Goal: Information Seeking & Learning: Learn about a topic

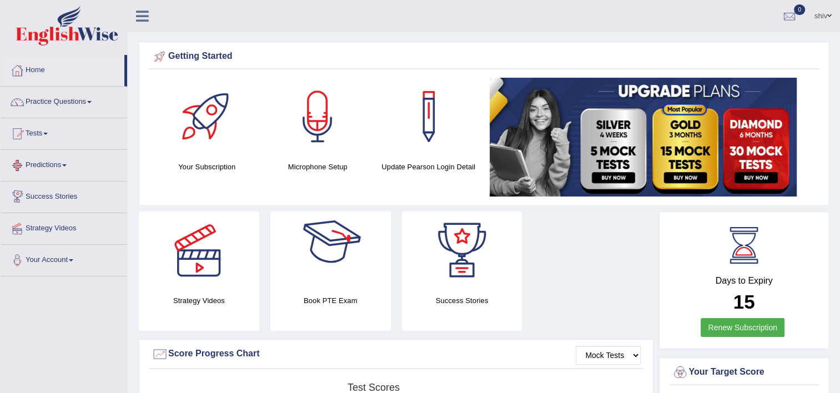
click at [38, 163] on link "Predictions" at bounding box center [64, 164] width 127 height 28
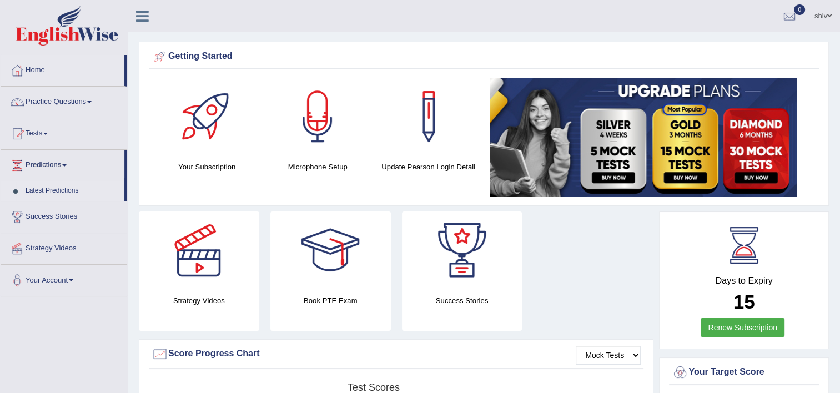
click at [52, 193] on link "Latest Predictions" at bounding box center [73, 191] width 104 height 20
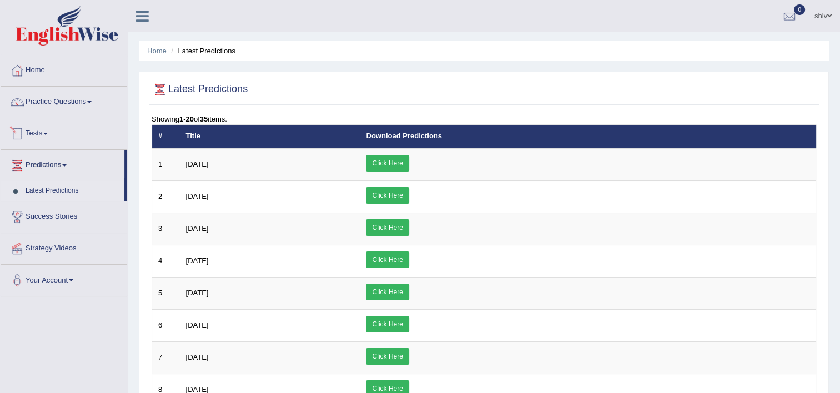
click at [41, 133] on link "Tests" at bounding box center [64, 132] width 127 height 28
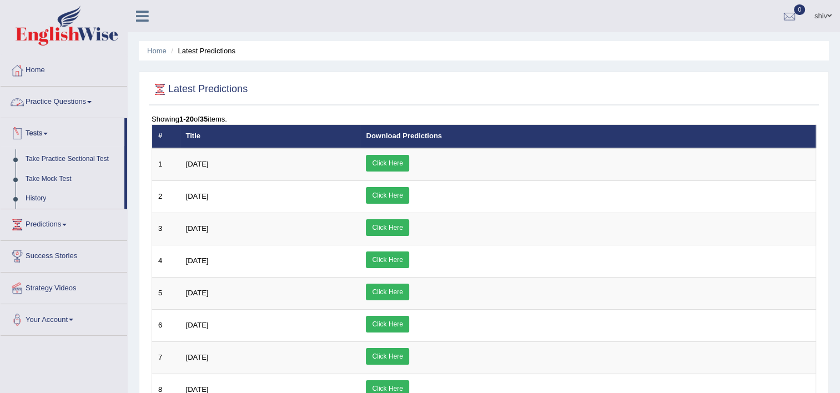
click at [53, 99] on link "Practice Questions" at bounding box center [64, 101] width 127 height 28
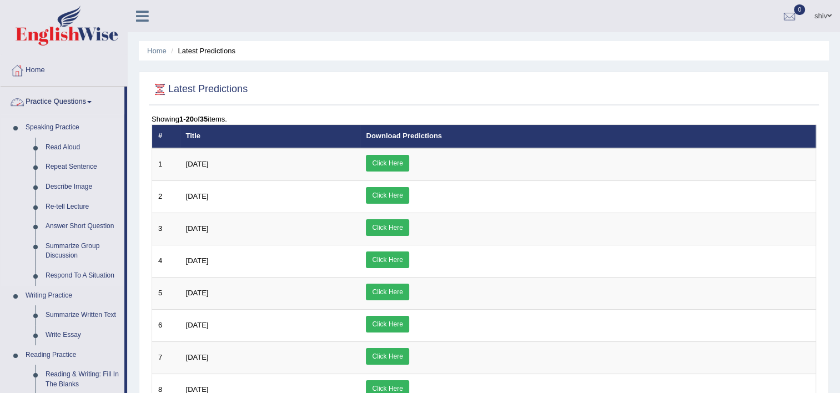
click at [34, 128] on link "Speaking Practice" at bounding box center [73, 128] width 104 height 20
click at [59, 122] on link "Speaking Practice" at bounding box center [73, 128] width 104 height 20
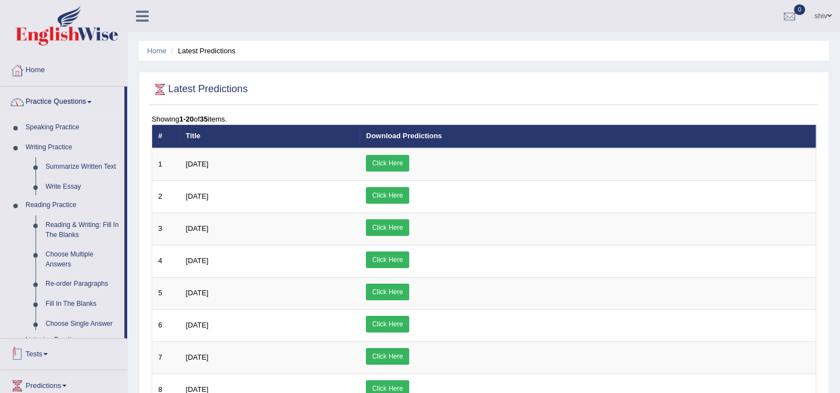
click at [69, 101] on link "Practice Questions" at bounding box center [63, 101] width 124 height 28
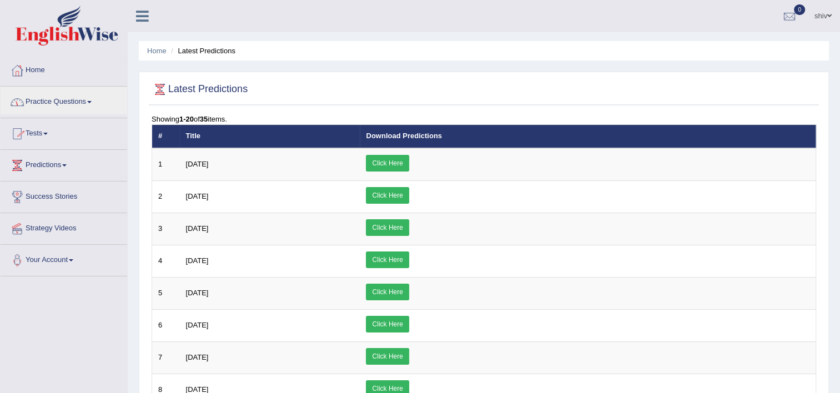
click at [43, 132] on link "Tests" at bounding box center [64, 132] width 127 height 28
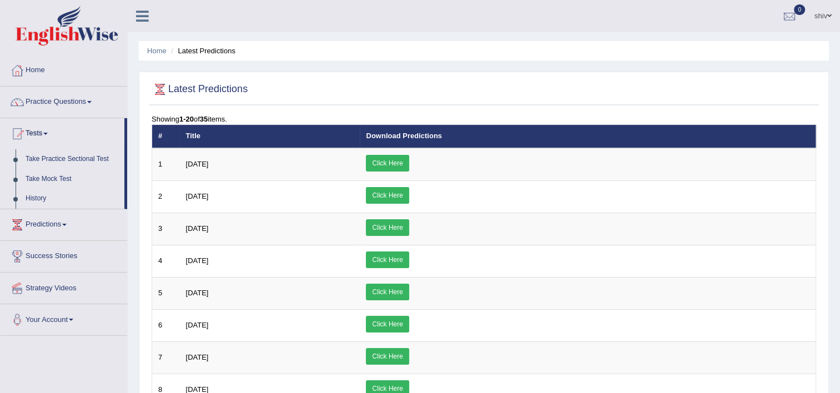
click at [44, 132] on link "Tests" at bounding box center [63, 132] width 124 height 28
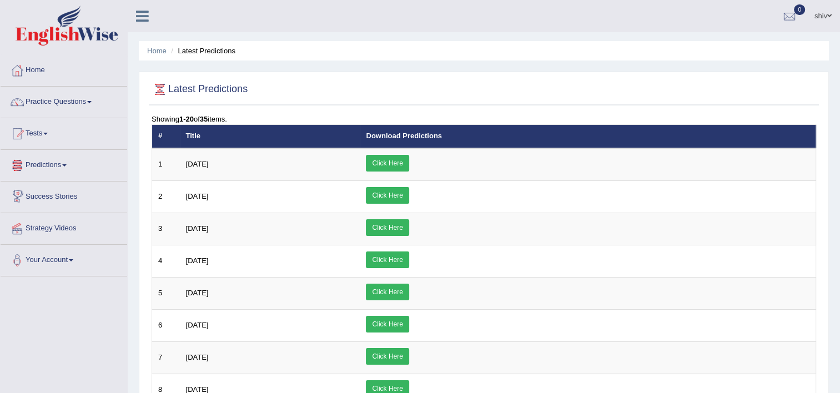
click at [64, 200] on link "Success Stories" at bounding box center [64, 195] width 127 height 28
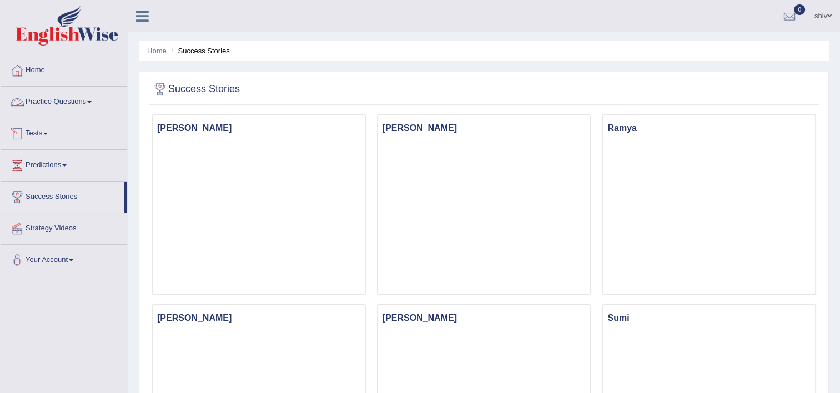
click at [32, 138] on link "Tests" at bounding box center [64, 132] width 127 height 28
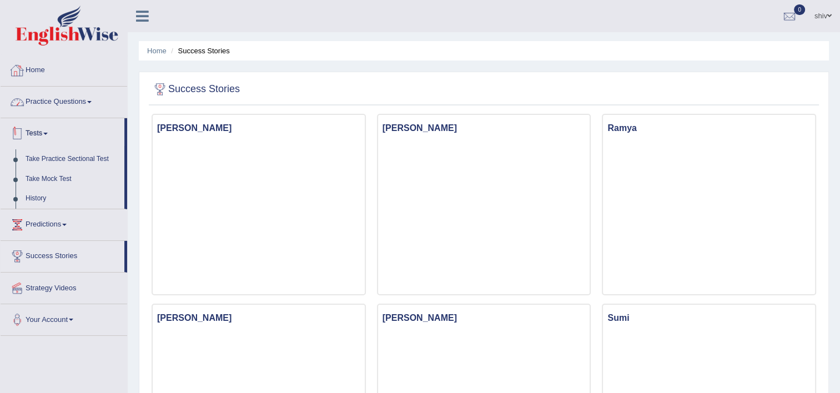
click at [35, 67] on link "Home" at bounding box center [64, 69] width 127 height 28
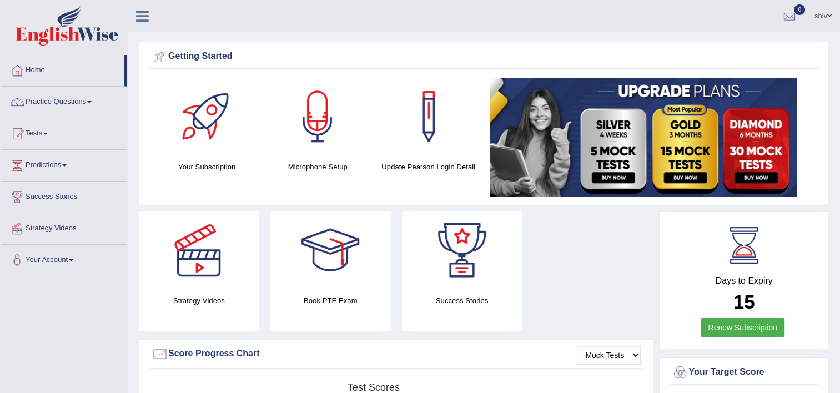
click at [40, 65] on link "Home" at bounding box center [63, 69] width 124 height 28
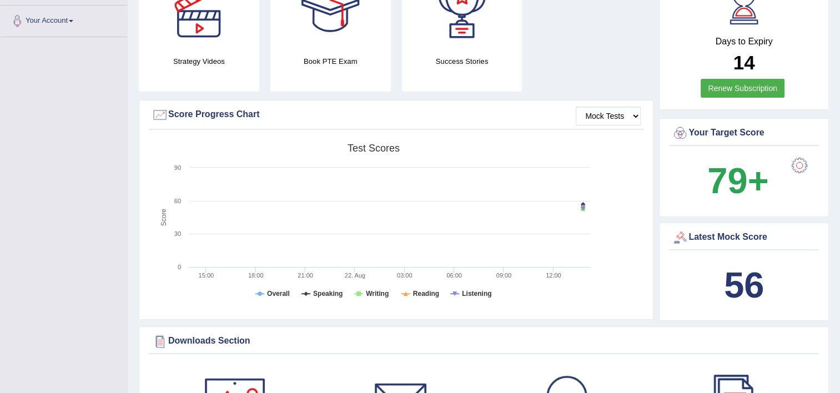
scroll to position [302, 0]
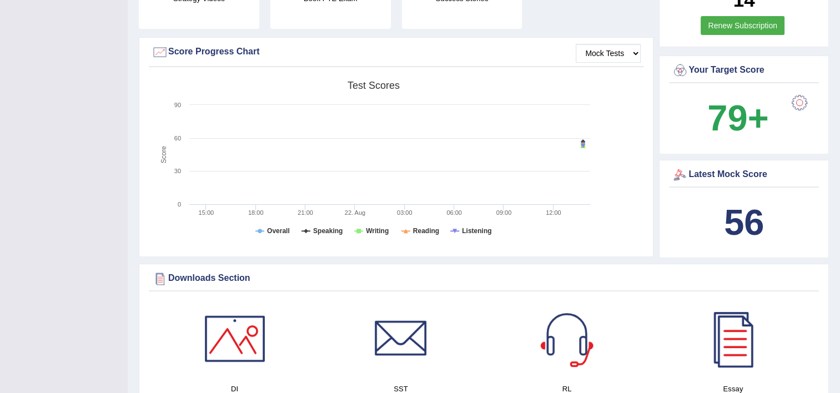
click at [723, 170] on div "Latest Mock Score" at bounding box center [744, 175] width 144 height 17
click at [752, 168] on div "Latest Mock Score" at bounding box center [744, 175] width 144 height 17
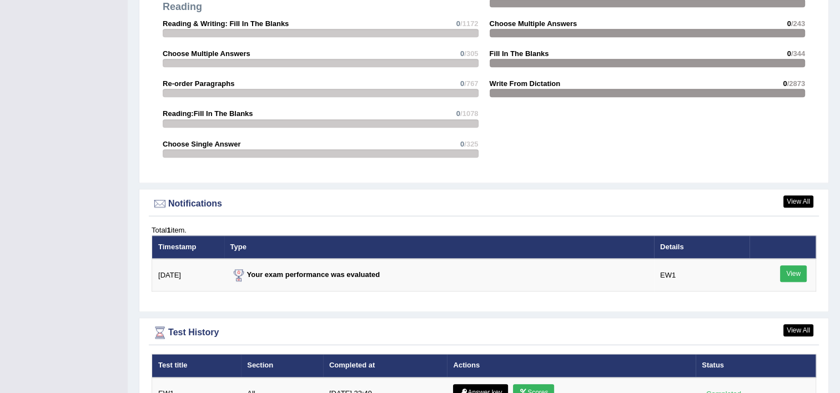
scroll to position [1170, 0]
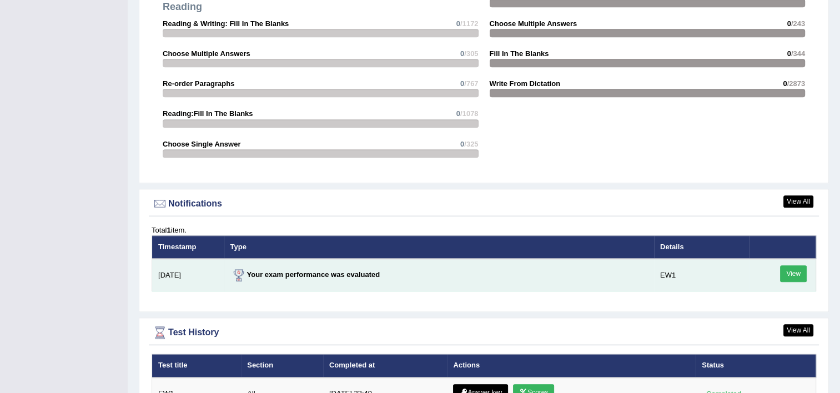
click at [794, 271] on link "View" at bounding box center [793, 273] width 27 height 17
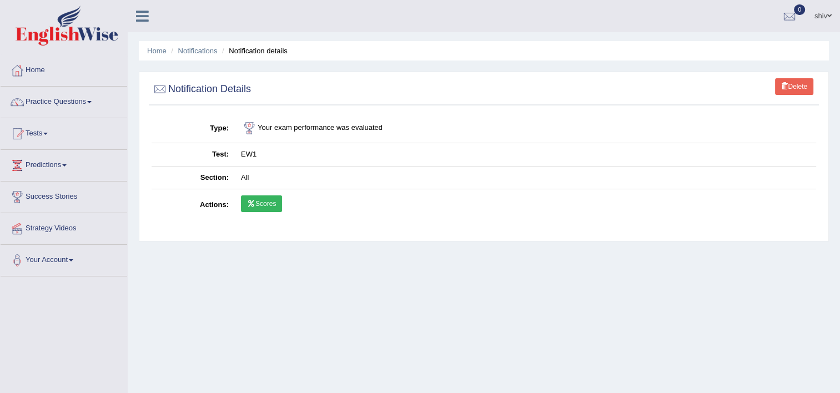
click at [261, 207] on link "Scores" at bounding box center [261, 203] width 41 height 17
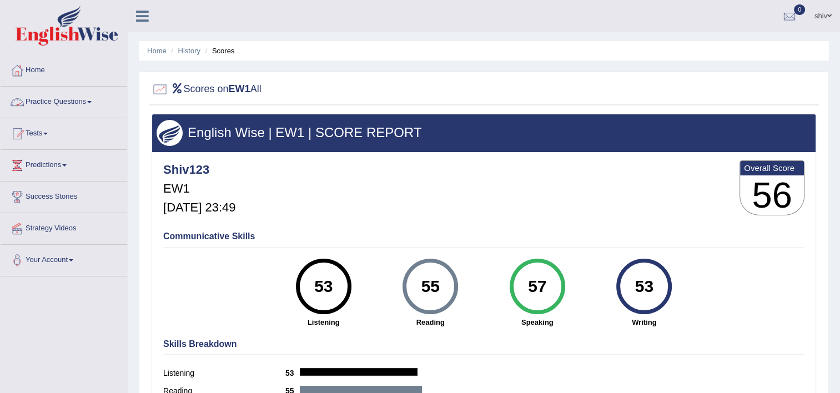
click at [87, 105] on link "Practice Questions" at bounding box center [64, 101] width 127 height 28
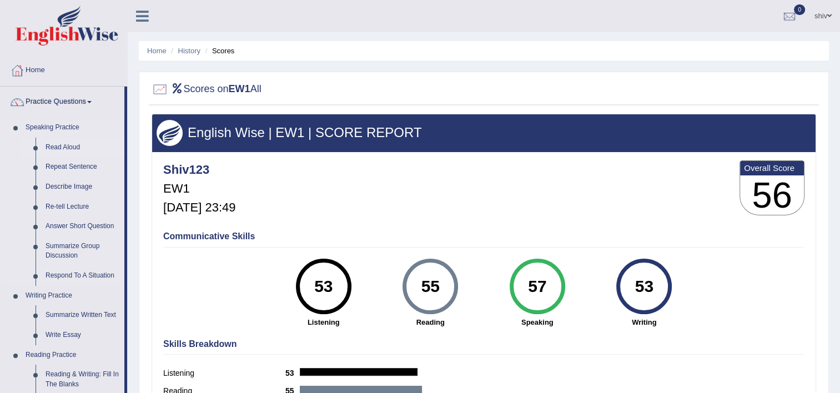
click at [74, 148] on link "Read Aloud" at bounding box center [83, 148] width 84 height 20
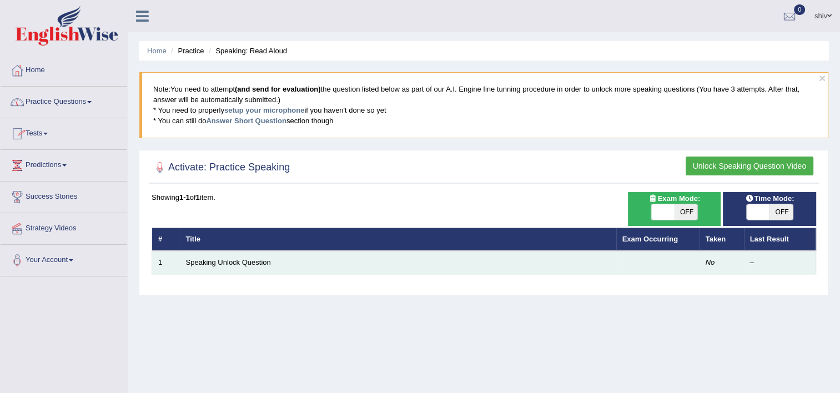
click at [255, 255] on td "Speaking Unlock Question" at bounding box center [398, 262] width 436 height 23
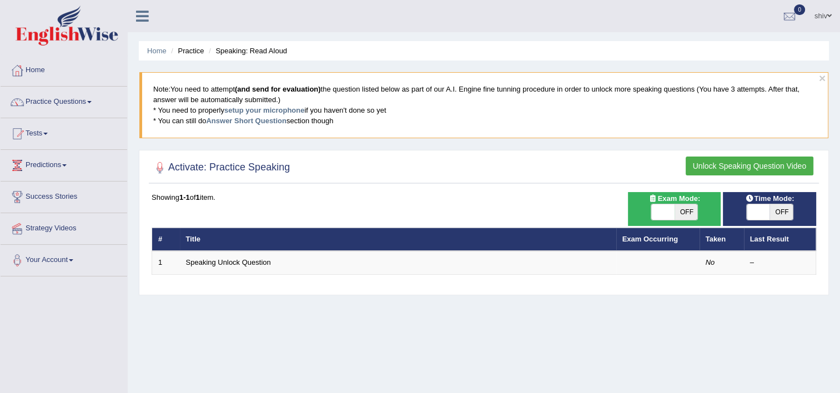
click at [685, 210] on span "OFF" at bounding box center [685, 212] width 23 height 16
checkbox input "true"
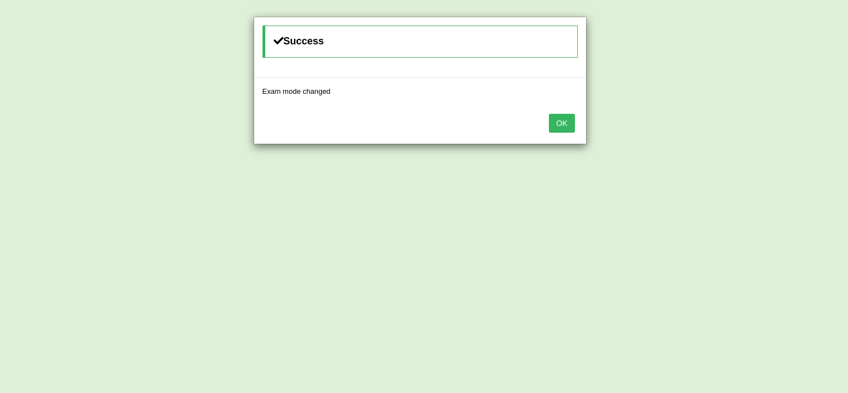
click at [577, 129] on div "OK" at bounding box center [420, 124] width 332 height 39
click at [569, 122] on button "OK" at bounding box center [562, 123] width 26 height 19
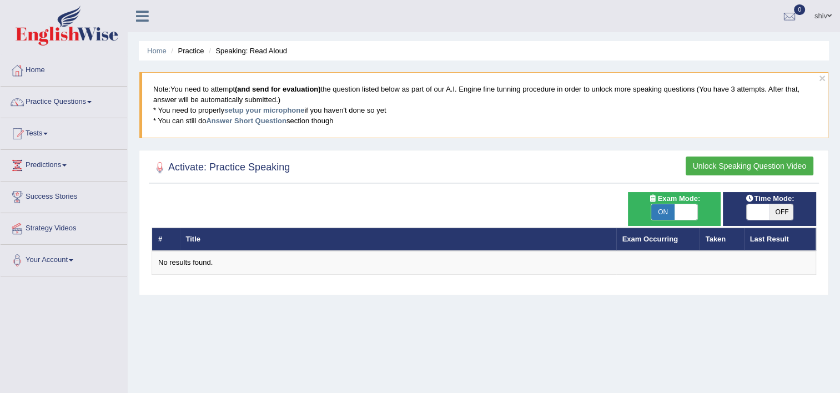
click at [764, 172] on button "Unlock Speaking Question Video" at bounding box center [749, 166] width 128 height 19
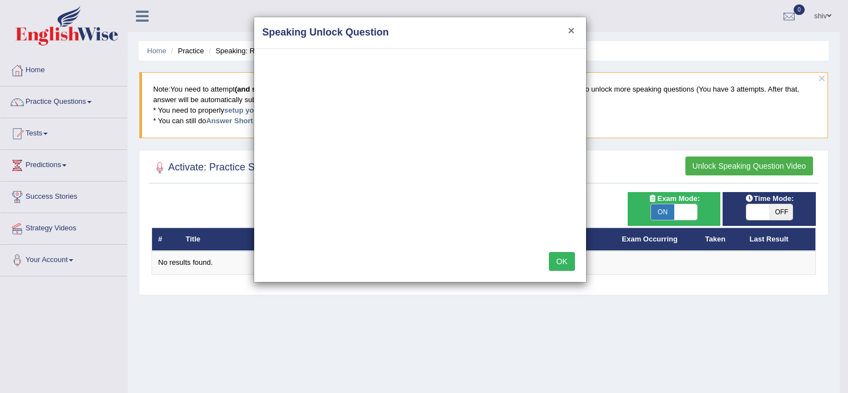
click at [574, 28] on button "×" at bounding box center [571, 30] width 7 height 12
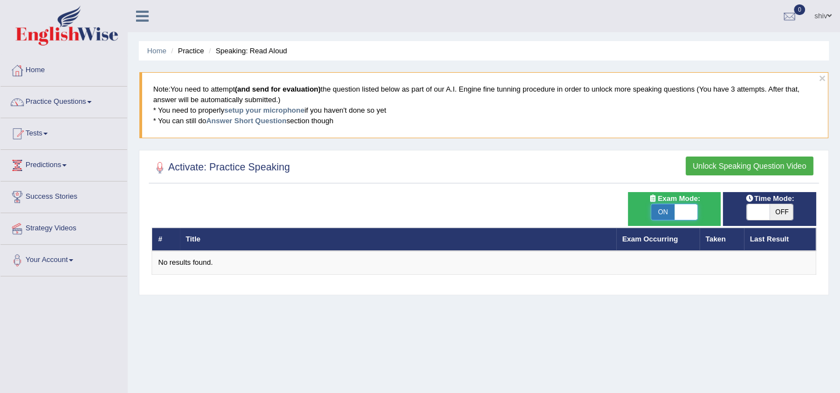
click at [682, 215] on span at bounding box center [685, 212] width 23 height 16
checkbox input "false"
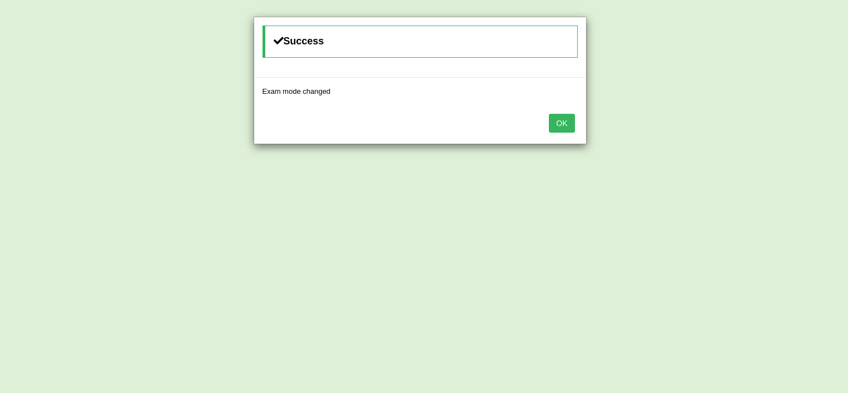
click at [556, 124] on button "OK" at bounding box center [562, 123] width 26 height 19
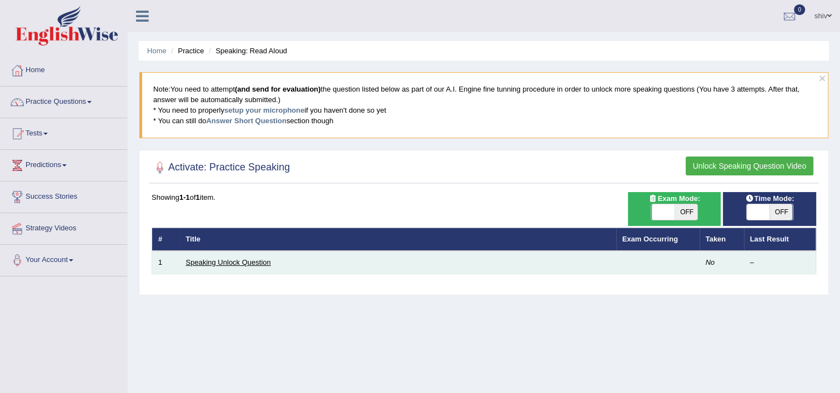
click at [247, 262] on link "Speaking Unlock Question" at bounding box center [228, 262] width 85 height 8
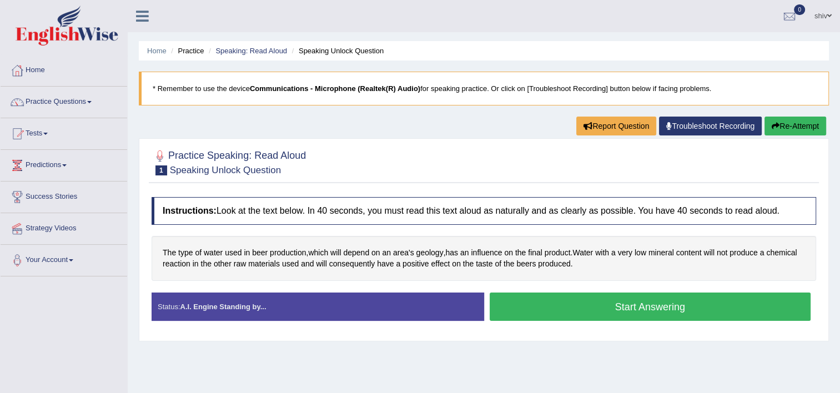
click at [583, 297] on button "Start Answering" at bounding box center [650, 306] width 321 height 28
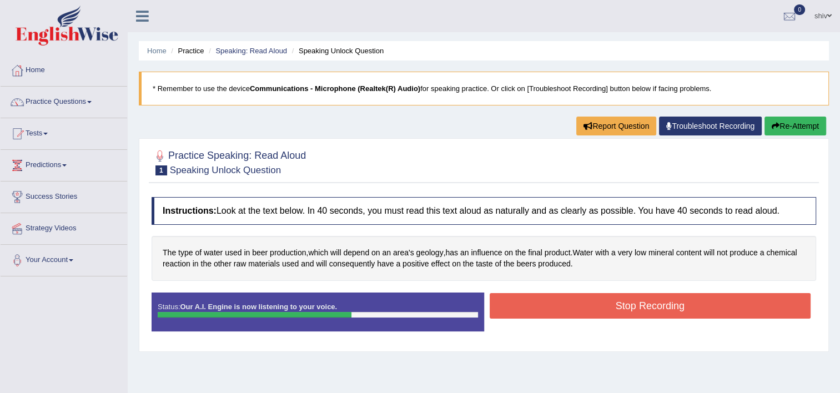
click at [673, 302] on button "Stop Recording" at bounding box center [650, 306] width 321 height 26
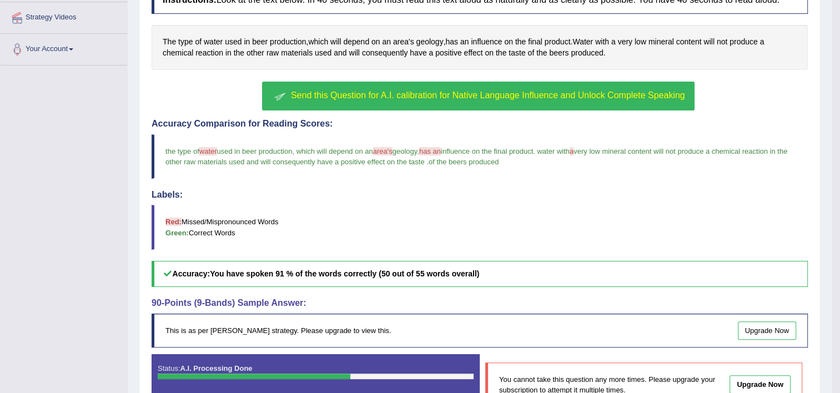
scroll to position [224, 0]
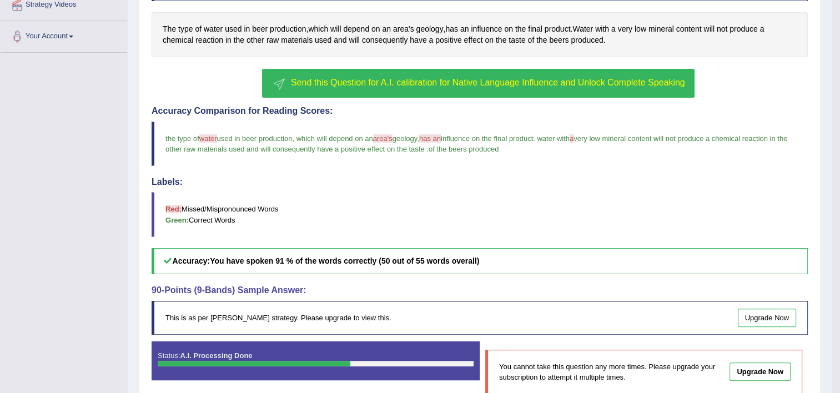
click at [508, 79] on span "Send this Question for A.I. calibration for Native Language Influence and Unloc…" at bounding box center [488, 82] width 394 height 9
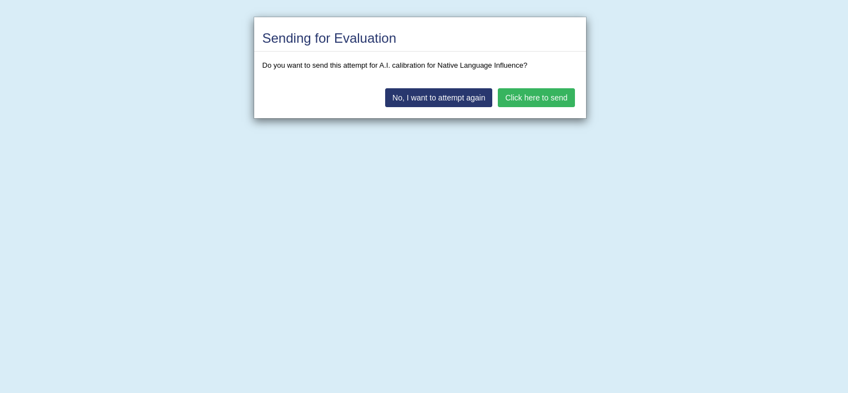
click at [511, 98] on button "Click here to send" at bounding box center [536, 97] width 77 height 19
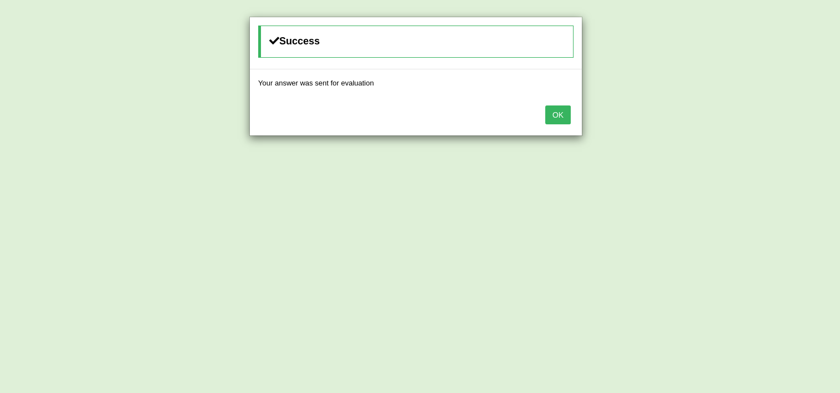
click at [554, 110] on button "OK" at bounding box center [558, 114] width 26 height 19
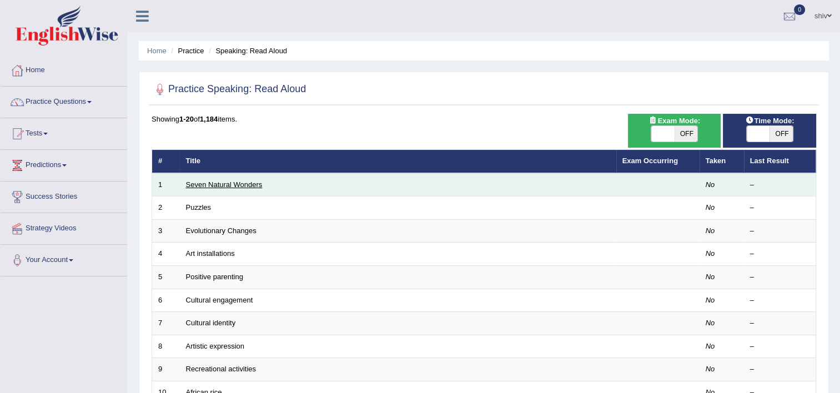
click at [255, 181] on link "Seven Natural Wonders" at bounding box center [224, 184] width 77 height 8
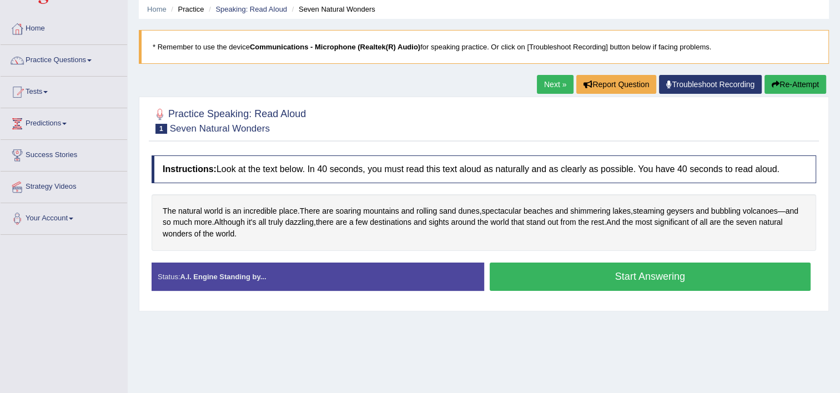
scroll to position [44, 0]
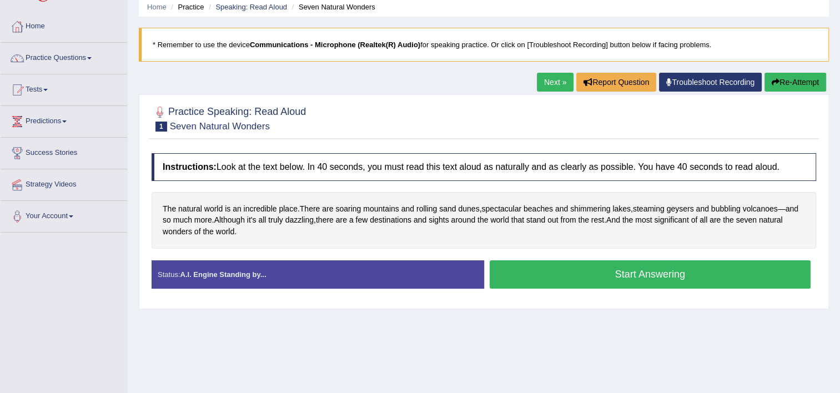
click at [551, 267] on button "Start Answering" at bounding box center [650, 274] width 321 height 28
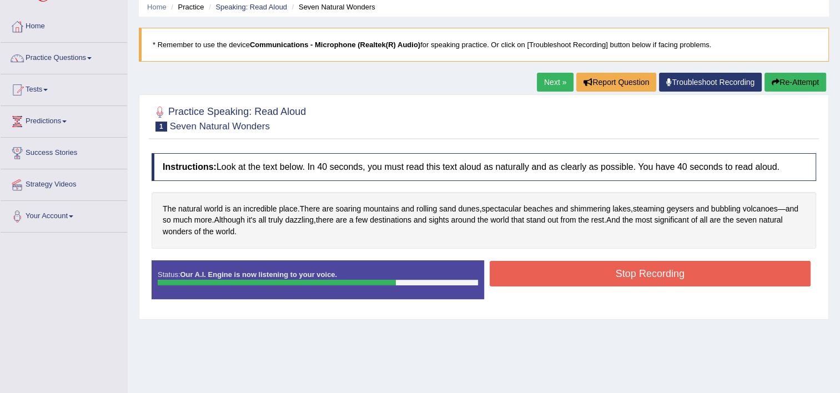
click at [551, 267] on button "Stop Recording" at bounding box center [650, 274] width 321 height 26
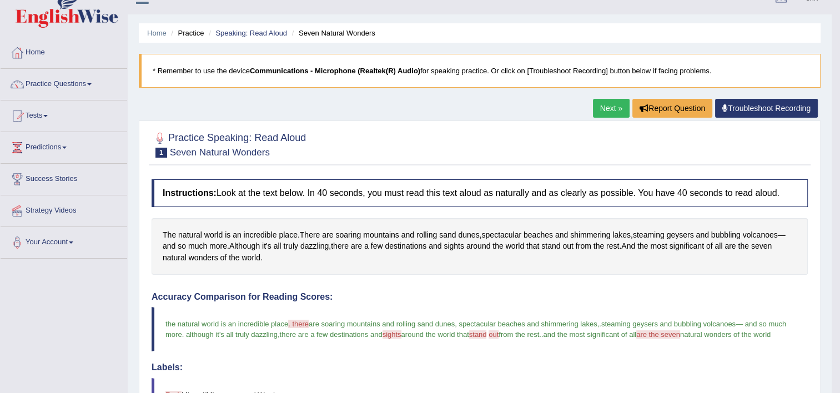
scroll to position [0, 0]
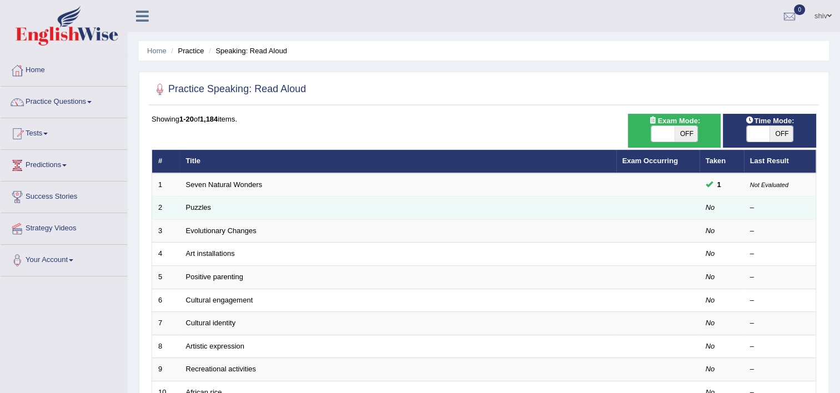
click at [208, 201] on td "Puzzles" at bounding box center [398, 207] width 436 height 23
click at [206, 206] on link "Puzzles" at bounding box center [199, 207] width 26 height 8
click at [192, 208] on link "Puzzles" at bounding box center [199, 207] width 26 height 8
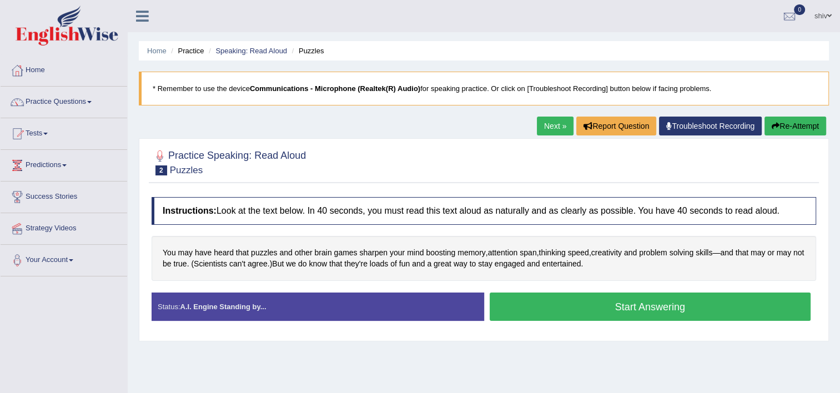
click at [500, 306] on button "Start Answering" at bounding box center [650, 306] width 321 height 28
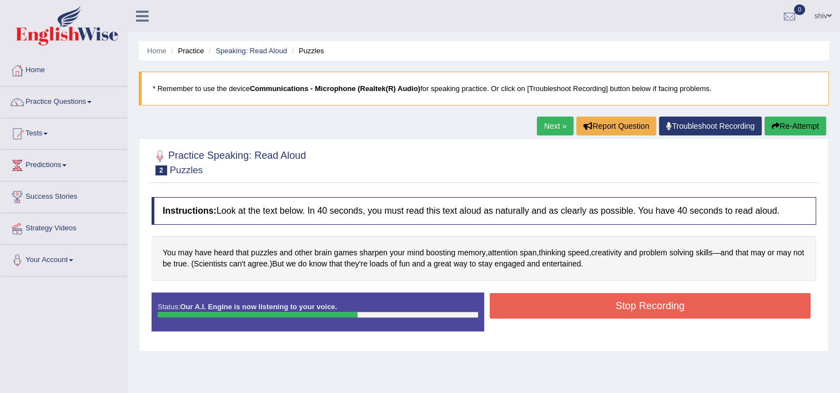
click at [500, 306] on button "Stop Recording" at bounding box center [650, 306] width 321 height 26
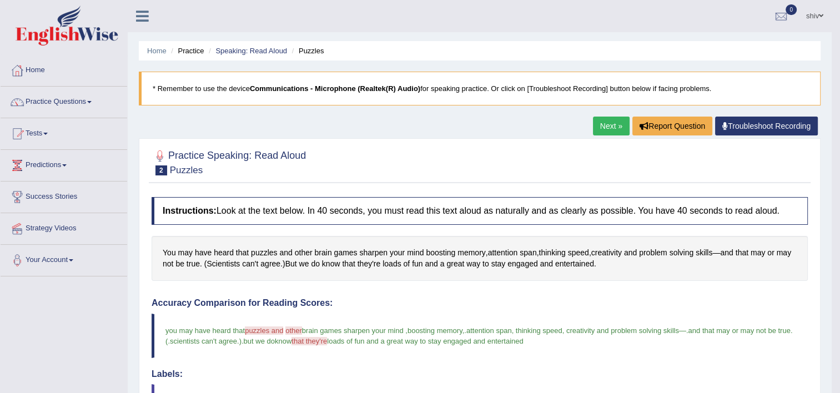
click at [617, 127] on link "Next »" at bounding box center [611, 126] width 37 height 19
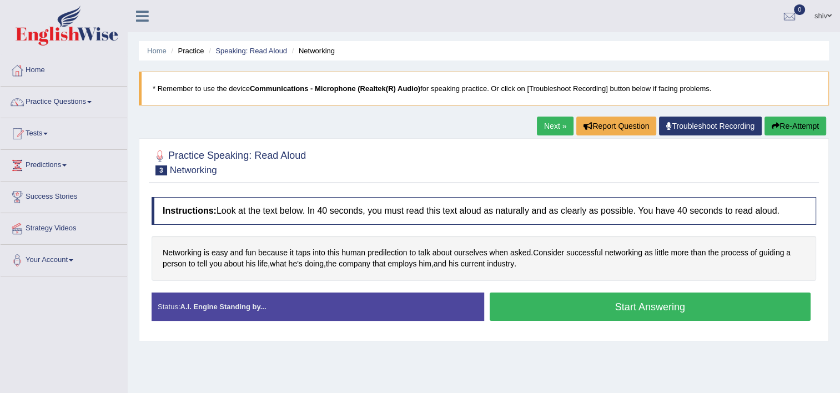
click at [596, 315] on button "Start Answering" at bounding box center [650, 306] width 321 height 28
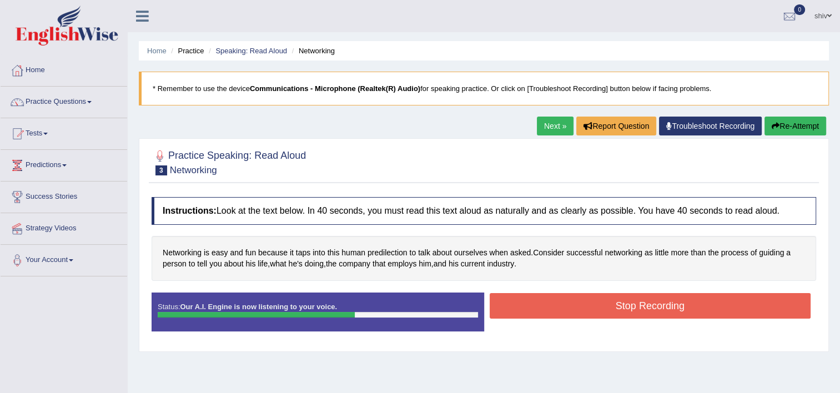
click at [602, 301] on button "Stop Recording" at bounding box center [650, 306] width 321 height 26
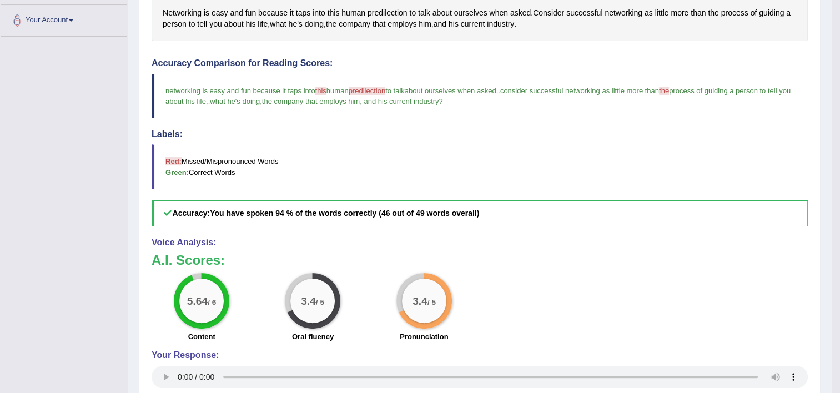
scroll to position [215, 0]
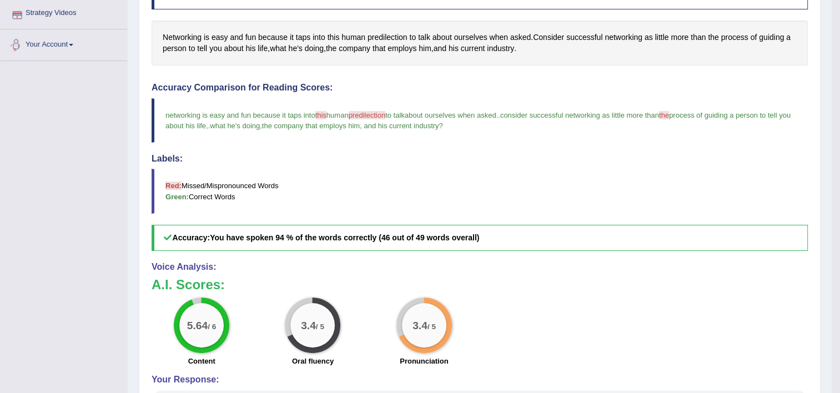
click at [337, 139] on blockquote "networking is easy and fun because it taps into this human predilection .predic…" at bounding box center [480, 120] width 656 height 44
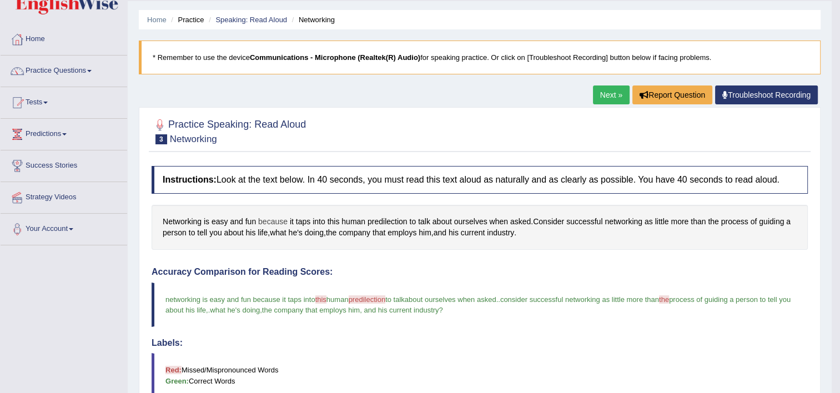
scroll to position [0, 0]
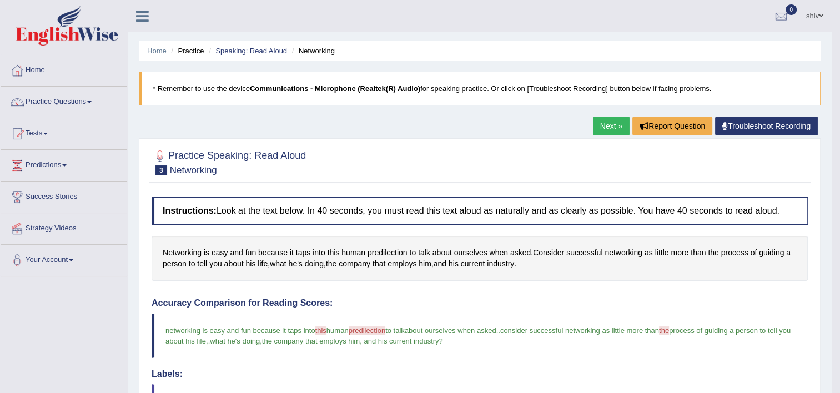
click at [604, 122] on link "Next »" at bounding box center [611, 126] width 37 height 19
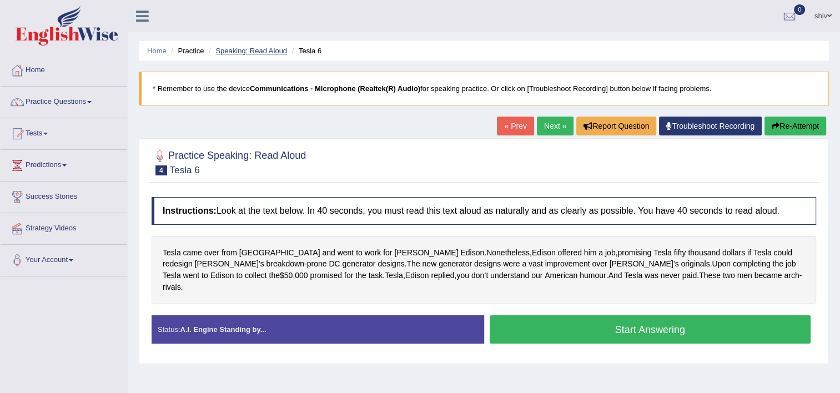
click at [270, 51] on link "Speaking: Read Aloud" at bounding box center [251, 51] width 72 height 8
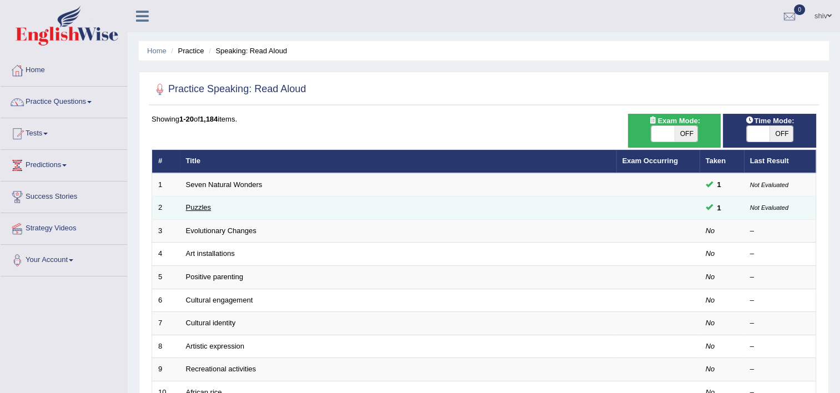
click at [208, 204] on link "Puzzles" at bounding box center [199, 207] width 26 height 8
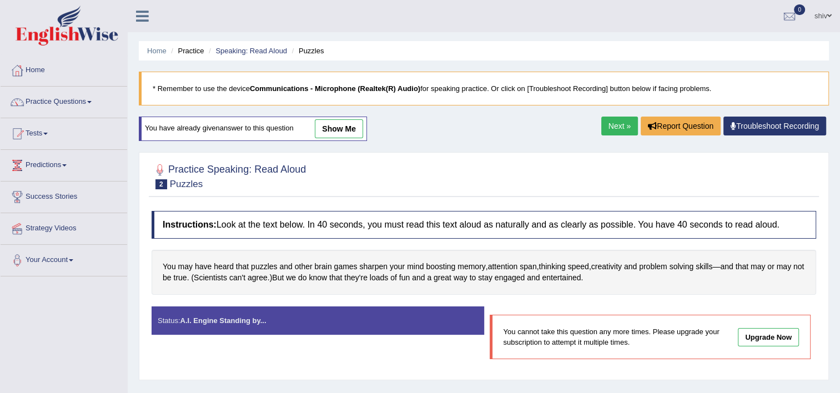
click at [623, 123] on link "Next »" at bounding box center [619, 126] width 37 height 19
click at [619, 127] on link "Next »" at bounding box center [619, 126] width 37 height 19
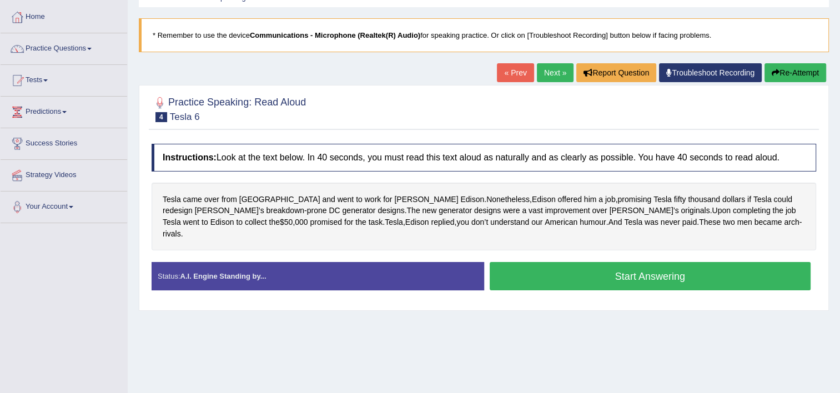
scroll to position [56, 0]
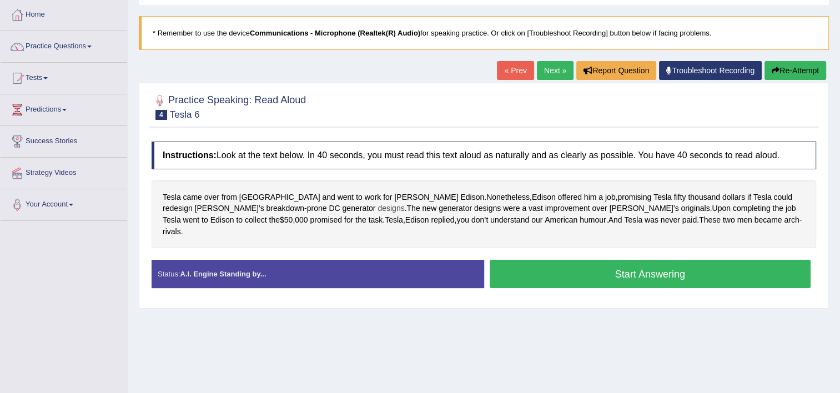
drag, startPoint x: 161, startPoint y: 195, endPoint x: 254, endPoint y: 199, distance: 93.3
click at [248, 205] on div "[PERSON_NAME] came over from [GEOGRAPHIC_DATA] and went to work for [PERSON_NAM…" at bounding box center [484, 214] width 664 height 68
drag, startPoint x: 658, startPoint y: 216, endPoint x: 442, endPoint y: 217, distance: 216.5
click at [442, 218] on div "[PERSON_NAME] came over from [GEOGRAPHIC_DATA] and went to work for [PERSON_NAM…" at bounding box center [484, 214] width 664 height 68
click at [681, 260] on button "Start Answering" at bounding box center [650, 274] width 321 height 28
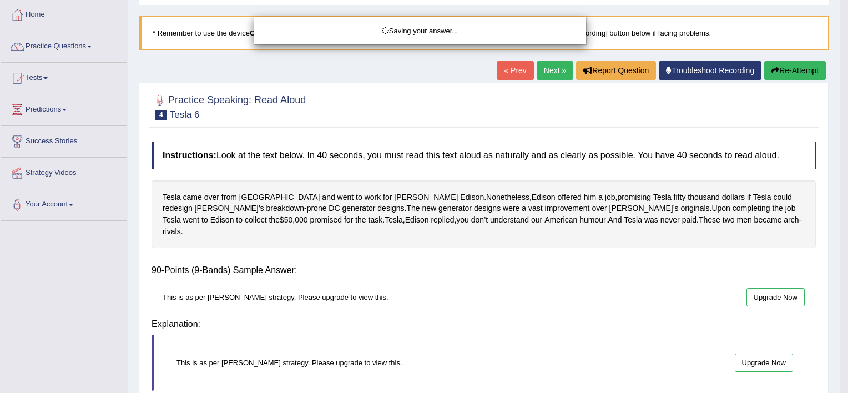
click at [683, 253] on div "Saving your answer..." at bounding box center [424, 196] width 848 height 393
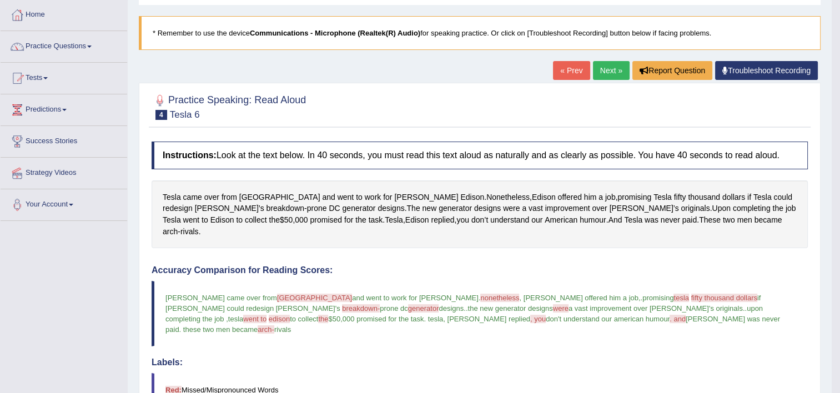
click at [615, 71] on link "Next »" at bounding box center [611, 70] width 37 height 19
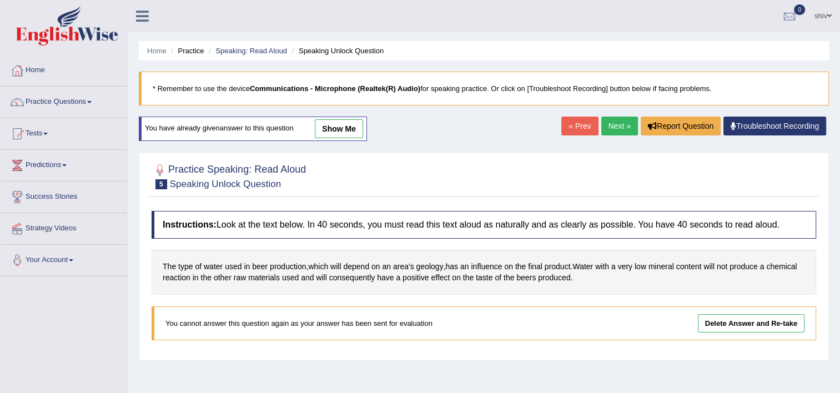
click at [754, 320] on link "Delete Answer and Re-take" at bounding box center [751, 323] width 107 height 18
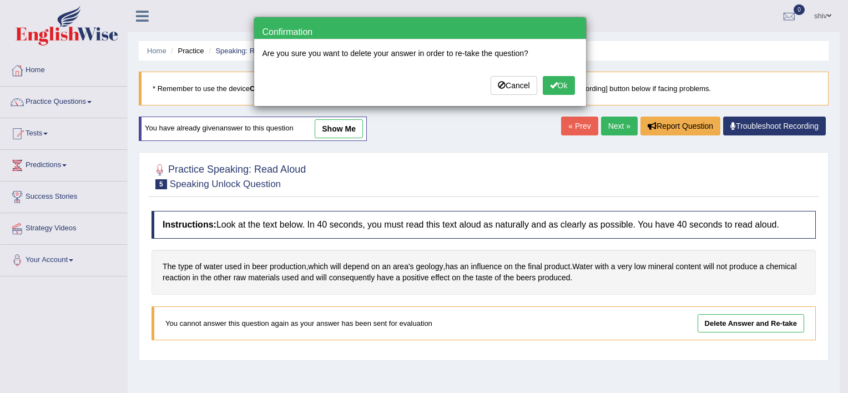
click at [562, 82] on button "Ok" at bounding box center [559, 85] width 32 height 19
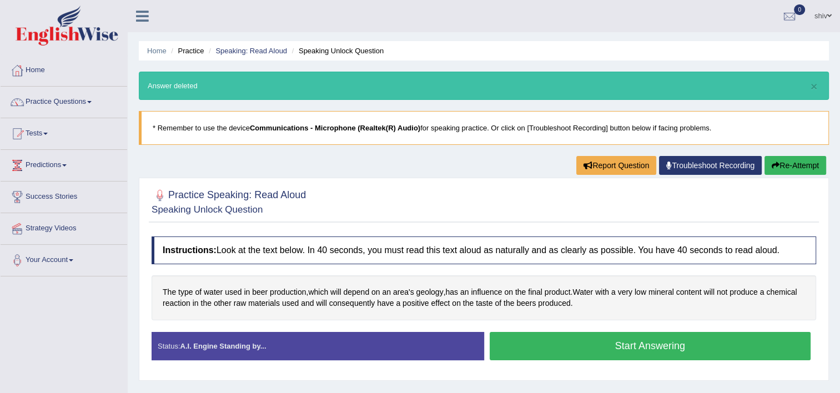
click at [668, 342] on button "Start Answering" at bounding box center [650, 346] width 321 height 28
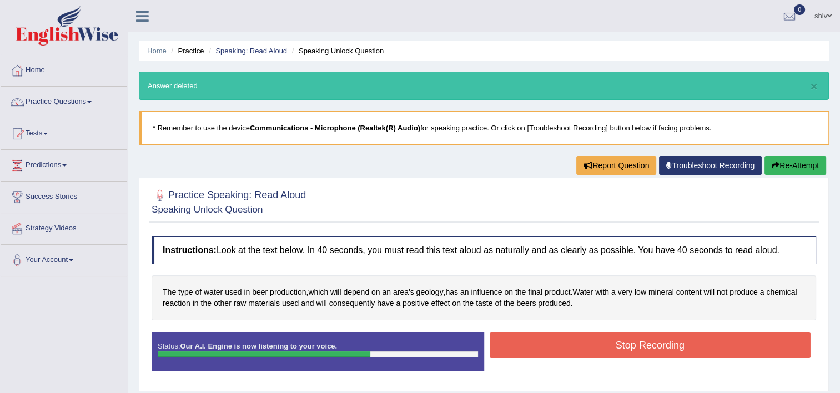
click at [698, 337] on button "Stop Recording" at bounding box center [650, 345] width 321 height 26
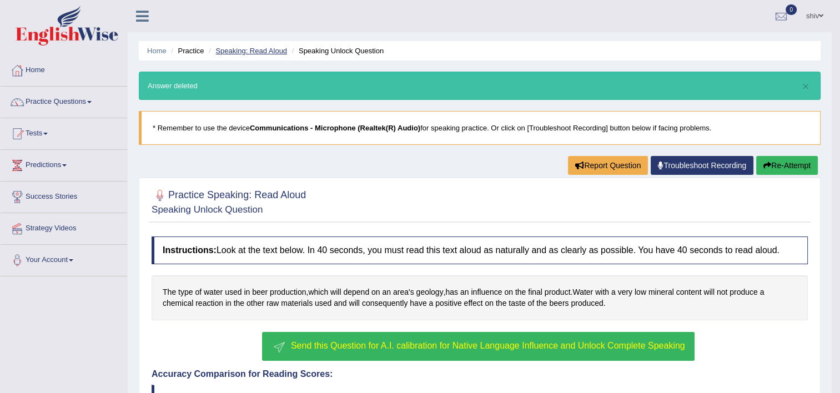
click at [255, 53] on link "Speaking: Read Aloud" at bounding box center [251, 51] width 72 height 8
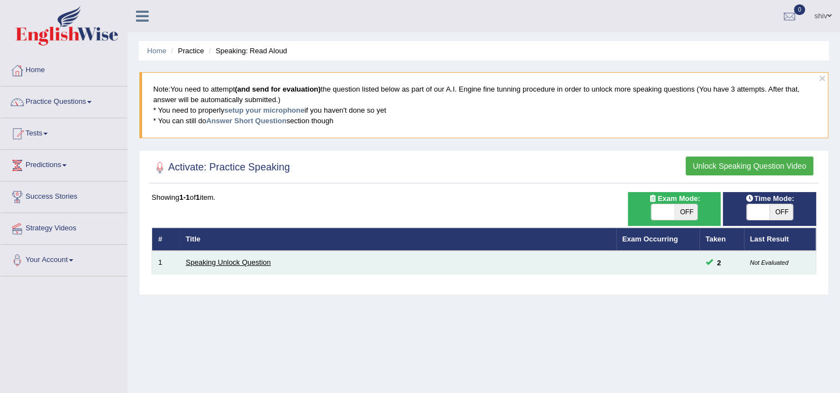
click at [253, 260] on link "Speaking Unlock Question" at bounding box center [228, 262] width 85 height 8
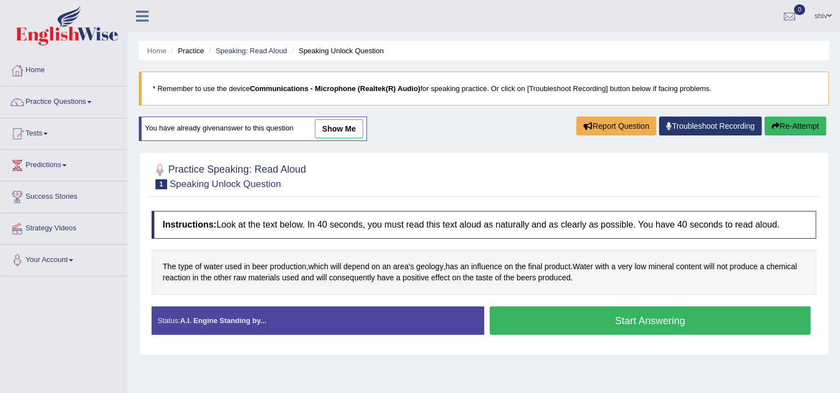
click at [346, 130] on link "show me" at bounding box center [339, 128] width 48 height 19
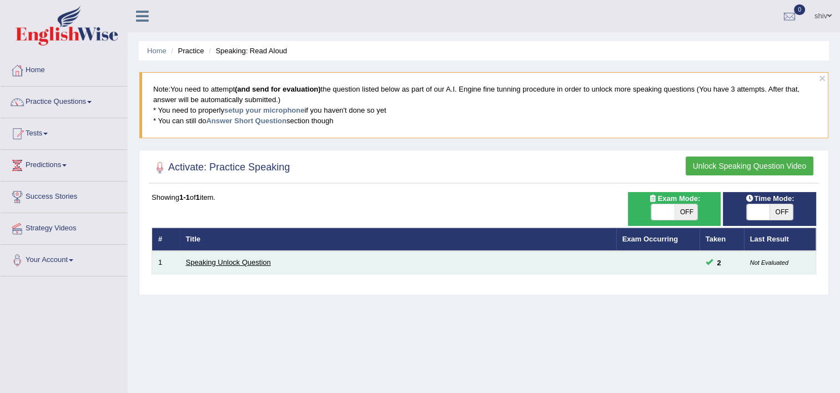
click at [213, 258] on link "Speaking Unlock Question" at bounding box center [228, 262] width 85 height 8
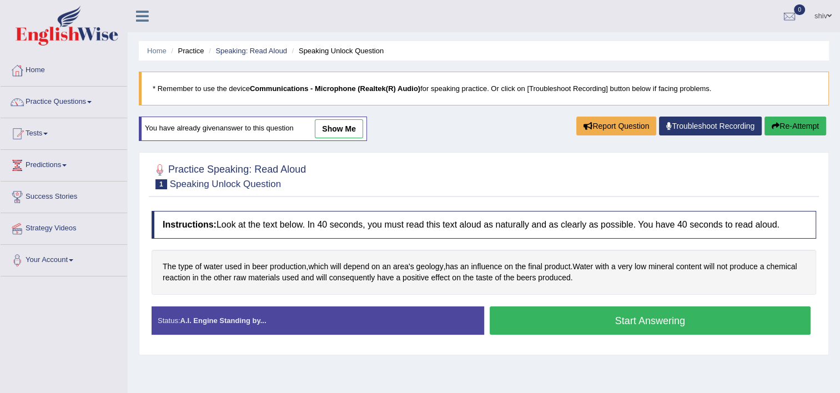
click at [713, 127] on link "Troubleshoot Recording" at bounding box center [710, 126] width 103 height 19
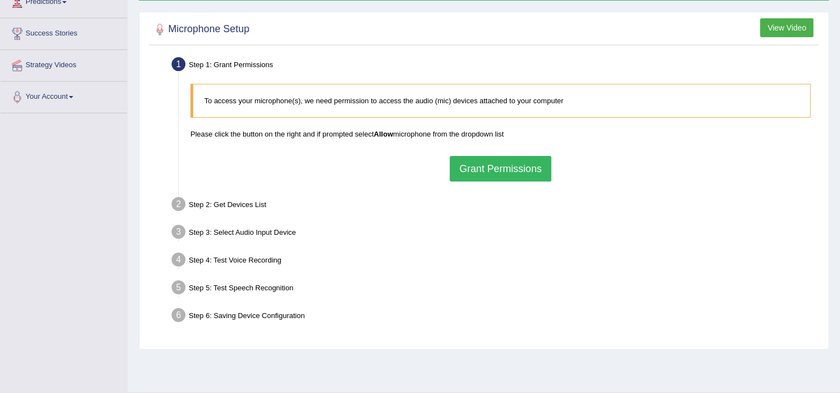
scroll to position [167, 0]
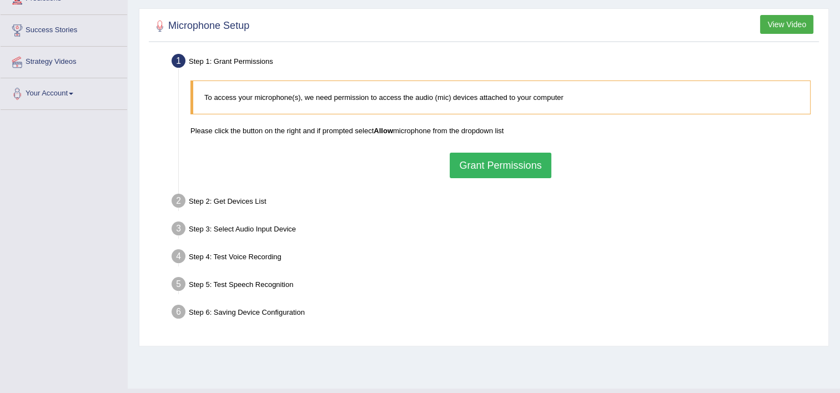
click at [533, 164] on button "Grant Permissions" at bounding box center [500, 166] width 101 height 26
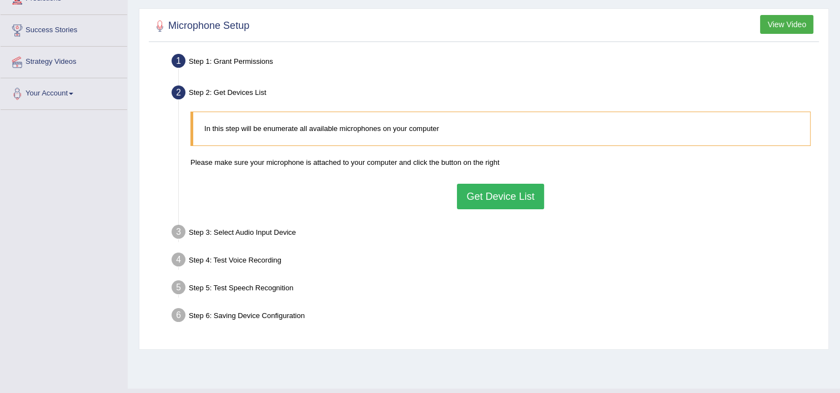
click at [531, 189] on button "Get Device List" at bounding box center [500, 197] width 87 height 26
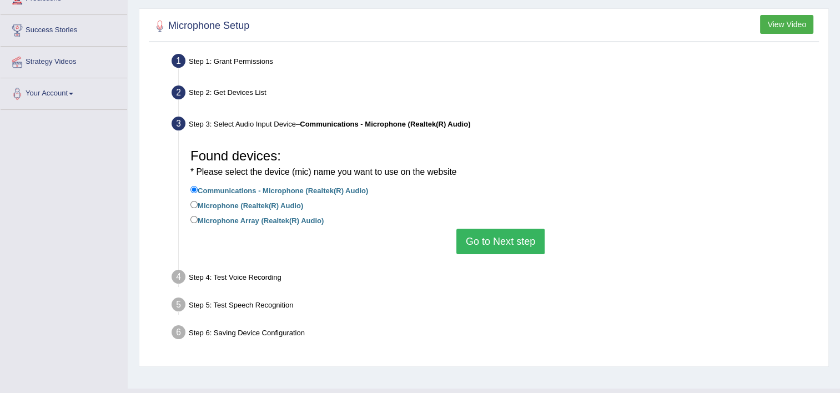
click at [496, 243] on button "Go to Next step" at bounding box center [500, 242] width 88 height 26
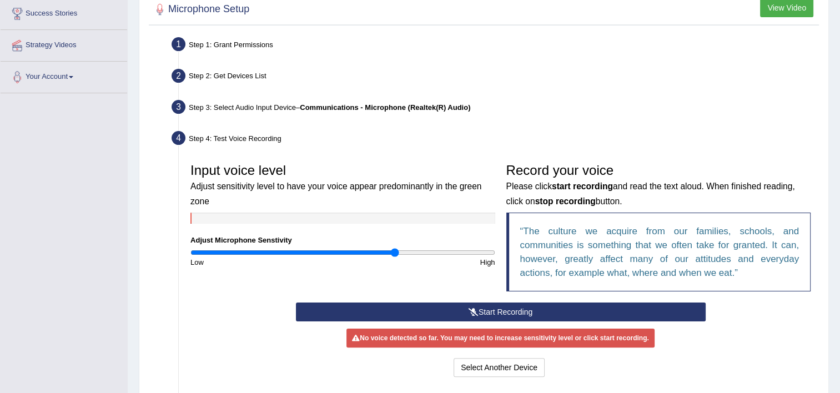
scroll to position [278, 0]
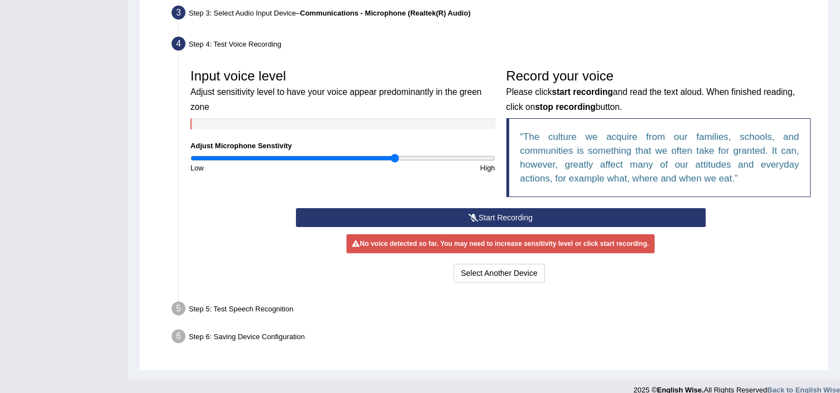
click at [482, 216] on button "Start Recording" at bounding box center [501, 217] width 410 height 19
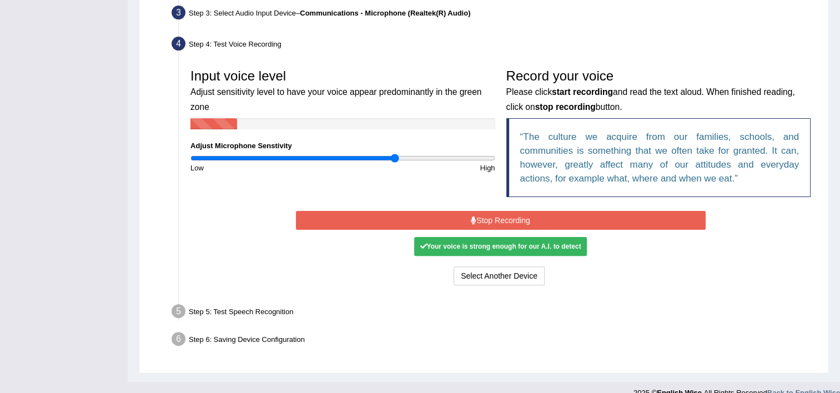
click at [511, 214] on button "Stop Recording" at bounding box center [501, 220] width 410 height 19
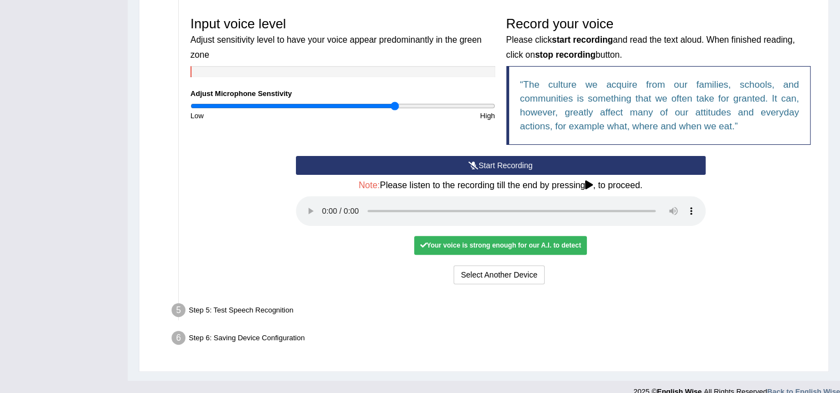
scroll to position [344, 0]
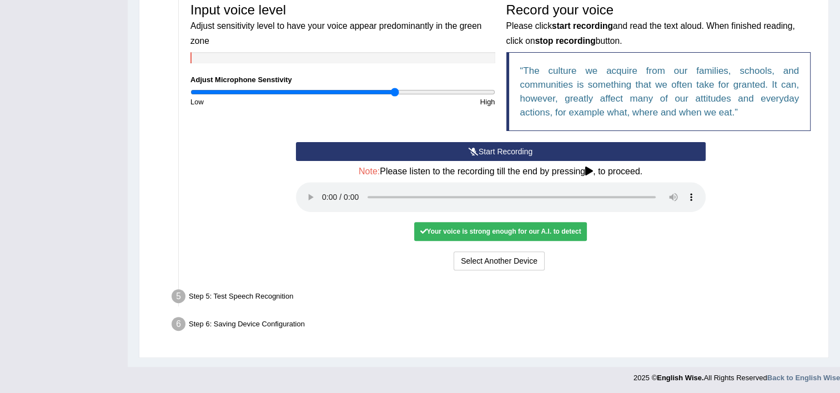
click at [271, 297] on div "Step 5: Test Speech Recognition" at bounding box center [495, 298] width 657 height 24
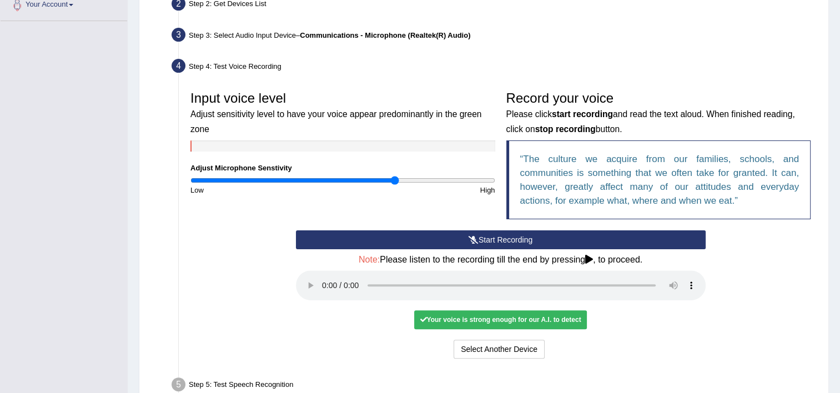
scroll to position [233, 0]
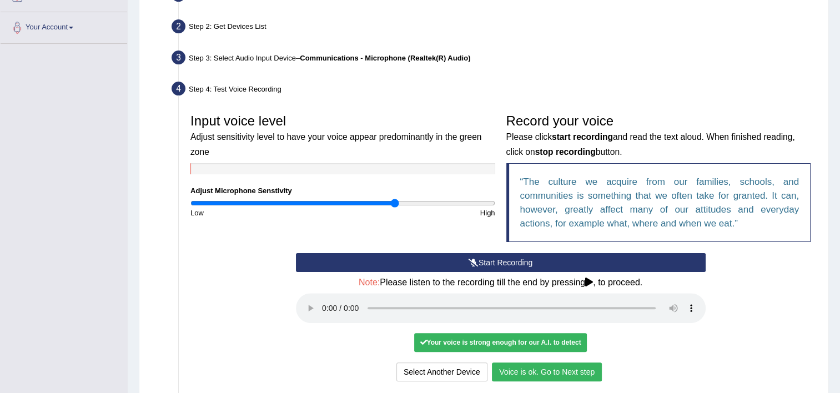
click at [569, 369] on button "Voice is ok. Go to Next step" at bounding box center [547, 371] width 110 height 19
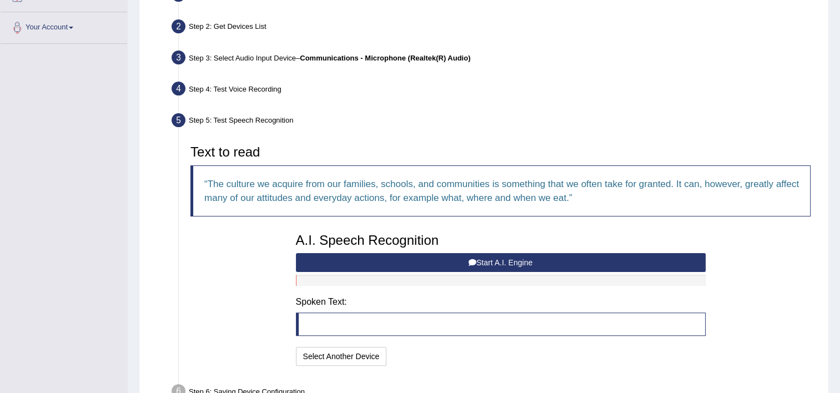
click at [553, 324] on blockquote at bounding box center [501, 323] width 410 height 23
click at [544, 264] on button "Start A.I. Engine" at bounding box center [501, 262] width 410 height 19
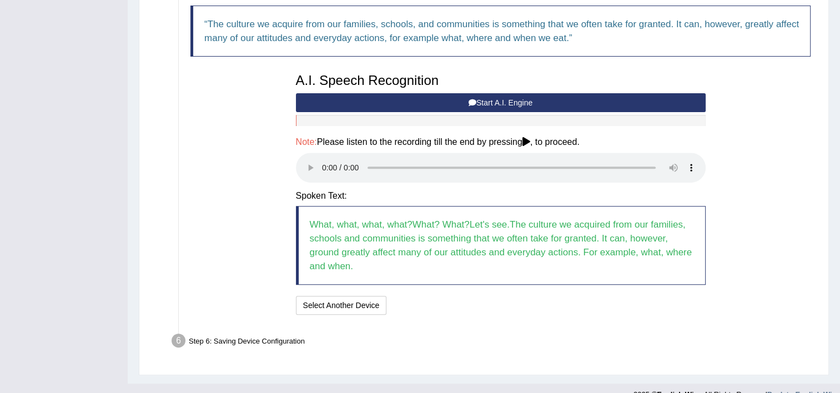
scroll to position [399, 0]
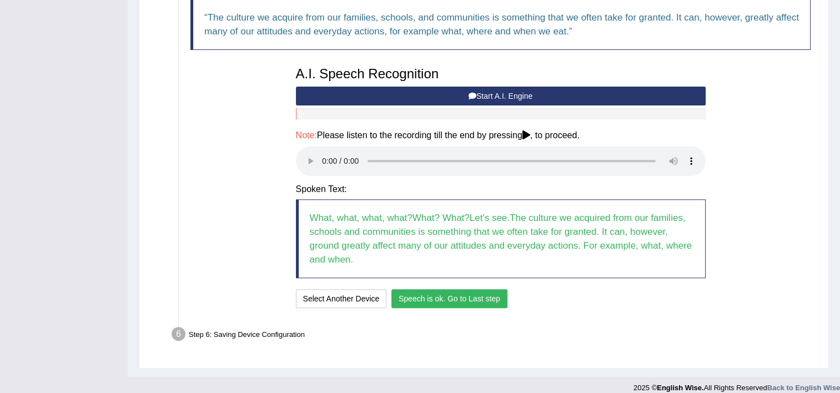
click at [483, 299] on button "Speech is ok. Go to Last step" at bounding box center [449, 298] width 116 height 19
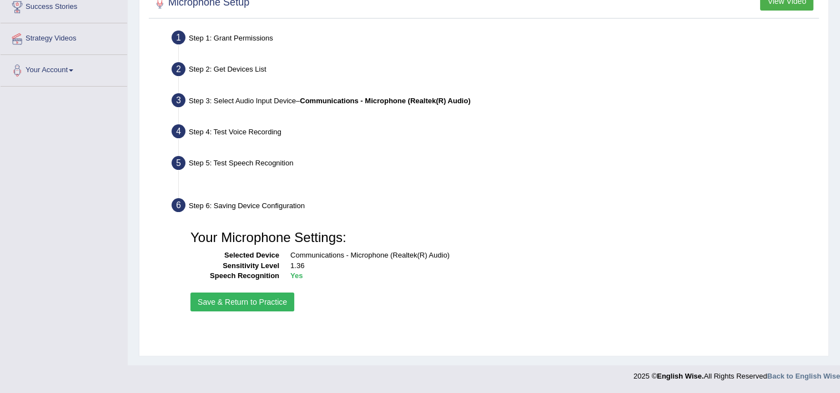
scroll to position [190, 0]
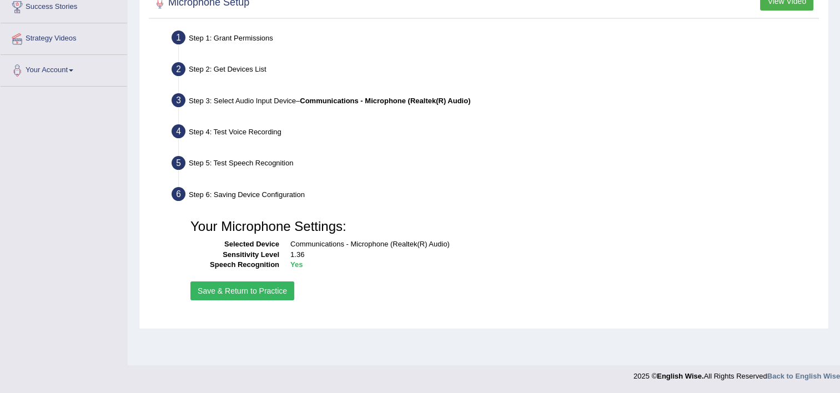
click at [239, 288] on button "Save & Return to Practice" at bounding box center [242, 290] width 104 height 19
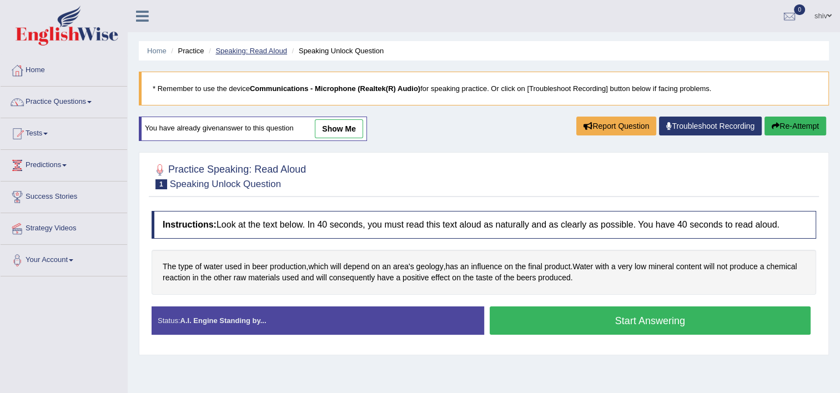
click at [245, 50] on link "Speaking: Read Aloud" at bounding box center [251, 51] width 72 height 8
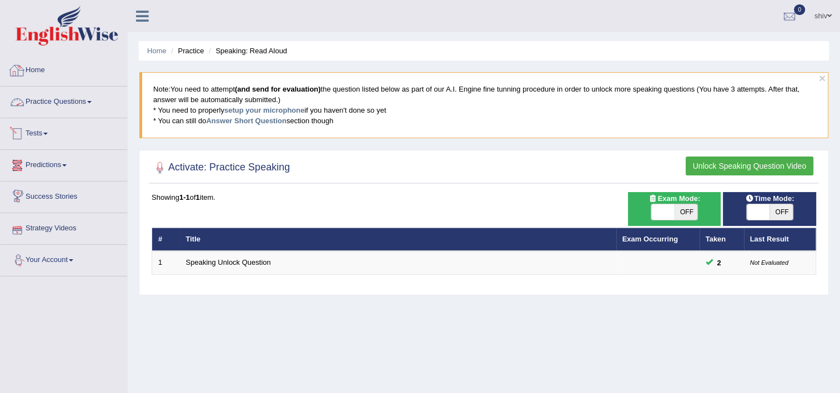
click at [36, 68] on link "Home" at bounding box center [64, 69] width 127 height 28
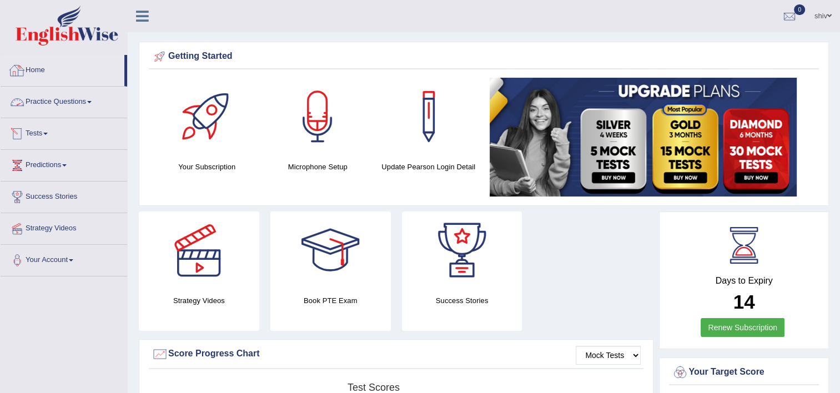
click at [56, 103] on link "Practice Questions" at bounding box center [64, 101] width 127 height 28
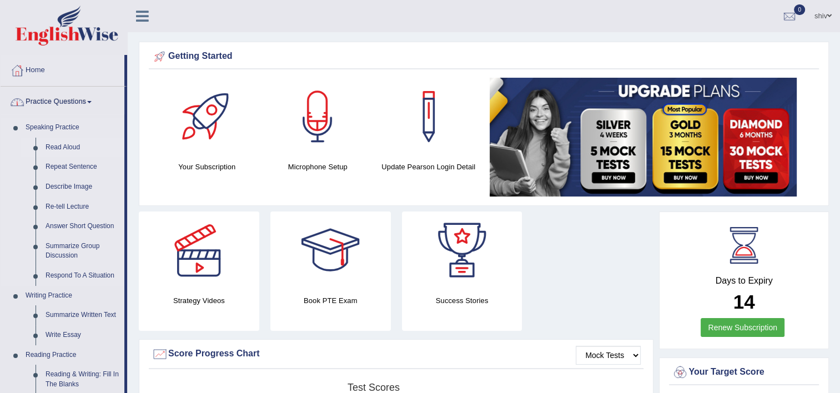
click at [64, 149] on link "Read Aloud" at bounding box center [83, 148] width 84 height 20
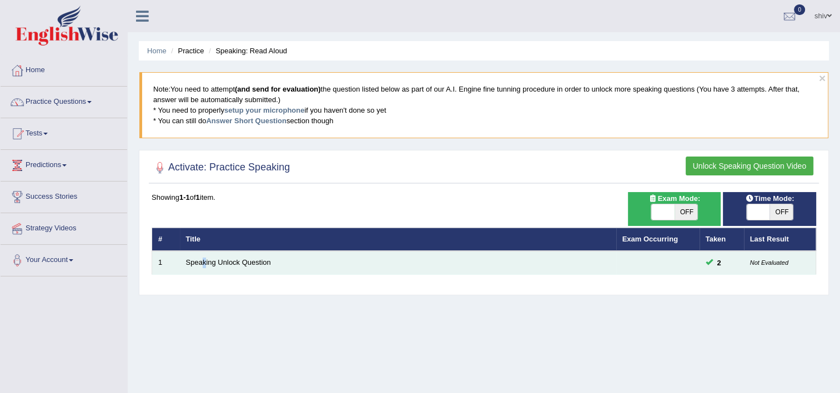
drag, startPoint x: 196, startPoint y: 256, endPoint x: 204, endPoint y: 270, distance: 15.9
click at [204, 270] on td "Speaking Unlock Question" at bounding box center [398, 262] width 436 height 23
drag, startPoint x: 204, startPoint y: 270, endPoint x: 209, endPoint y: 259, distance: 12.2
click at [206, 255] on td "Speaking Unlock Question" at bounding box center [398, 262] width 436 height 23
click at [211, 260] on link "Speaking Unlock Question" at bounding box center [228, 262] width 85 height 8
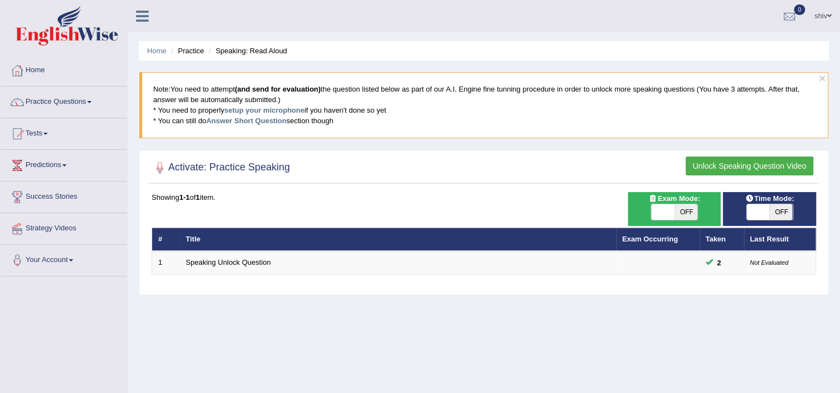
click at [748, 169] on button "Unlock Speaking Question Video" at bounding box center [749, 166] width 128 height 19
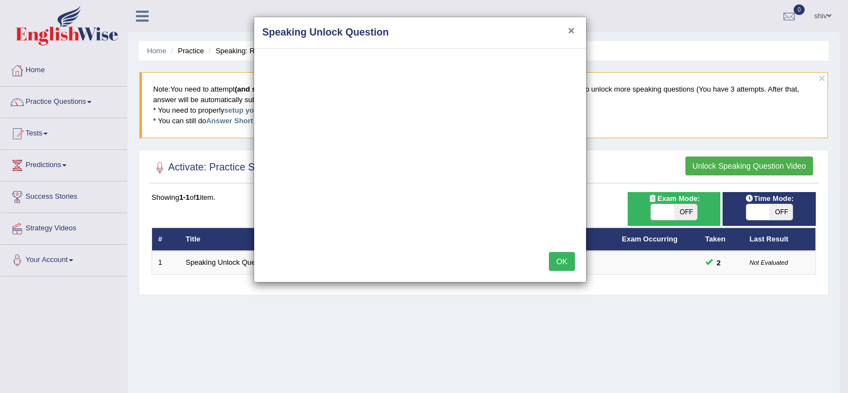
click at [571, 34] on button "×" at bounding box center [571, 30] width 7 height 12
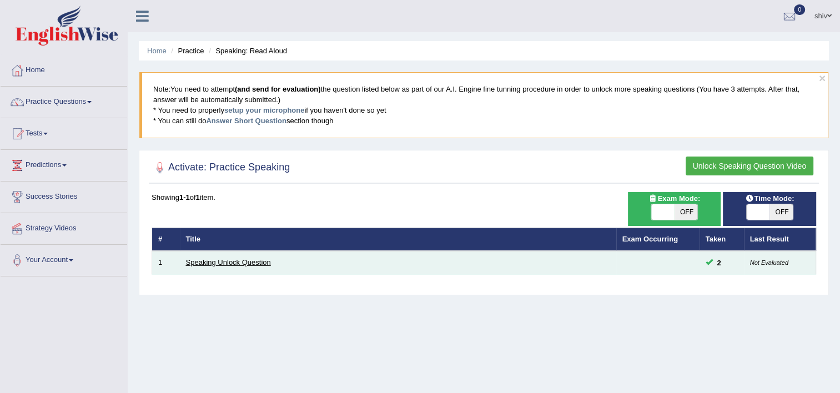
click at [243, 265] on link "Speaking Unlock Question" at bounding box center [228, 262] width 85 height 8
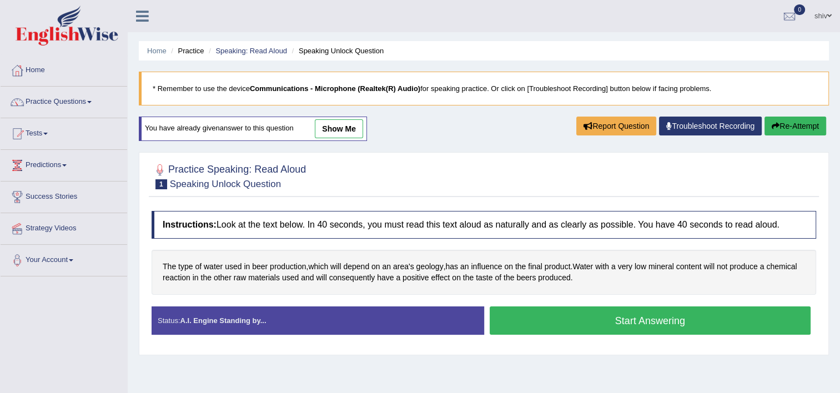
click at [340, 128] on link "show me" at bounding box center [339, 128] width 48 height 19
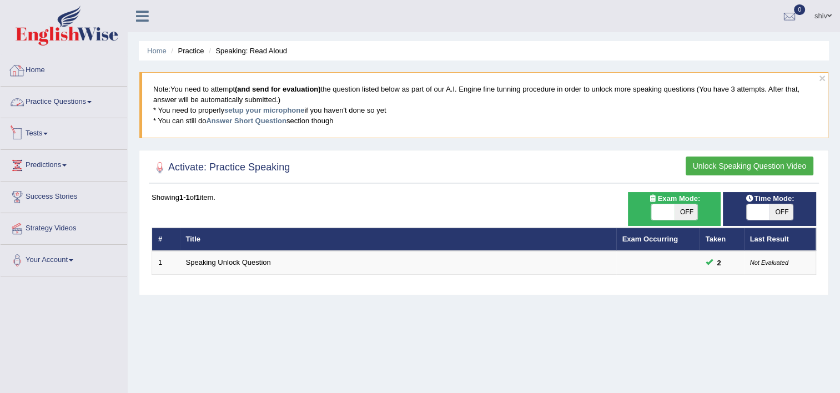
click at [80, 100] on link "Practice Questions" at bounding box center [64, 101] width 127 height 28
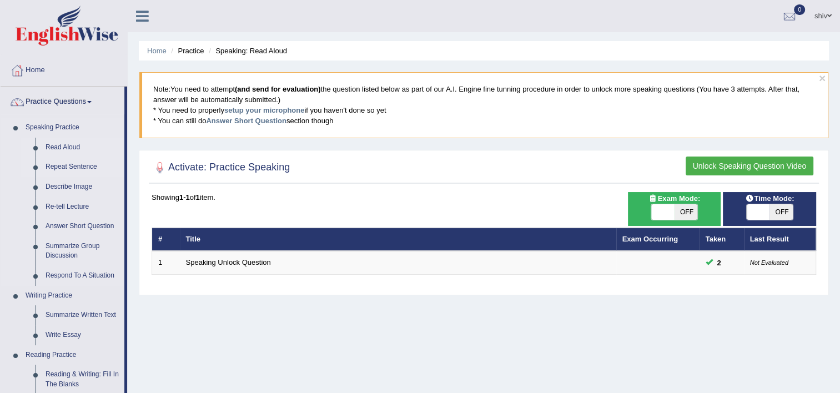
click at [56, 164] on link "Repeat Sentence" at bounding box center [83, 167] width 84 height 20
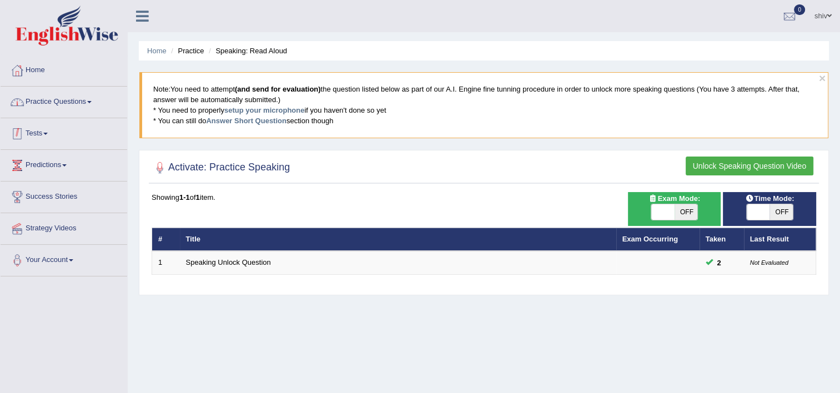
click at [94, 105] on link "Practice Questions" at bounding box center [64, 101] width 127 height 28
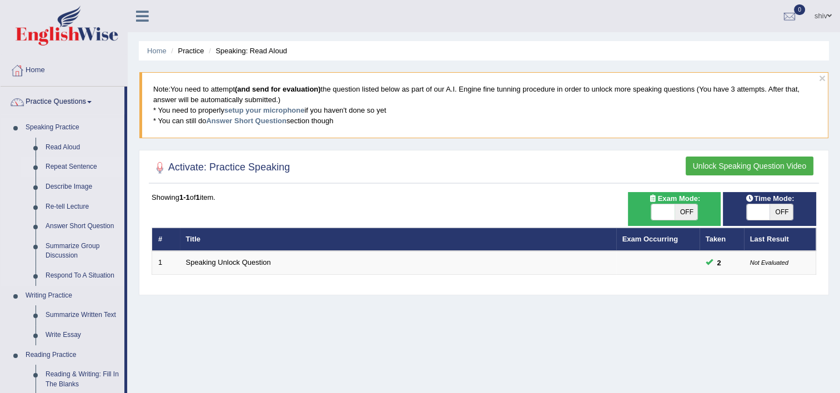
click at [84, 170] on link "Repeat Sentence" at bounding box center [83, 167] width 84 height 20
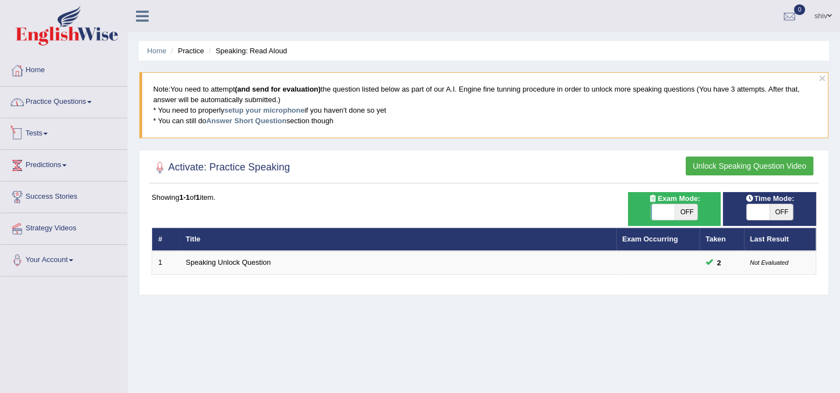
click at [84, 109] on link "Practice Questions" at bounding box center [64, 101] width 127 height 28
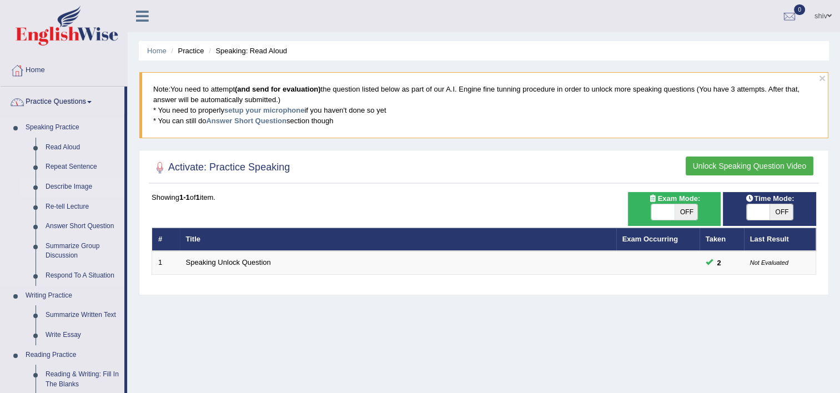
click at [78, 188] on link "Describe Image" at bounding box center [83, 187] width 84 height 20
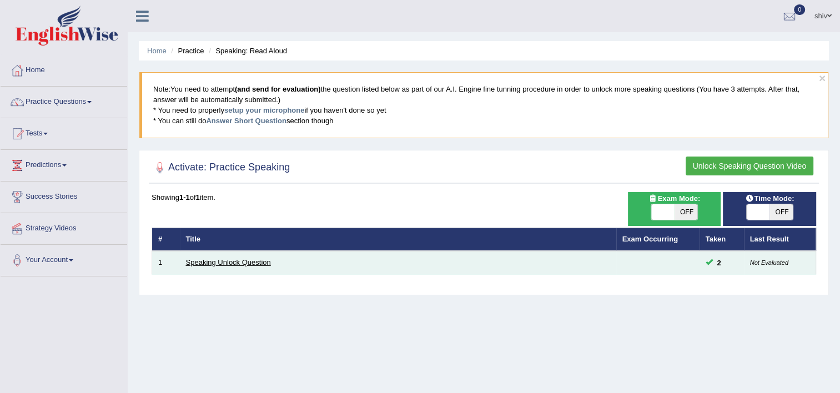
click at [231, 261] on link "Speaking Unlock Question" at bounding box center [228, 262] width 85 height 8
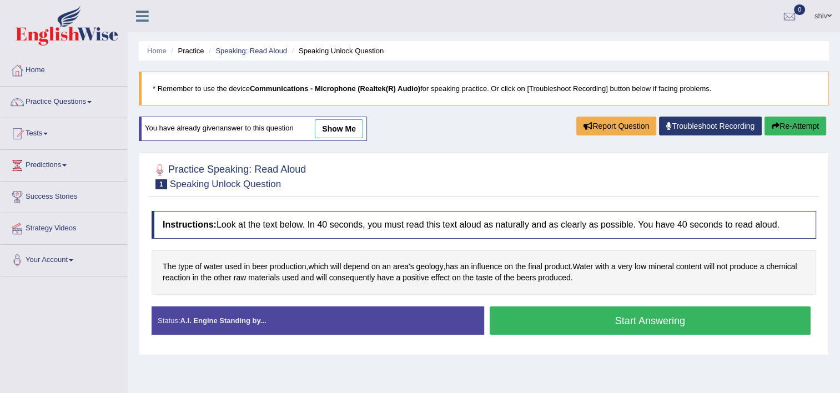
click at [821, 22] on link "shiv" at bounding box center [823, 14] width 34 height 29
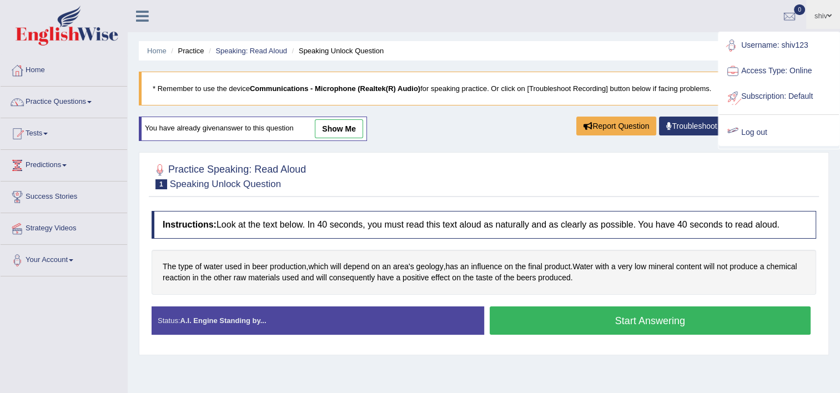
click at [790, 131] on link "Log out" at bounding box center [779, 133] width 120 height 26
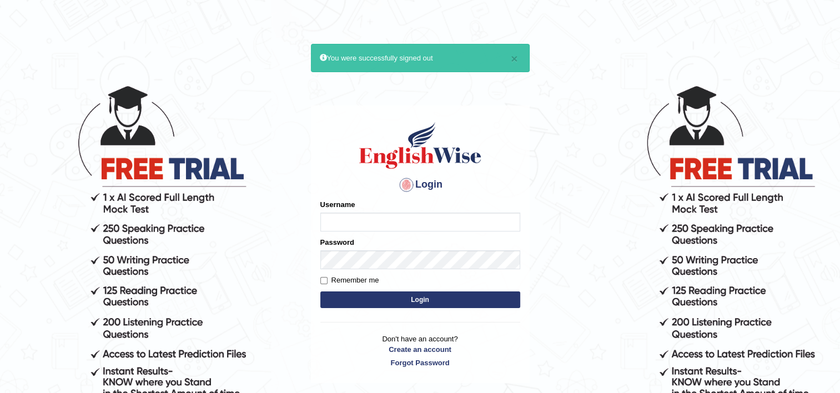
click at [476, 219] on input "Username" at bounding box center [420, 222] width 200 height 19
click at [435, 344] on link "Create an account" at bounding box center [420, 349] width 200 height 11
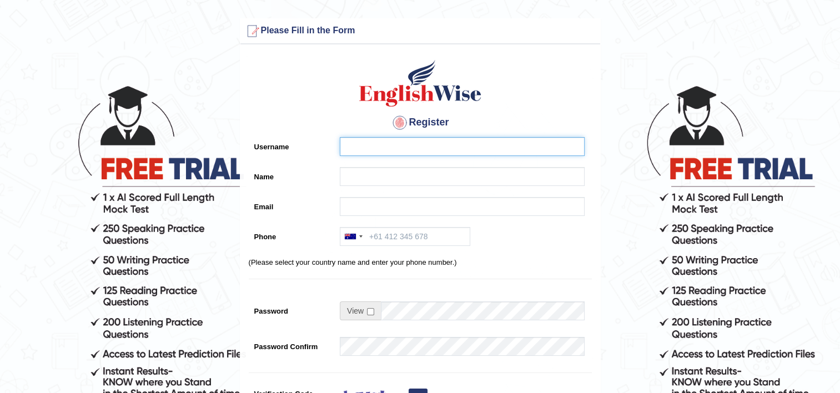
click at [435, 145] on input "Username" at bounding box center [462, 146] width 245 height 19
type input "Shiv098"
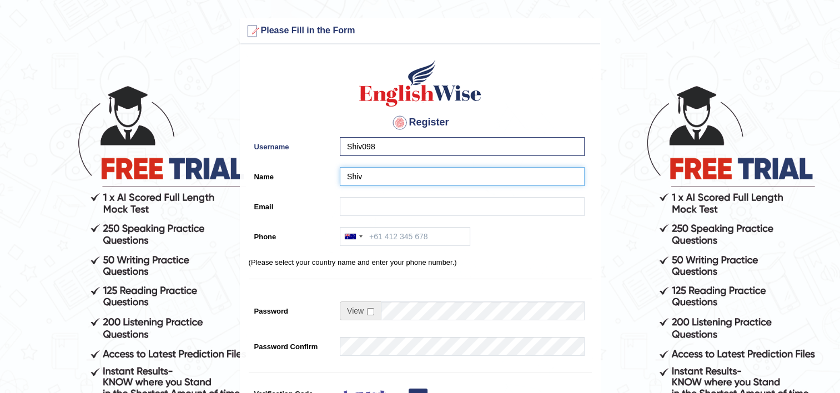
type input "Shiv"
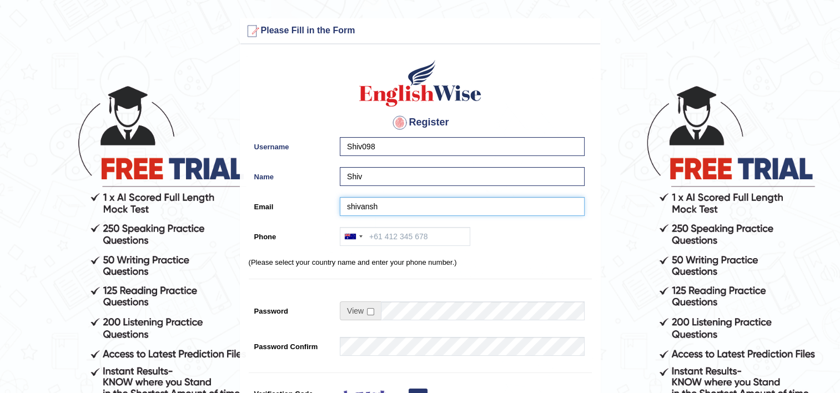
type input "[EMAIL_ADDRESS][DOMAIN_NAME]"
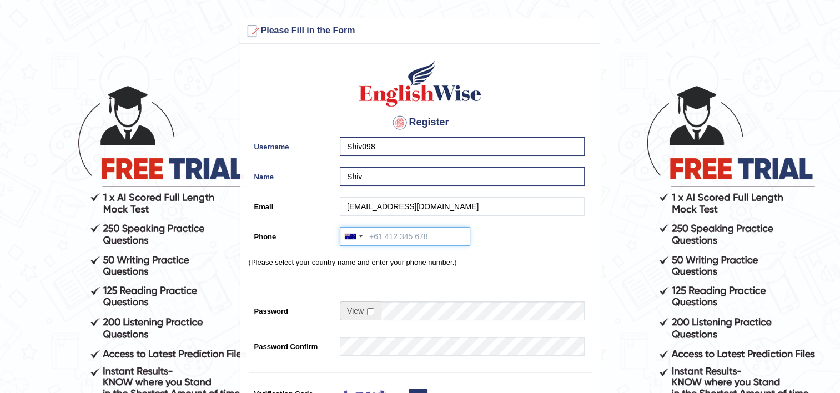
type input "0498 278 023"
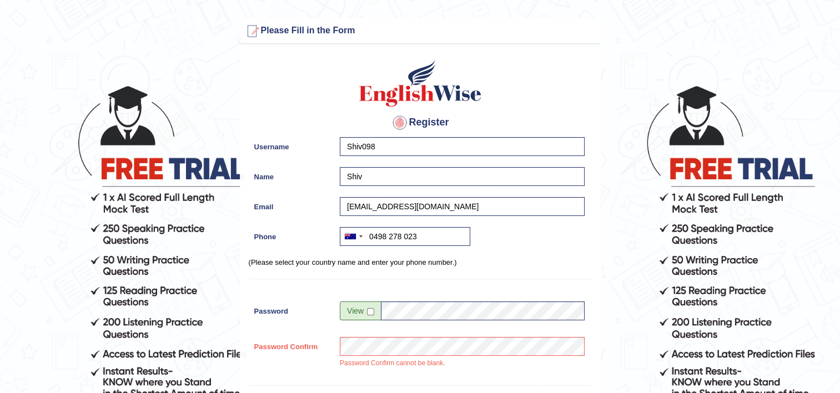
scroll to position [212, 0]
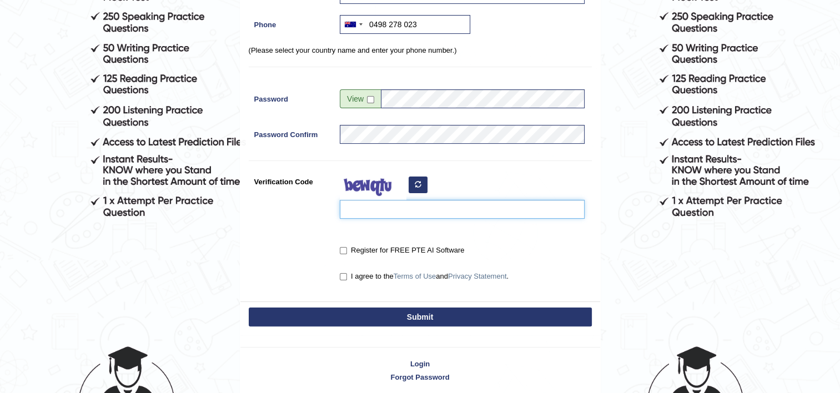
click at [421, 205] on input "Verification Code" at bounding box center [462, 209] width 245 height 19
type input "pedfeop"
click at [416, 247] on label "Register for FREE PTE AI Software" at bounding box center [402, 250] width 124 height 11
click at [347, 247] on input "Register for FREE PTE AI Software" at bounding box center [343, 250] width 7 height 7
checkbox input "true"
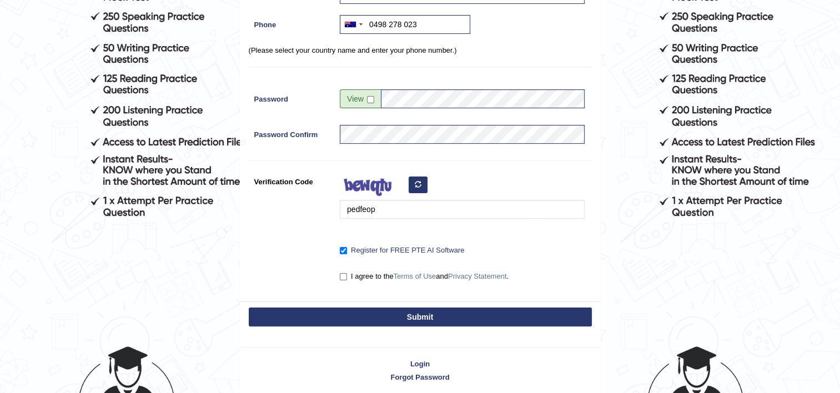
click at [380, 276] on label "I agree to the Terms of Use and Privacy Statement ." at bounding box center [424, 276] width 169 height 11
click at [347, 276] on input "I agree to the Terms of Use and Privacy Statement ." at bounding box center [343, 276] width 7 height 7
checkbox input "true"
click at [402, 313] on button "Submit" at bounding box center [420, 316] width 343 height 19
type input "+61498278023"
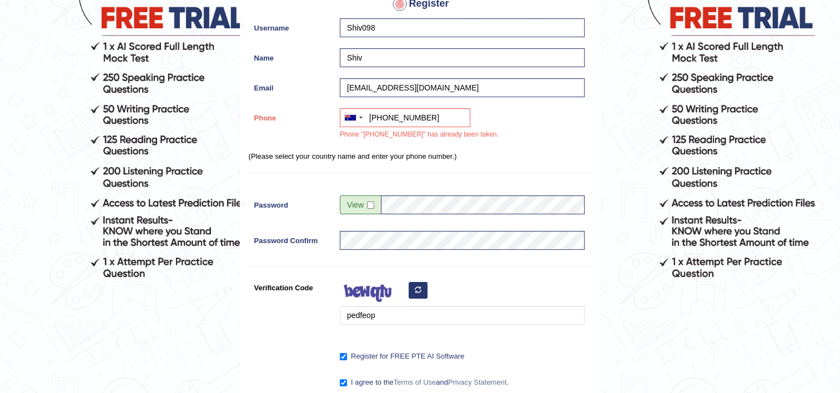
scroll to position [133, 0]
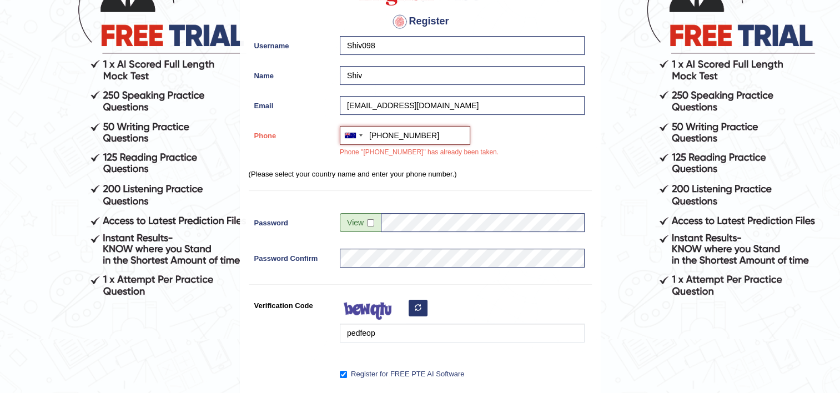
drag, startPoint x: 442, startPoint y: 133, endPoint x: 369, endPoint y: 124, distance: 73.2
click at [369, 124] on div "Register Username Shiv098 Name Shiv Email shivansh23pandey@gmail.com Phone Aust…" at bounding box center [420, 187] width 360 height 476
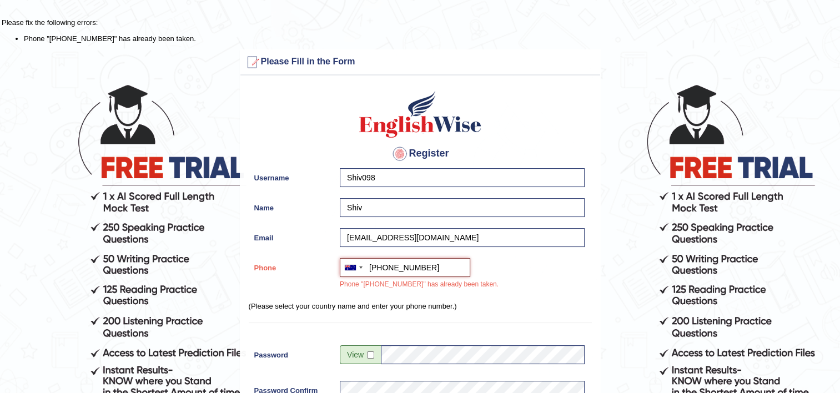
scroll to position [0, 0]
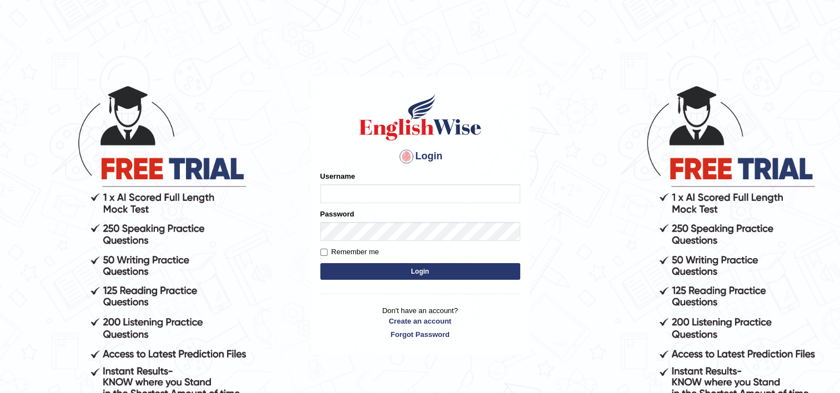
click at [407, 193] on input "Username" at bounding box center [420, 193] width 200 height 19
type input "shiv123"
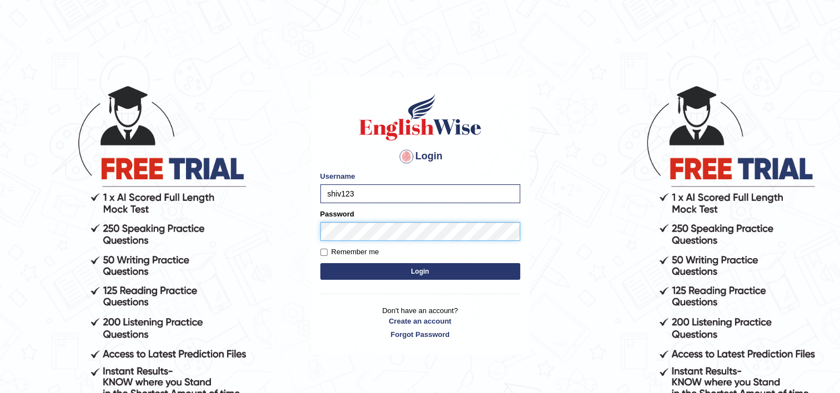
click at [320, 263] on button "Login" at bounding box center [420, 271] width 200 height 17
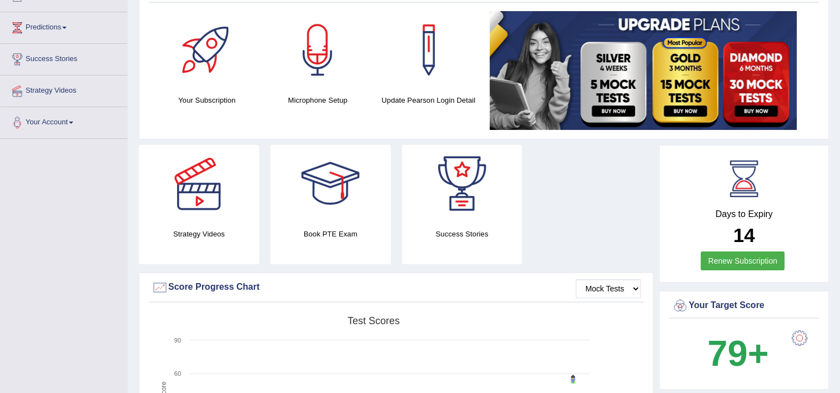
scroll to position [167, 0]
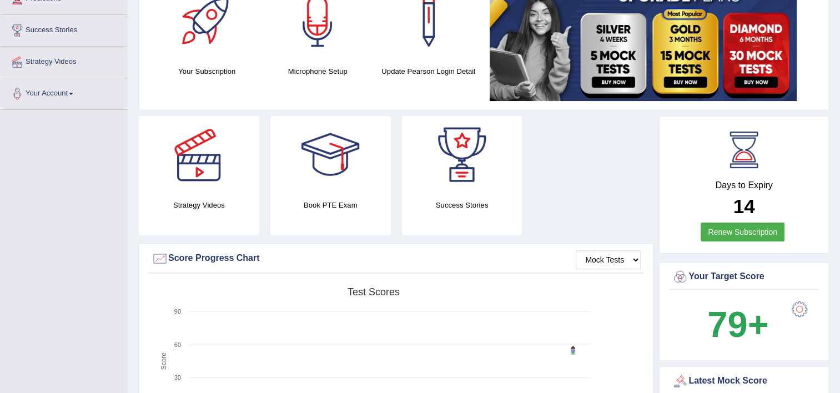
click at [747, 228] on link "Renew Subscription" at bounding box center [742, 232] width 84 height 19
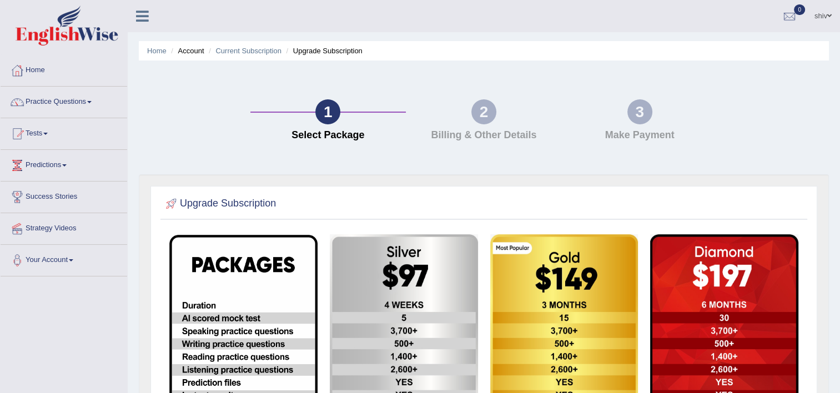
click at [826, 17] on link "shiv" at bounding box center [823, 14] width 34 height 29
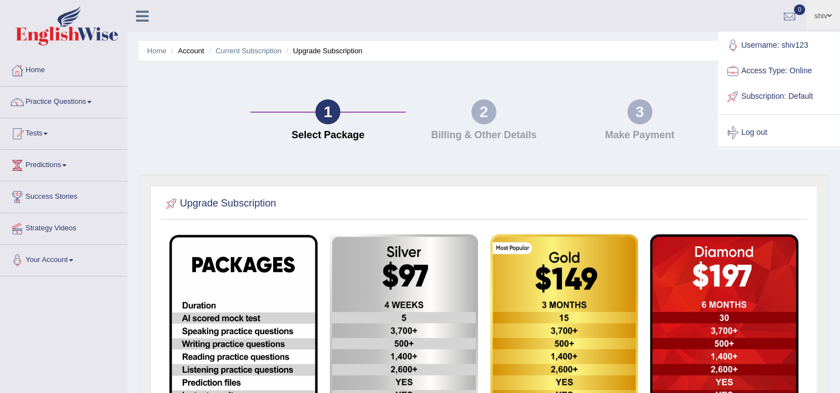
click at [522, 109] on div "2 Billing & Other Details" at bounding box center [484, 122] width 156 height 47
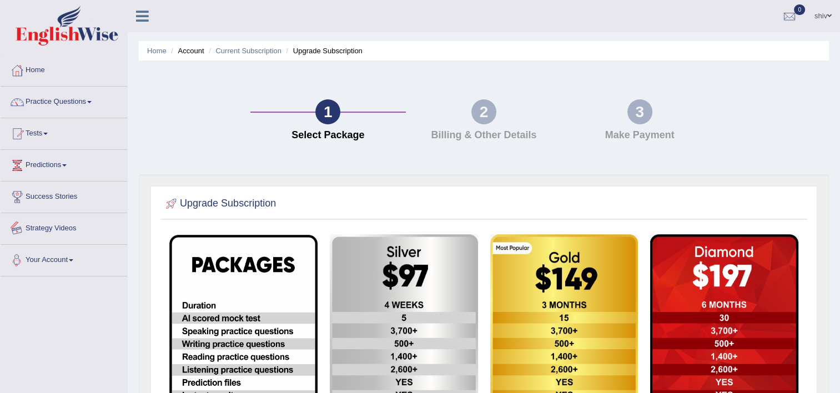
click at [69, 264] on link "Your Account" at bounding box center [64, 259] width 127 height 28
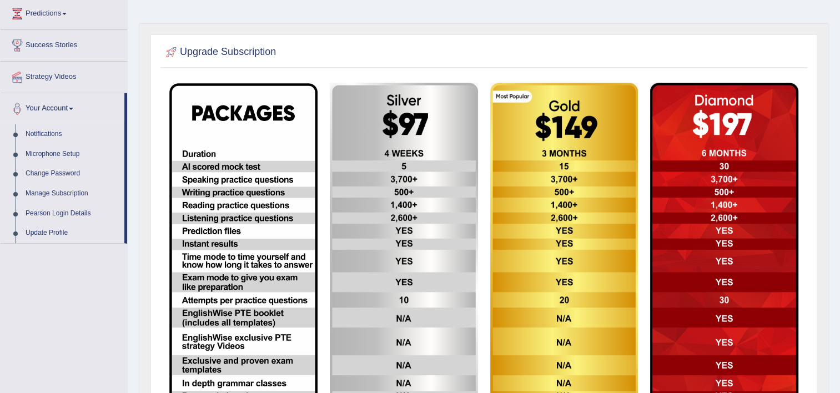
scroll to position [149, 0]
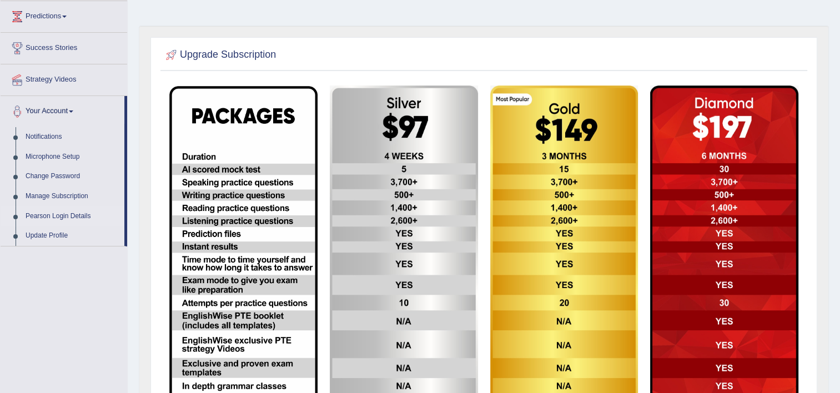
click at [71, 215] on link "Pearson Login Details" at bounding box center [73, 216] width 104 height 20
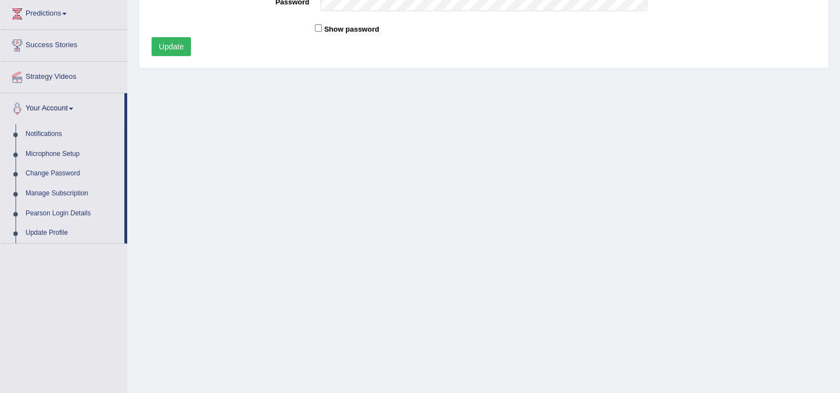
scroll to position [190, 0]
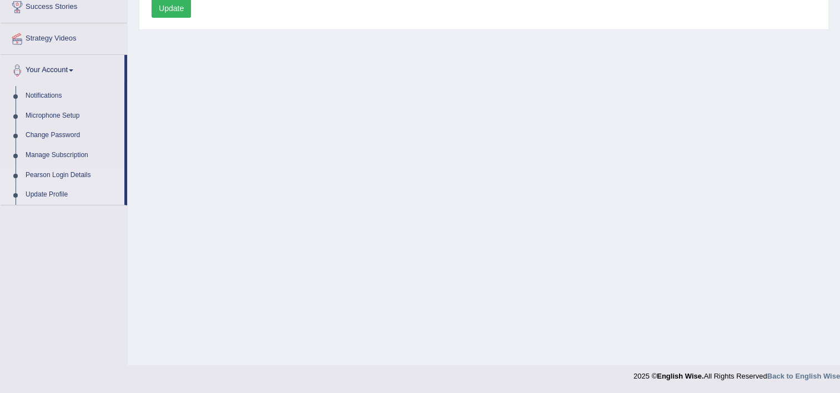
click at [39, 193] on link "Update Profile" at bounding box center [73, 195] width 104 height 20
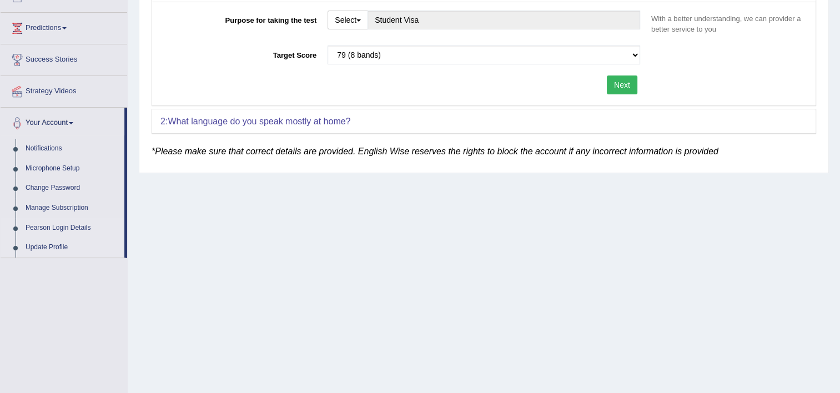
scroll to position [134, 0]
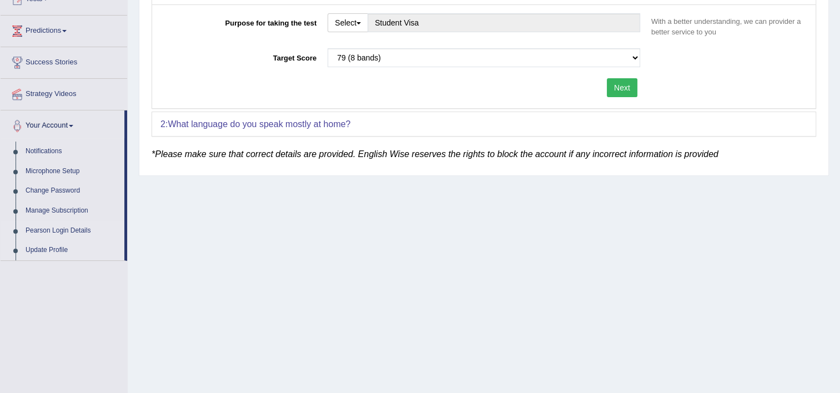
click at [75, 229] on link "Pearson Login Details" at bounding box center [73, 231] width 104 height 20
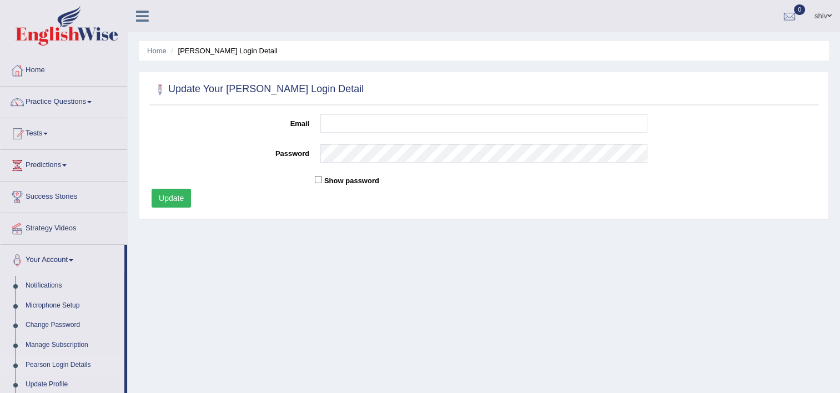
click at [825, 19] on link "shiv" at bounding box center [823, 14] width 34 height 29
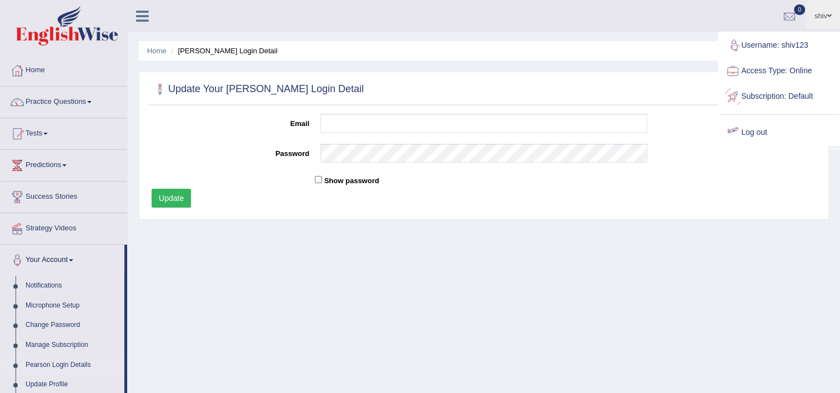
click at [761, 133] on link "Log out" at bounding box center [779, 133] width 120 height 26
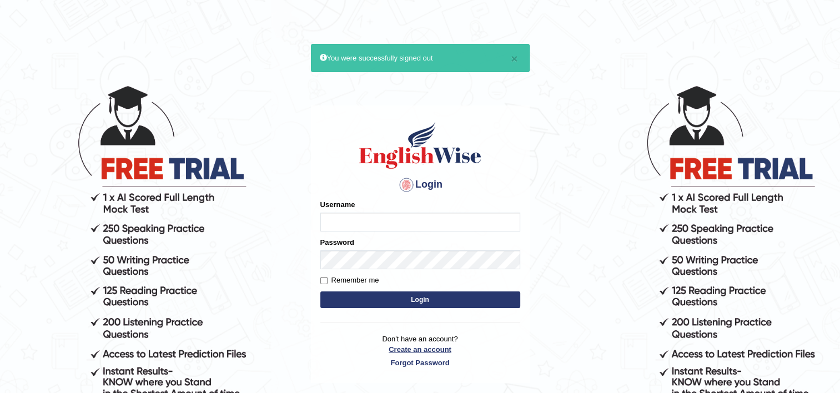
click at [420, 346] on link "Create an account" at bounding box center [420, 349] width 200 height 11
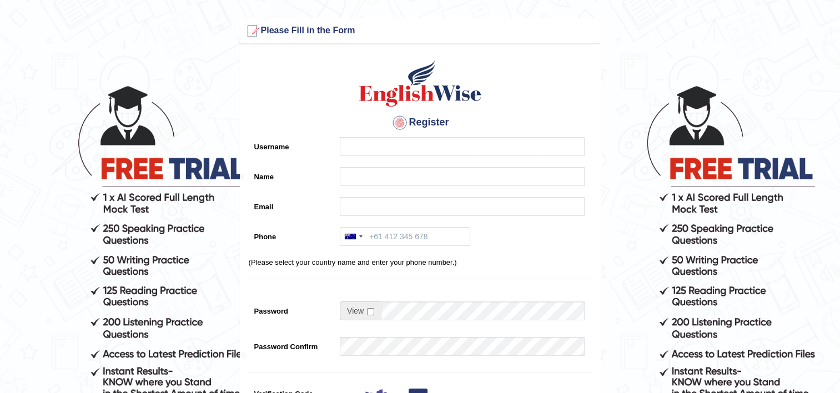
click at [400, 161] on div "Register Username Name Email Phone [GEOGRAPHIC_DATA] +61 [GEOGRAPHIC_DATA] ([GE…" at bounding box center [420, 281] width 360 height 463
click at [399, 154] on input "Username" at bounding box center [462, 146] width 245 height 19
type input "Shiv098"
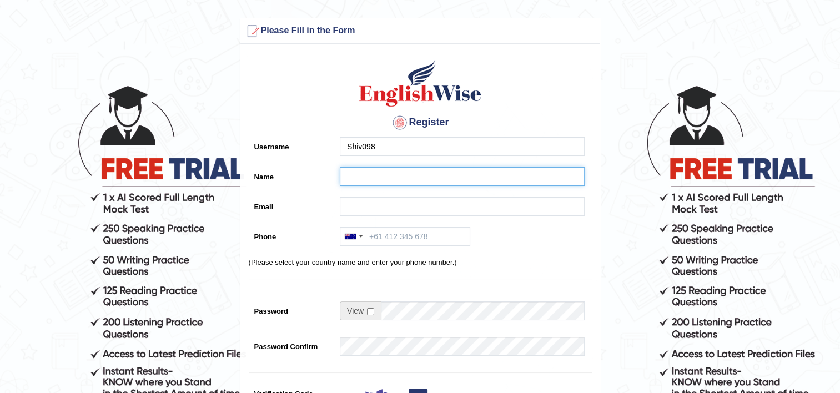
type input "Shiv"
type input "[EMAIL_ADDRESS][DOMAIN_NAME]"
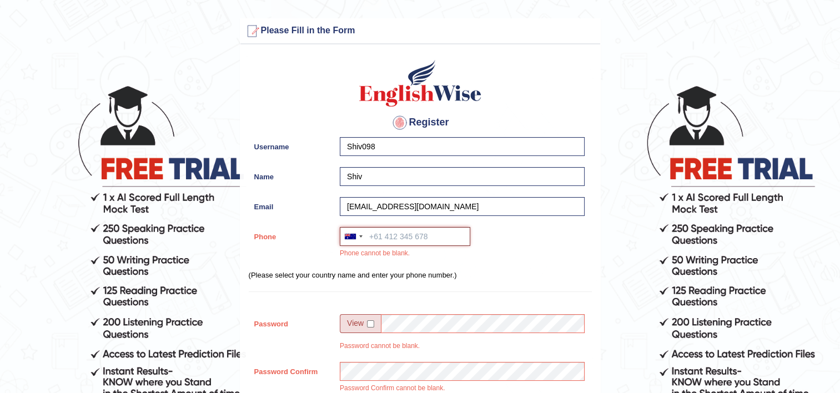
click at [402, 235] on input "Phone" at bounding box center [405, 236] width 130 height 19
type input "0452649971"
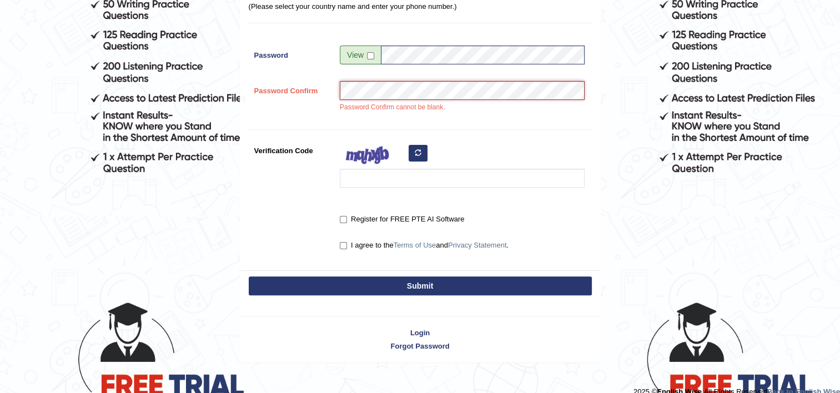
scroll to position [213, 0]
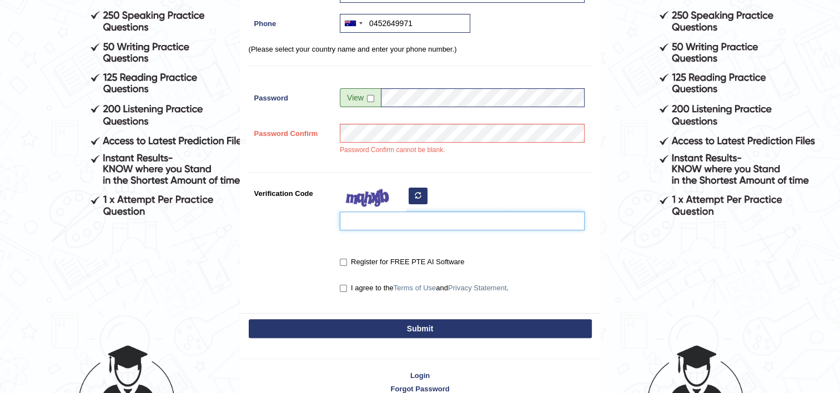
click at [475, 223] on input "Verification Code" at bounding box center [462, 220] width 245 height 19
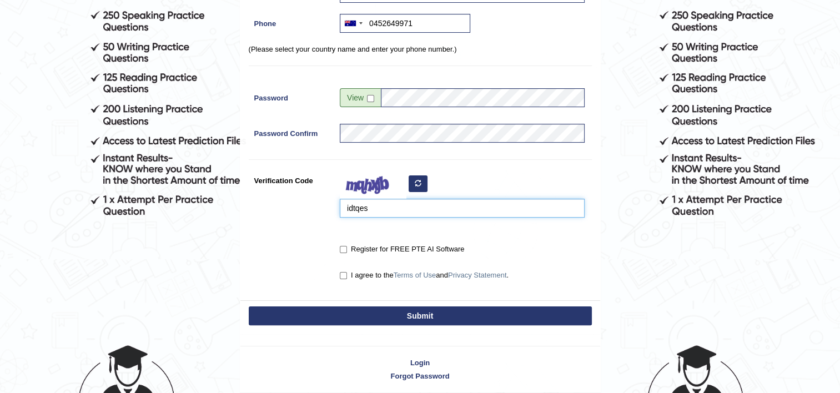
type input "idtqes"
click at [450, 244] on label "Register for FREE PTE AI Software" at bounding box center [402, 249] width 124 height 11
click at [347, 246] on input "Register for FREE PTE AI Software" at bounding box center [343, 249] width 7 height 7
checkbox input "true"
click at [377, 271] on label "I agree to the Terms of Use and Privacy Statement ." at bounding box center [424, 275] width 169 height 11
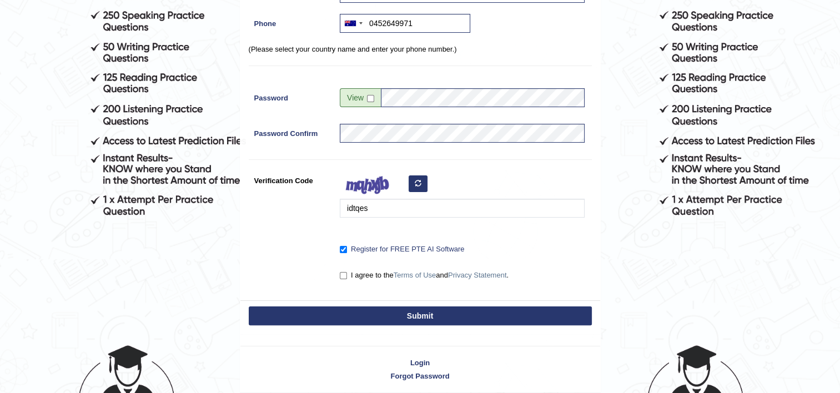
click at [347, 272] on input "I agree to the Terms of Use and Privacy Statement ." at bounding box center [343, 275] width 7 height 7
checkbox input "true"
click at [397, 316] on button "Submit" at bounding box center [420, 315] width 343 height 19
type input "[PHONE_NUMBER]"
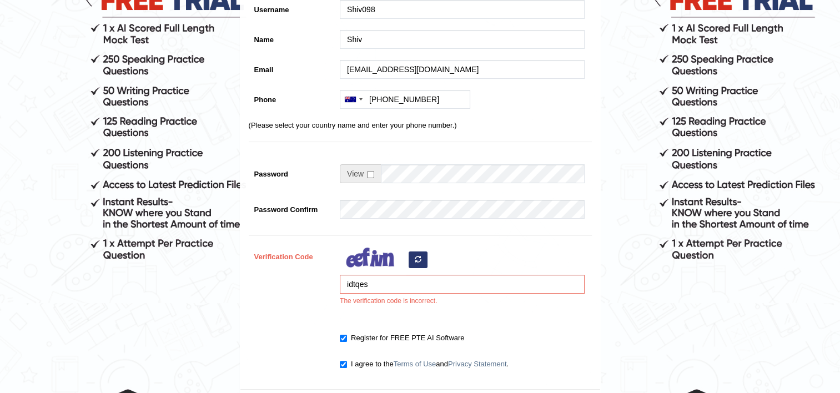
scroll to position [222, 0]
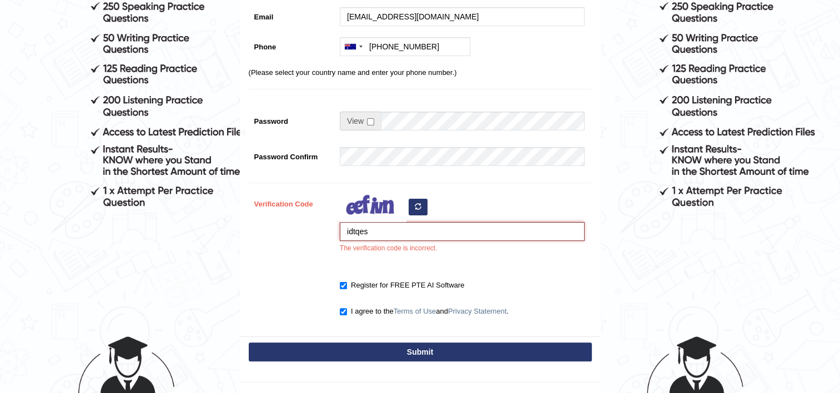
drag, startPoint x: 406, startPoint y: 229, endPoint x: 322, endPoint y: 220, distance: 84.8
click at [322, 221] on div "Verification Code idtqes The verification code is incorrect." at bounding box center [420, 226] width 343 height 65
type input "idtqes"
click at [402, 346] on button "Submit" at bounding box center [420, 351] width 343 height 19
type input "[PHONE_NUMBER]"
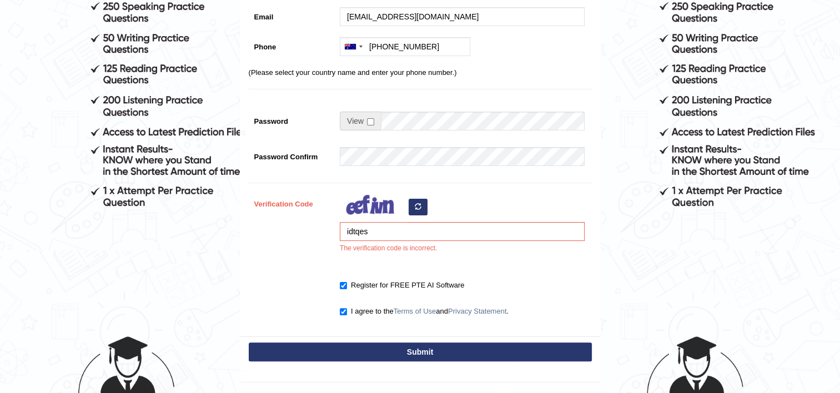
scroll to position [190, 0]
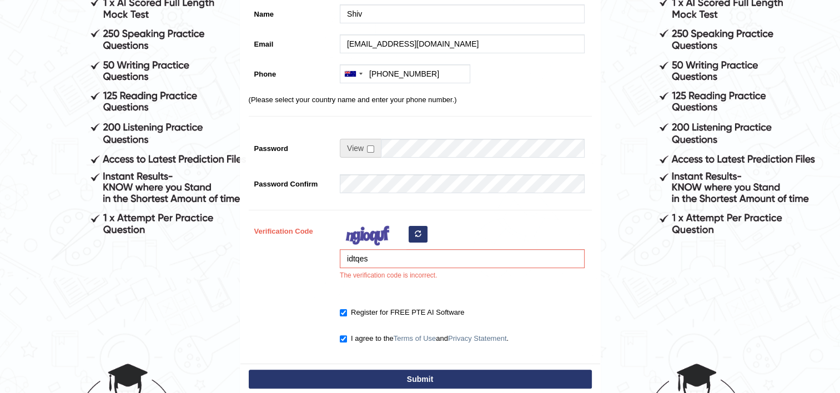
scroll to position [301, 0]
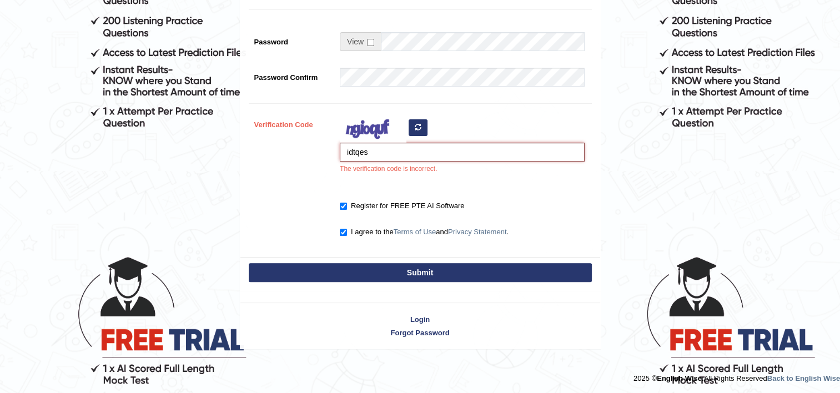
drag, startPoint x: 376, startPoint y: 147, endPoint x: 350, endPoint y: 134, distance: 28.8
click at [324, 146] on div "Verification Code idtqes The verification code is incorrect." at bounding box center [420, 147] width 343 height 65
click at [412, 127] on button "button" at bounding box center [418, 127] width 19 height 17
type input "teqalm"
click at [249, 263] on button "Submit" at bounding box center [420, 272] width 343 height 19
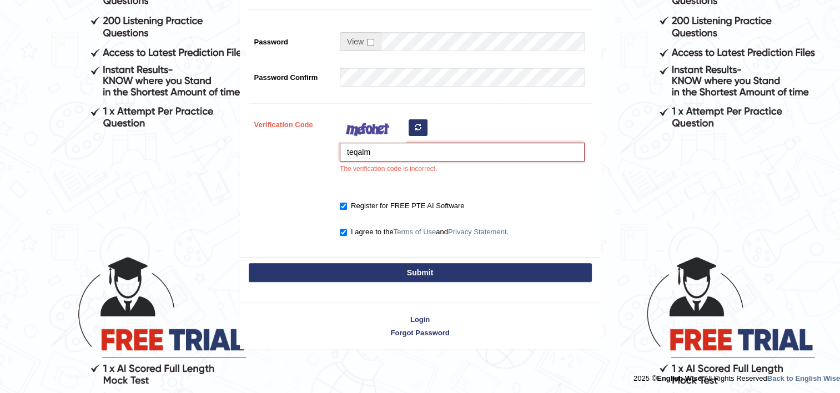
type input "+61452649971"
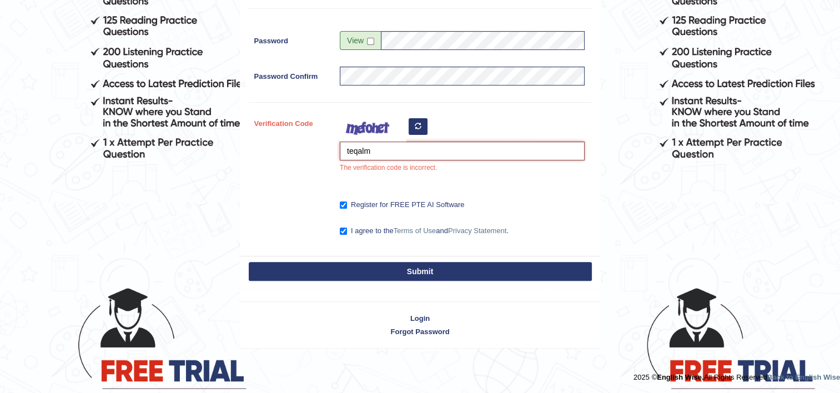
scroll to position [269, 0]
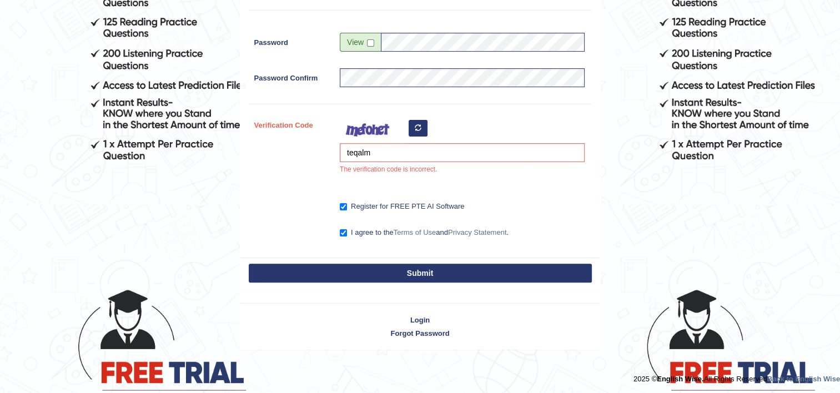
click at [387, 273] on button "Submit" at bounding box center [420, 273] width 343 height 19
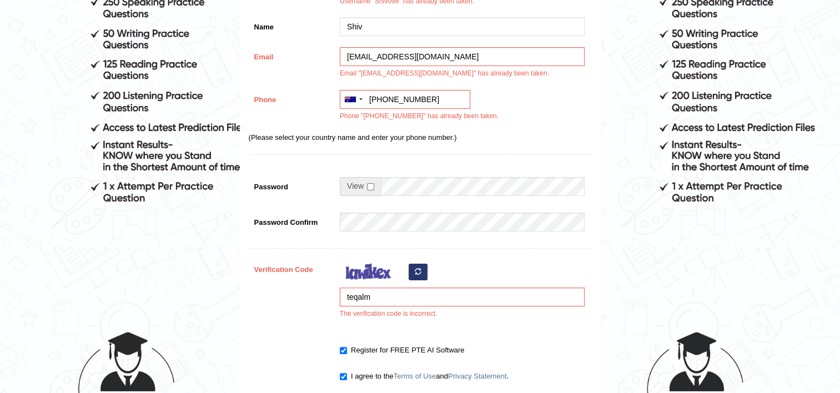
scroll to position [222, 0]
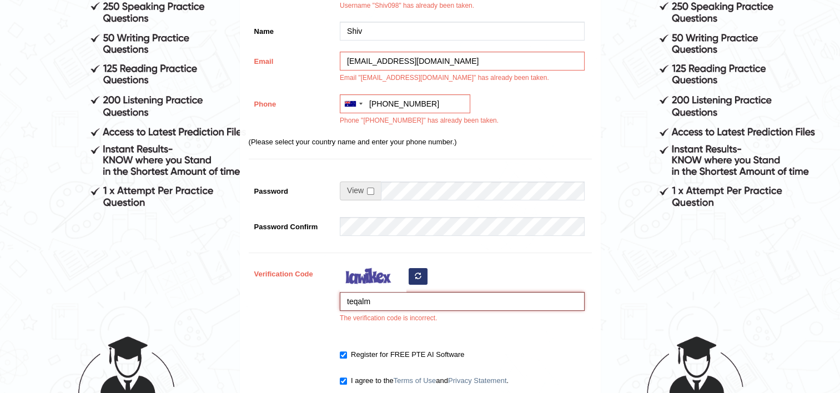
drag, startPoint x: 384, startPoint y: 305, endPoint x: 335, endPoint y: 295, distance: 50.4
click at [335, 295] on div "teqalm The verification code is incorrect." at bounding box center [459, 296] width 250 height 65
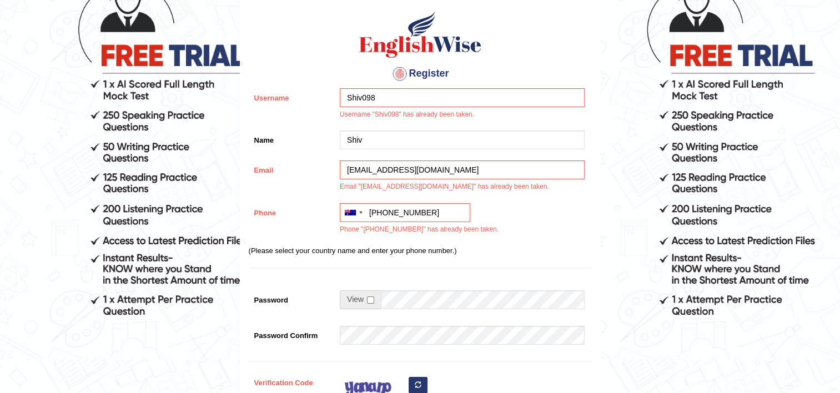
scroll to position [111, 0]
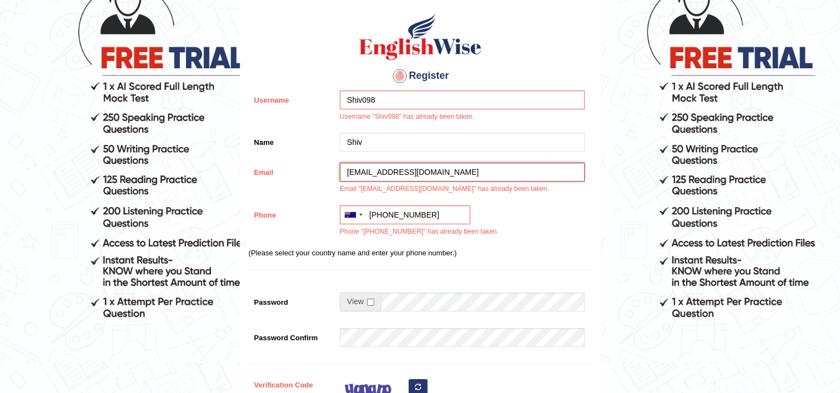
click at [462, 171] on input "shivansh23pandey@gmail.com" at bounding box center [462, 172] width 245 height 19
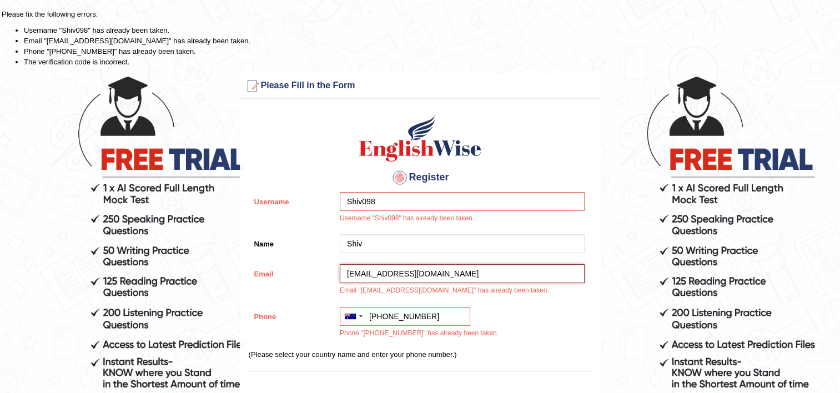
scroll to position [0, 0]
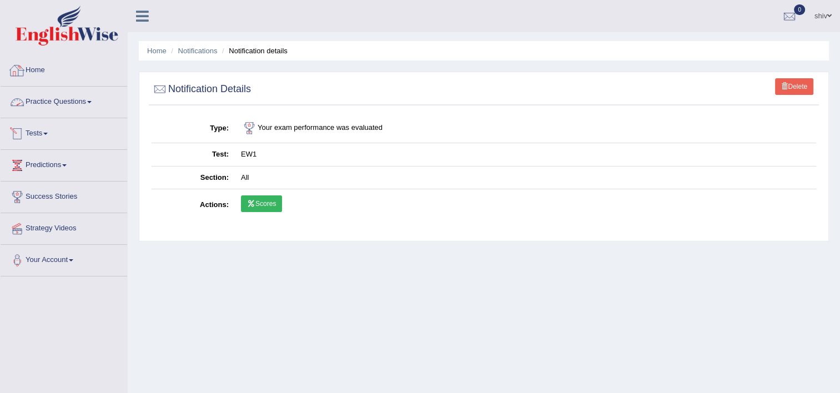
click at [29, 102] on link "Practice Questions" at bounding box center [64, 101] width 127 height 28
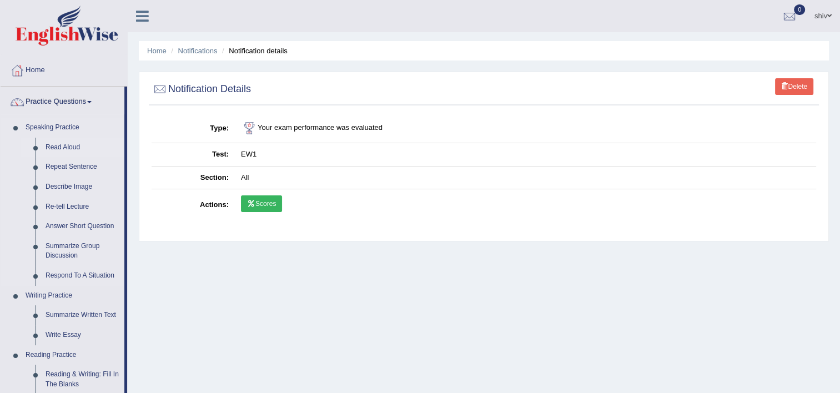
click at [62, 138] on link "Read Aloud" at bounding box center [83, 148] width 84 height 20
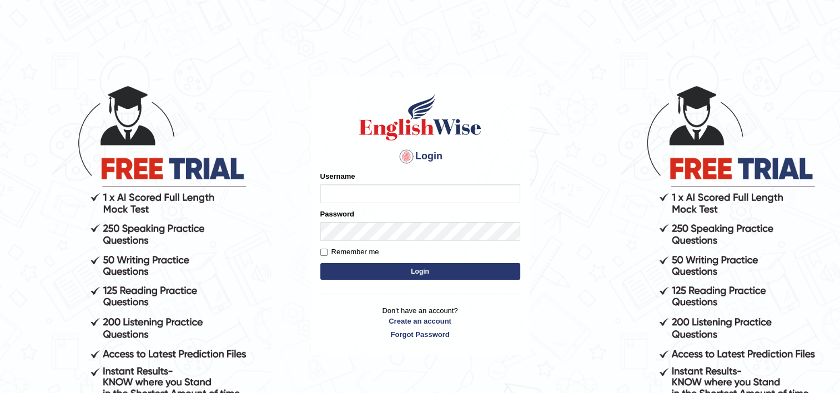
click at [408, 198] on input "Username" at bounding box center [420, 193] width 200 height 19
type input "shiv123"
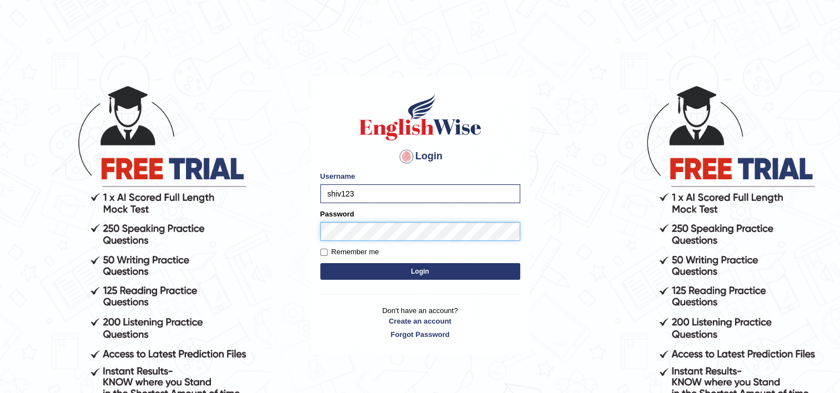
click at [320, 263] on button "Login" at bounding box center [420, 271] width 200 height 17
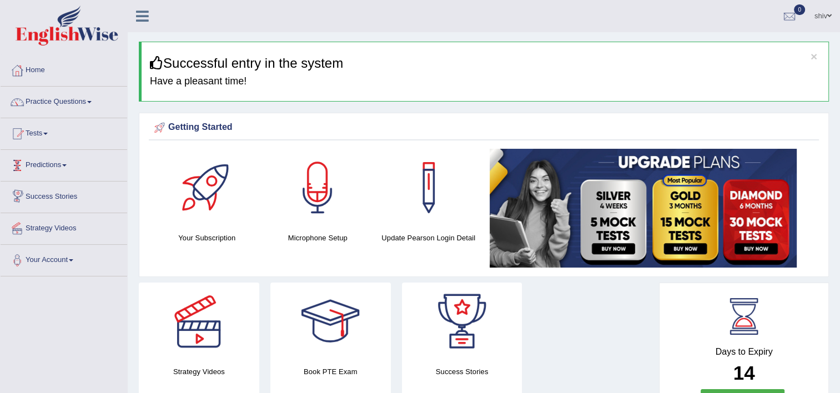
click at [819, 11] on link "shiv" at bounding box center [823, 14] width 34 height 29
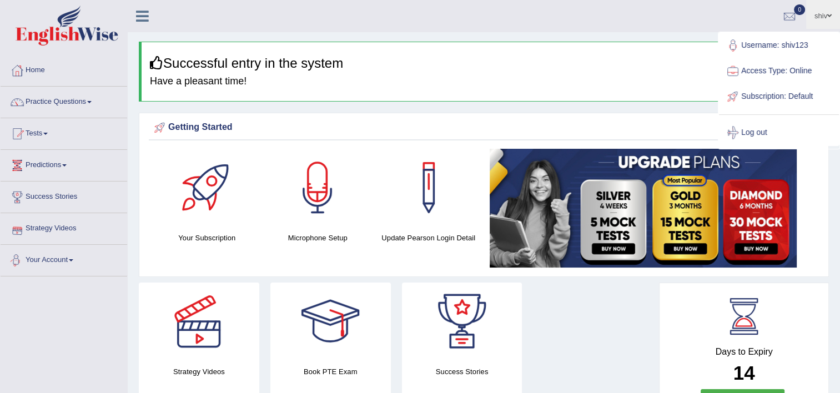
click at [70, 254] on link "Your Account" at bounding box center [64, 259] width 127 height 28
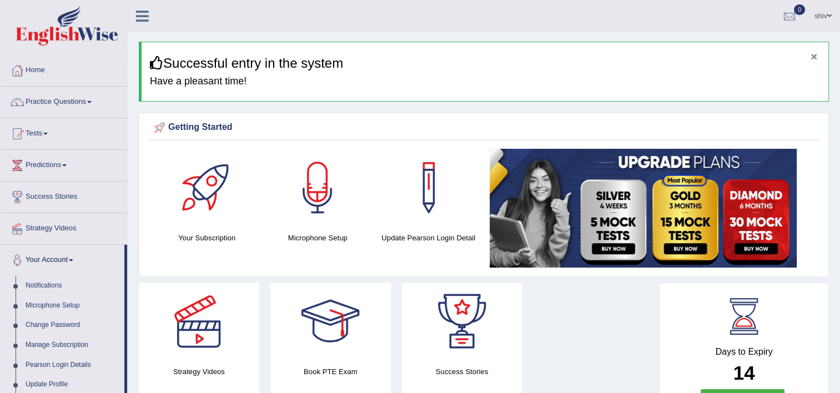
click at [814, 56] on button "×" at bounding box center [813, 57] width 7 height 12
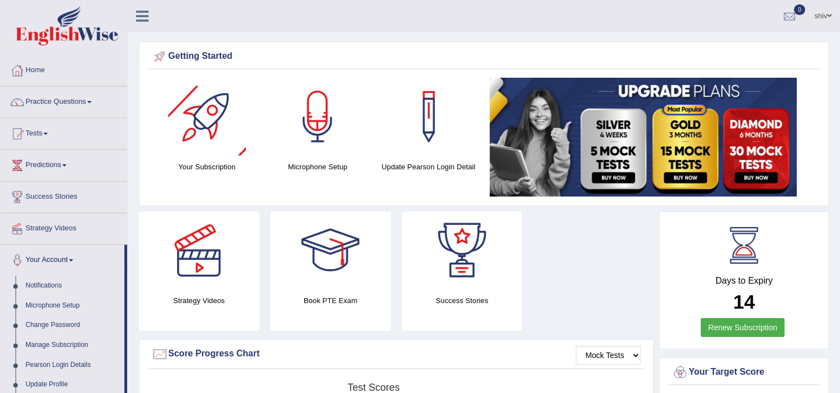
click at [198, 154] on div at bounding box center [207, 117] width 78 height 78
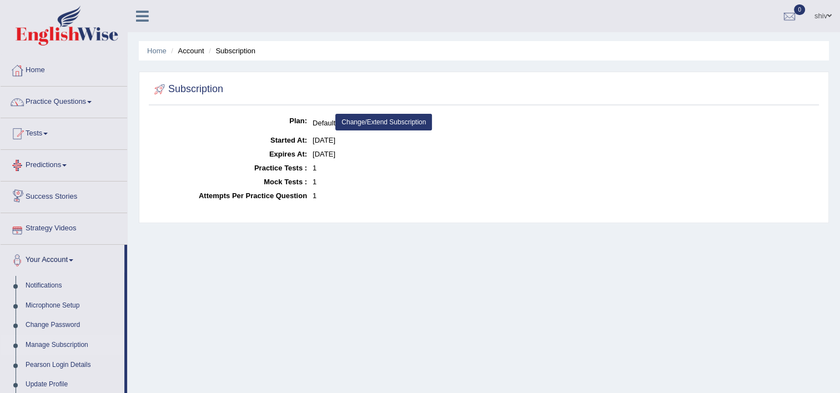
click at [52, 165] on link "Predictions" at bounding box center [64, 164] width 127 height 28
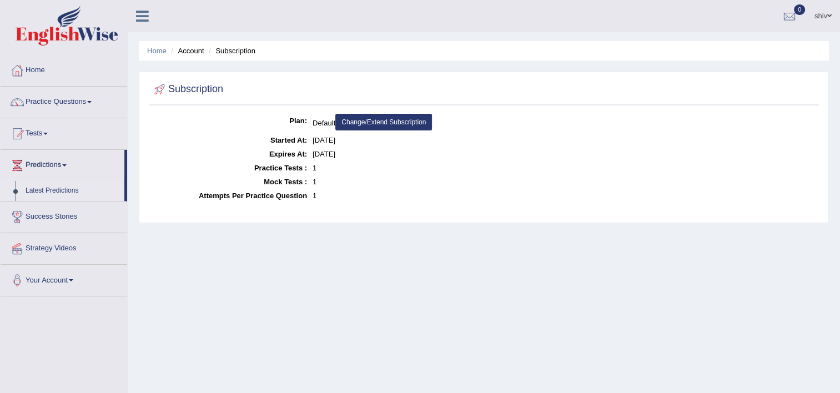
click at [52, 191] on link "Latest Predictions" at bounding box center [73, 191] width 104 height 20
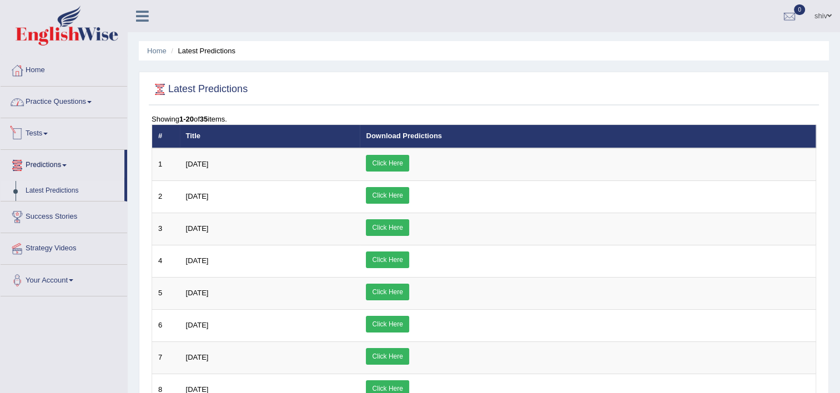
click at [67, 105] on link "Practice Questions" at bounding box center [64, 101] width 127 height 28
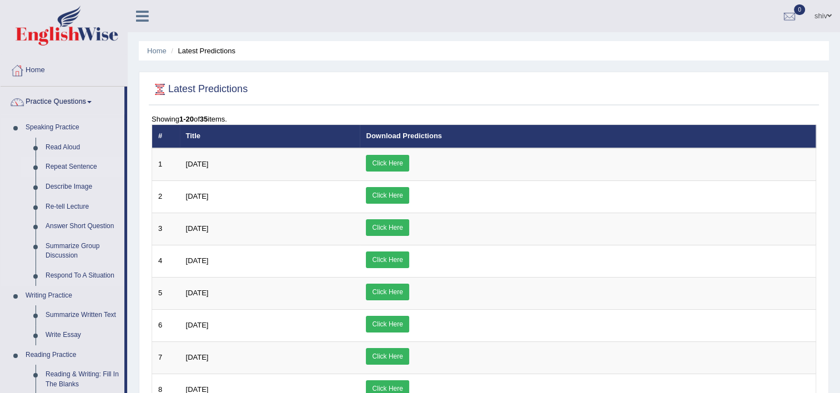
click at [75, 165] on link "Repeat Sentence" at bounding box center [83, 167] width 84 height 20
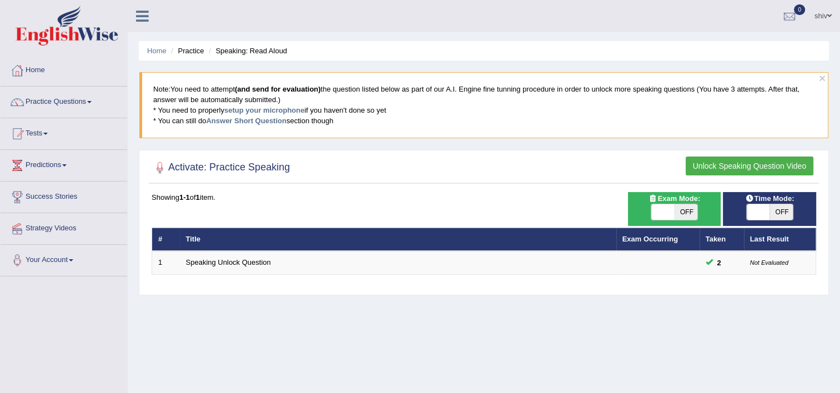
click at [751, 160] on button "Unlock Speaking Question Video" at bounding box center [749, 166] width 128 height 19
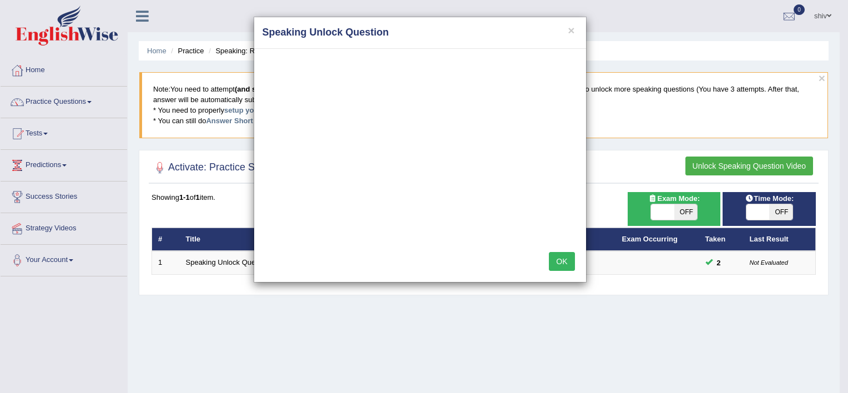
click at [562, 262] on button "OK" at bounding box center [562, 261] width 26 height 19
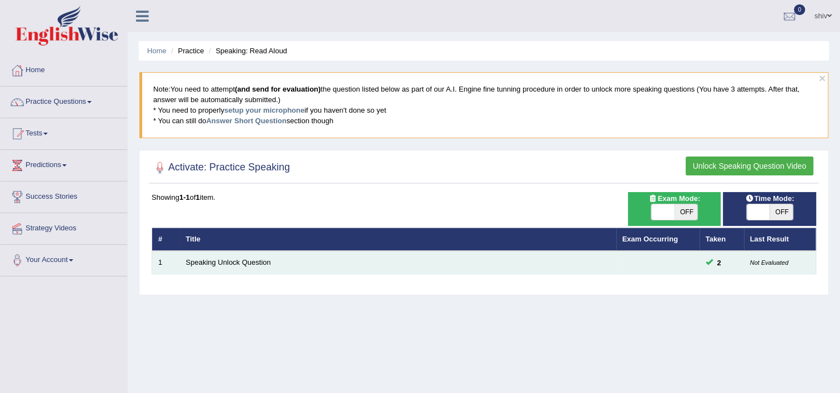
click at [269, 259] on td "Speaking Unlock Question" at bounding box center [398, 262] width 436 height 23
click at [257, 259] on link "Speaking Unlock Question" at bounding box center [228, 262] width 85 height 8
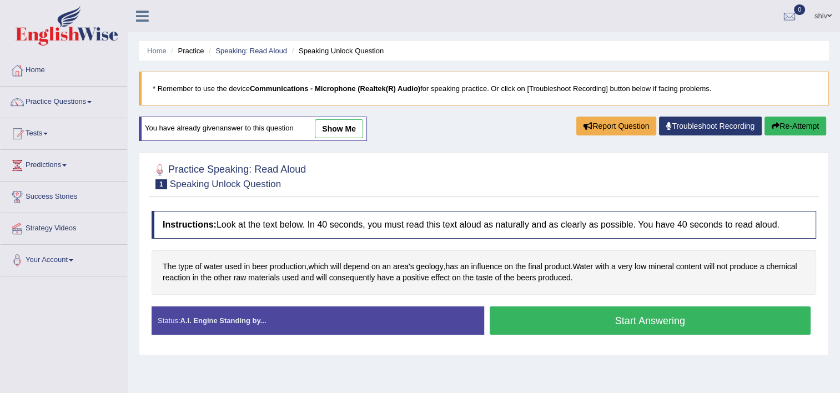
click at [603, 318] on button "Start Answering" at bounding box center [650, 320] width 321 height 28
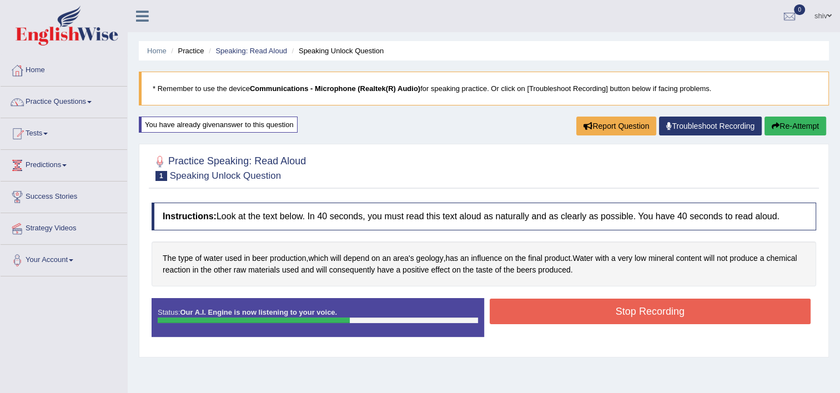
click at [596, 311] on button "Stop Recording" at bounding box center [650, 312] width 321 height 26
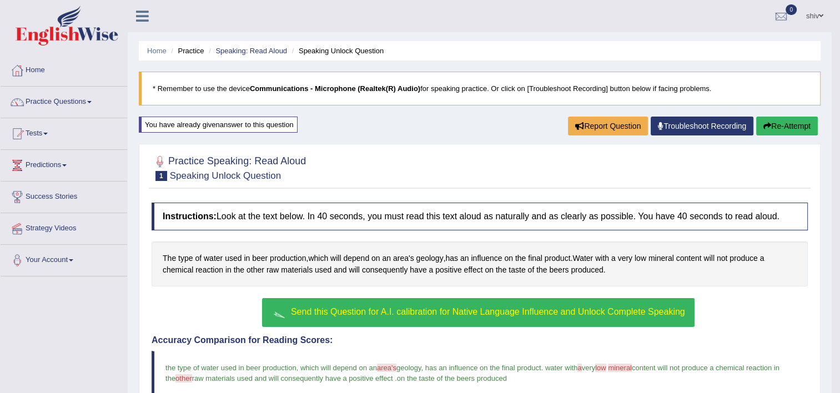
click at [562, 314] on span "Send this Question for A.I. calibration for Native Language Influence and Unloc…" at bounding box center [488, 311] width 394 height 9
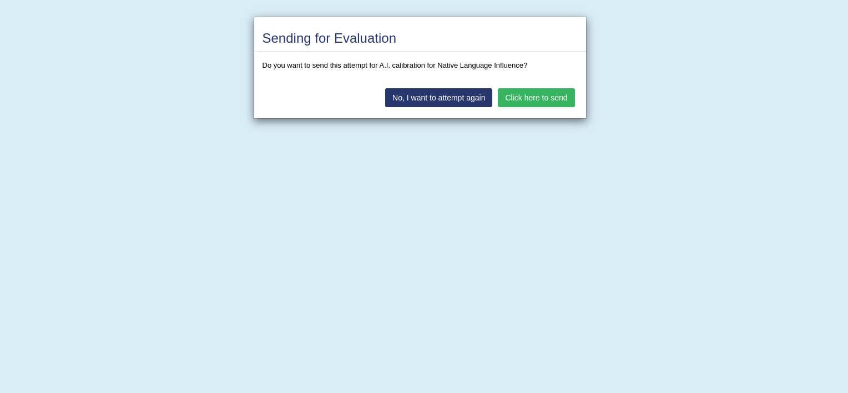
click at [539, 95] on button "Click here to send" at bounding box center [536, 97] width 77 height 19
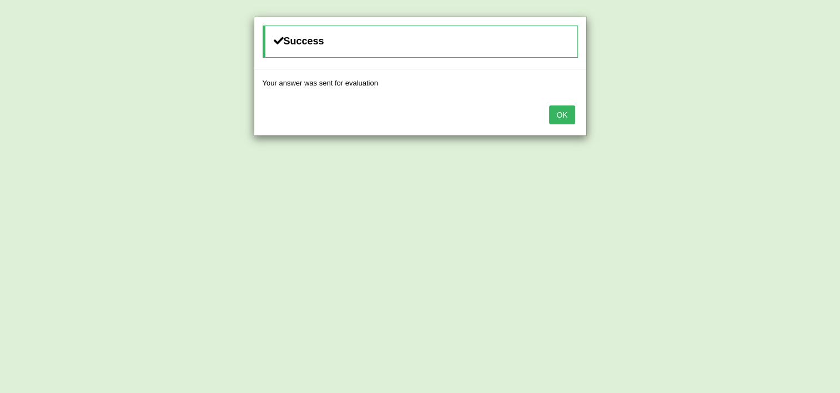
click at [559, 113] on button "OK" at bounding box center [562, 114] width 26 height 19
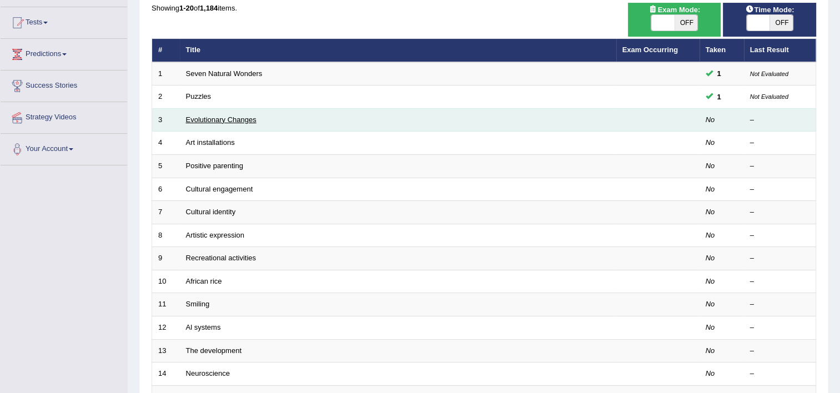
click at [203, 118] on link "Evolutionary Changes" at bounding box center [221, 119] width 70 height 8
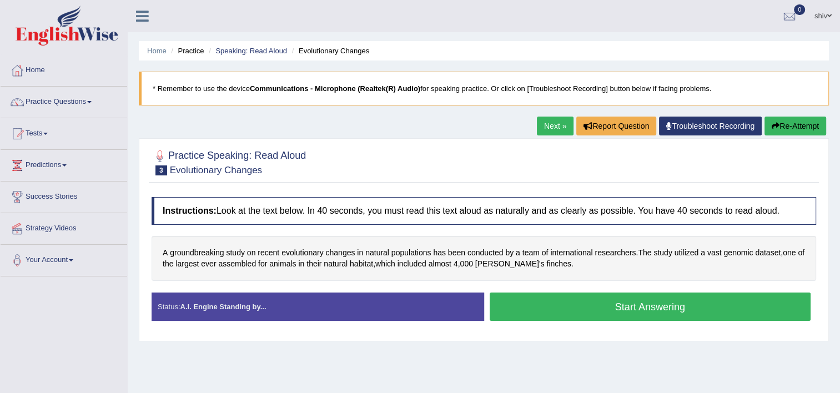
click at [619, 311] on button "Start Answering" at bounding box center [650, 306] width 321 height 28
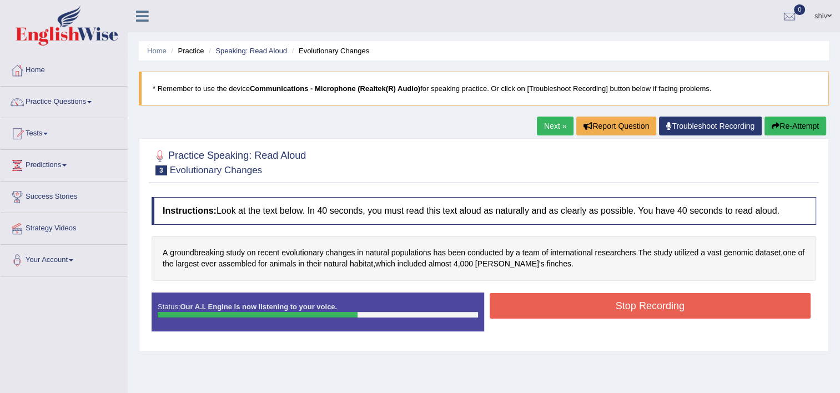
click at [579, 296] on button "Stop Recording" at bounding box center [650, 306] width 321 height 26
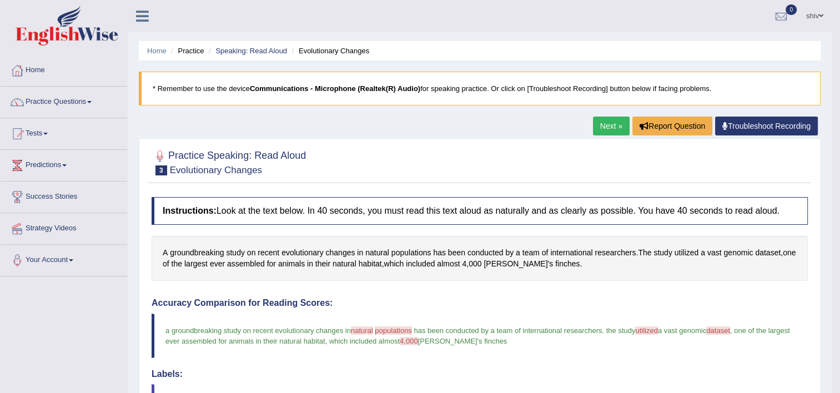
click at [608, 122] on link "Next »" at bounding box center [611, 126] width 37 height 19
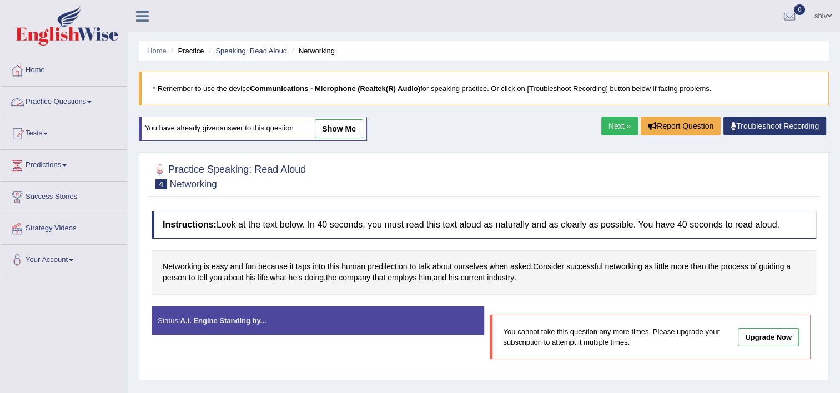
click at [266, 50] on link "Speaking: Read Aloud" at bounding box center [251, 51] width 72 height 8
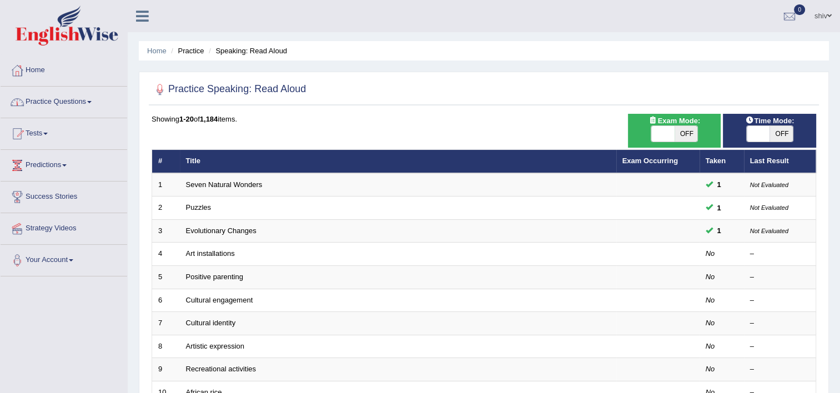
click at [37, 100] on link "Practice Questions" at bounding box center [64, 101] width 127 height 28
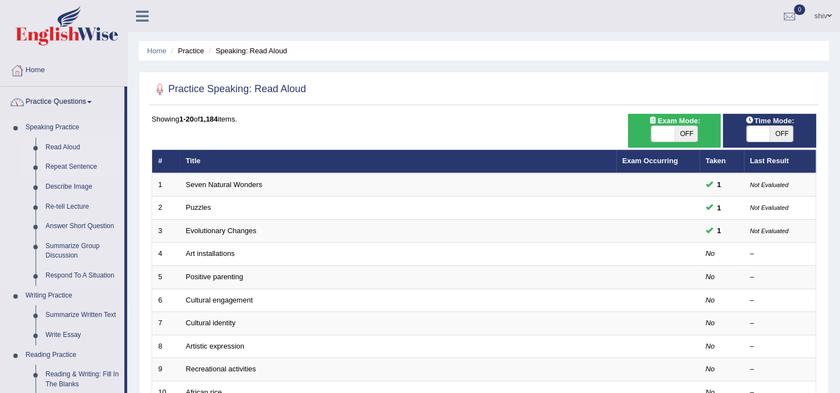
click at [62, 162] on link "Repeat Sentence" at bounding box center [83, 167] width 84 height 20
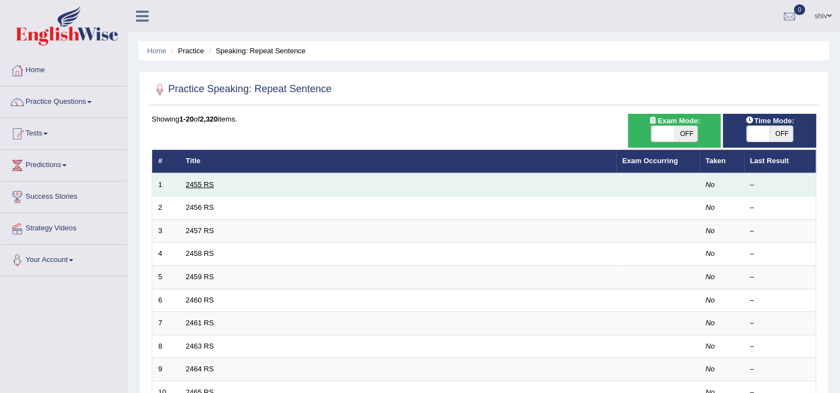
click at [195, 185] on link "2455 RS" at bounding box center [200, 184] width 28 height 8
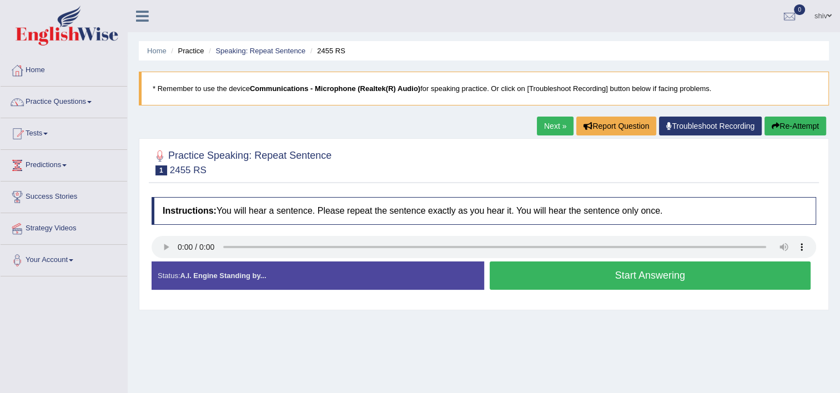
click at [546, 269] on button "Start Answering" at bounding box center [650, 275] width 321 height 28
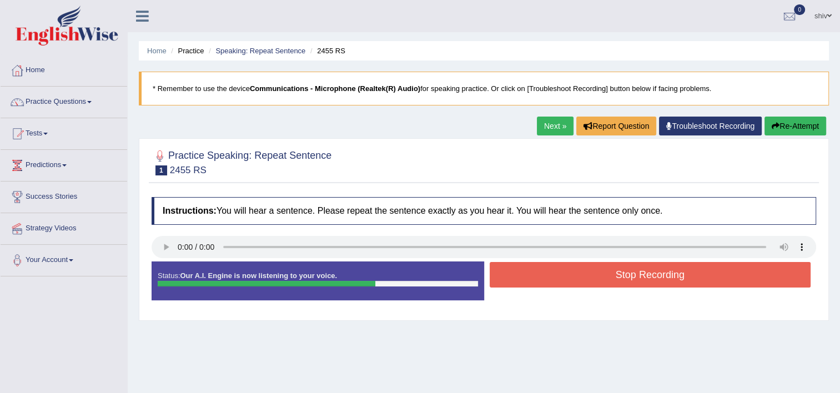
click at [548, 266] on button "Stop Recording" at bounding box center [650, 275] width 321 height 26
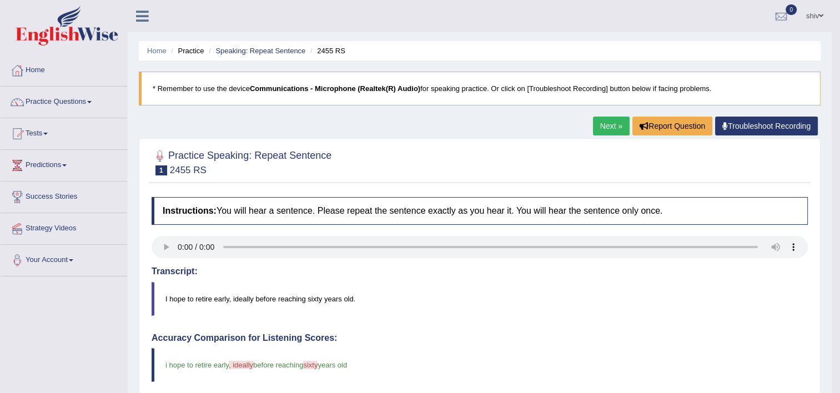
click at [612, 132] on link "Next »" at bounding box center [611, 126] width 37 height 19
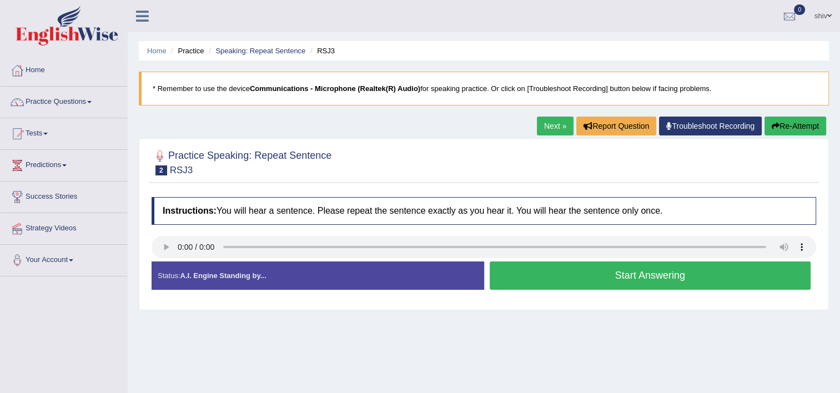
click at [546, 271] on button "Start Answering" at bounding box center [650, 275] width 321 height 28
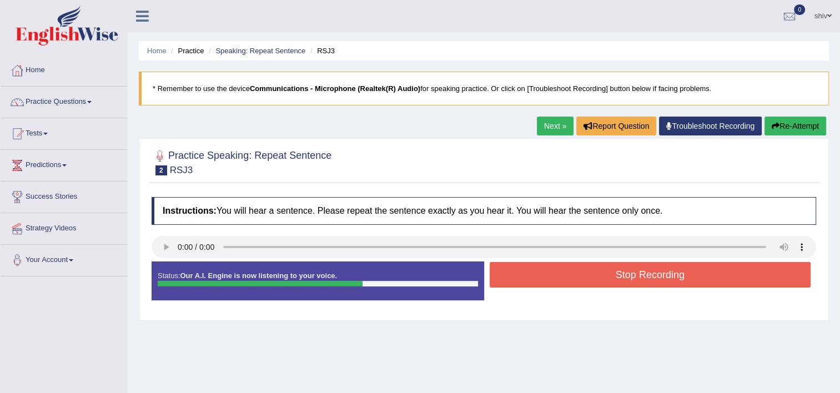
click at [550, 268] on button "Stop Recording" at bounding box center [650, 275] width 321 height 26
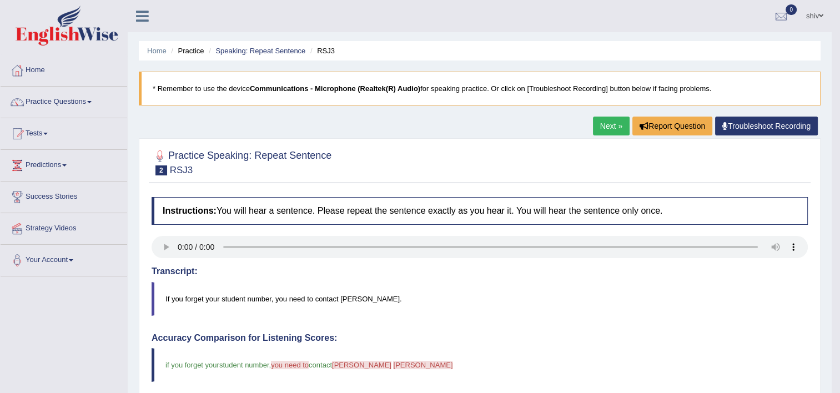
click at [608, 130] on link "Next »" at bounding box center [611, 126] width 37 height 19
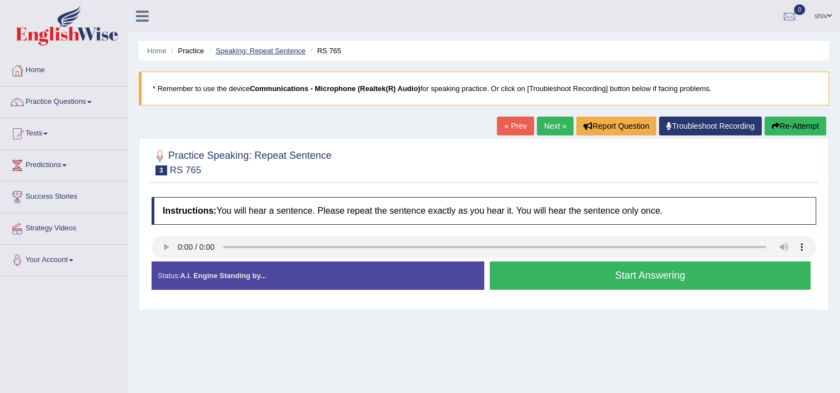
click at [288, 52] on link "Speaking: Repeat Sentence" at bounding box center [260, 51] width 90 height 8
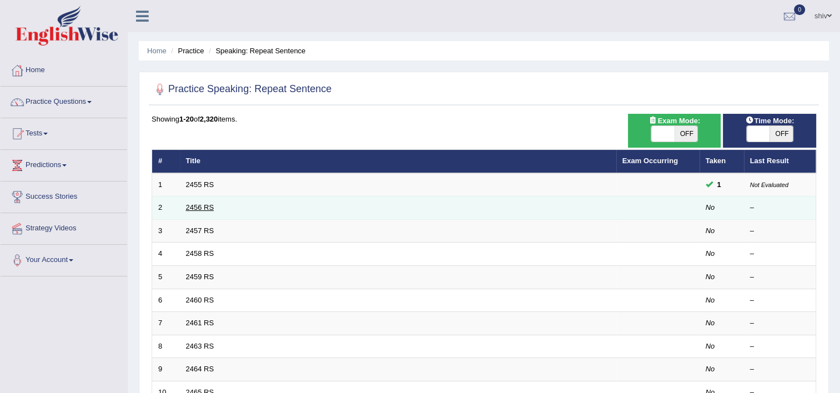
click at [200, 206] on link "2456 RS" at bounding box center [200, 207] width 28 height 8
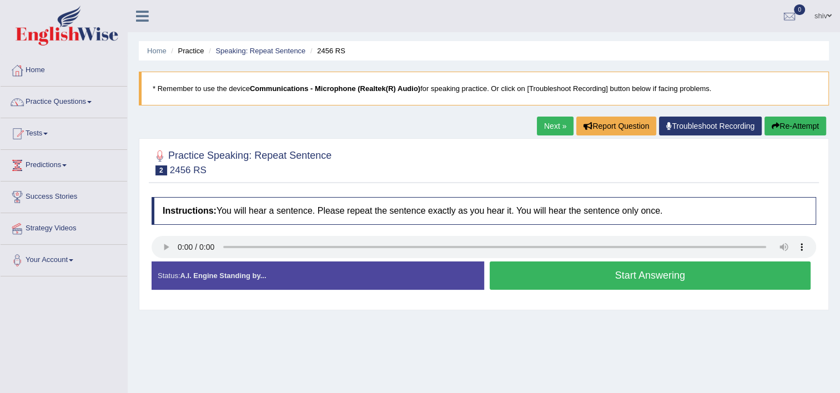
click at [673, 269] on button "Start Answering" at bounding box center [650, 275] width 321 height 28
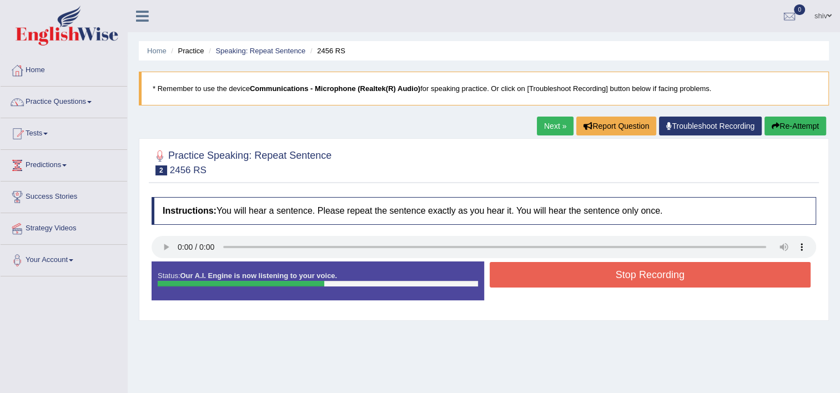
click at [673, 269] on button "Stop Recording" at bounding box center [650, 275] width 321 height 26
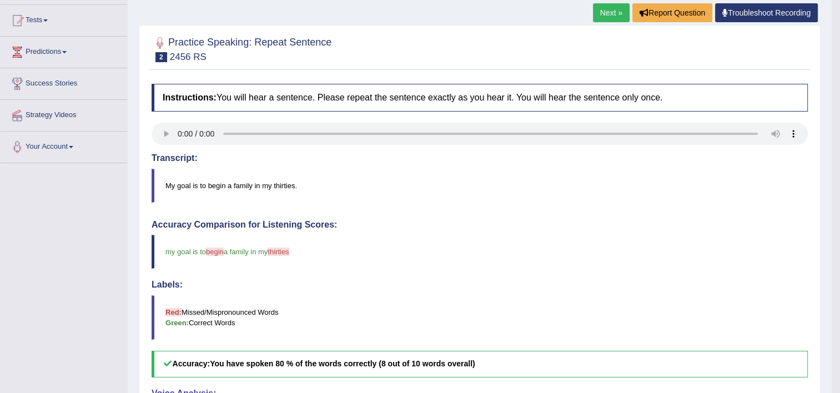
scroll to position [111, 0]
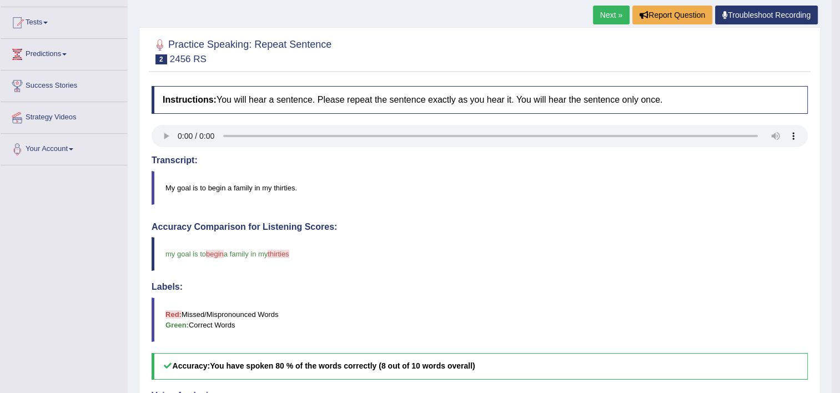
click at [609, 20] on link "Next »" at bounding box center [611, 15] width 37 height 19
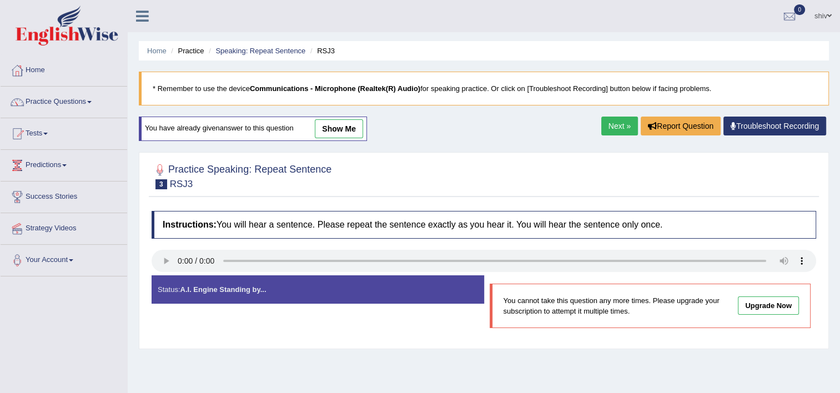
click at [615, 135] on div "Next » Report Question Troubleshoot Recording" at bounding box center [715, 128] width 228 height 22
click at [618, 126] on link "Next »" at bounding box center [619, 126] width 37 height 19
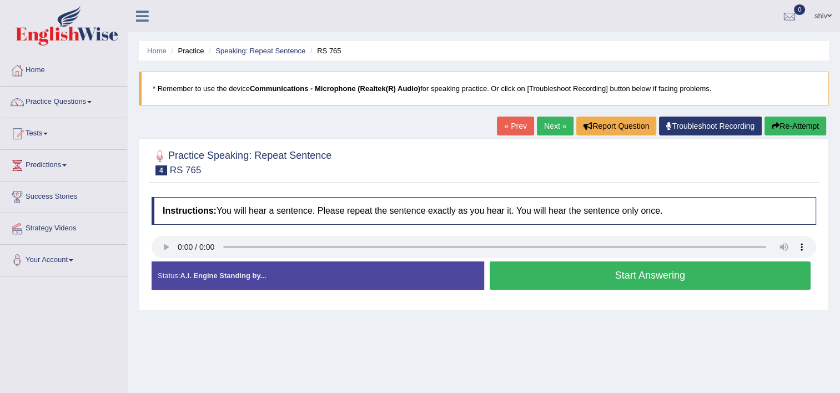
click at [658, 278] on button "Start Answering" at bounding box center [650, 275] width 321 height 28
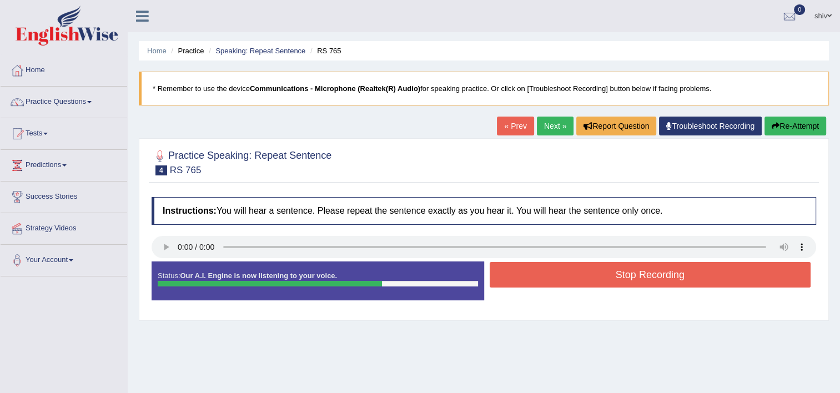
click at [662, 274] on button "Stop Recording" at bounding box center [650, 275] width 321 height 26
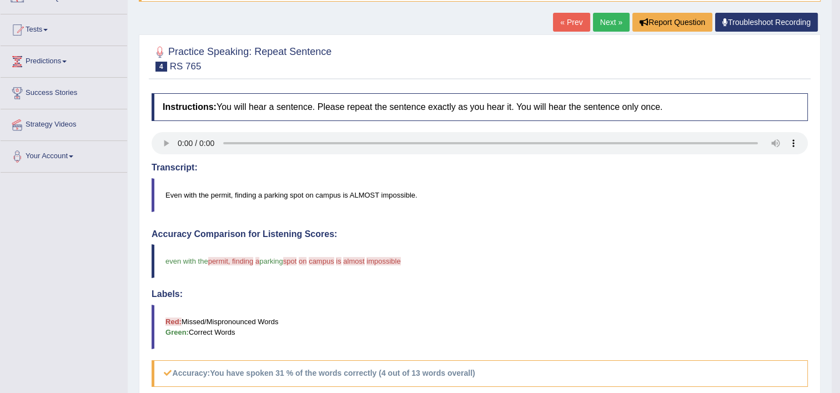
scroll to position [111, 0]
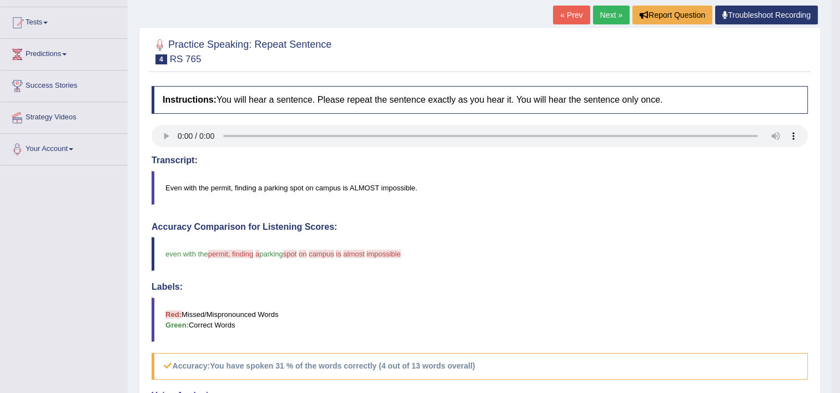
click at [604, 13] on link "Next »" at bounding box center [611, 15] width 37 height 19
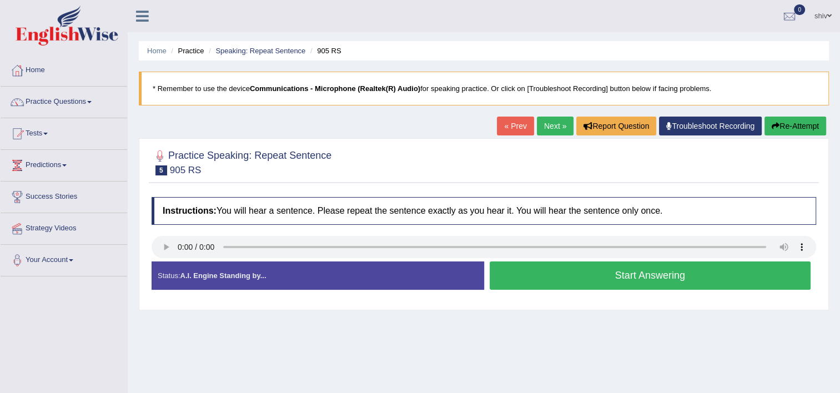
click at [583, 284] on button "Start Answering" at bounding box center [650, 275] width 321 height 28
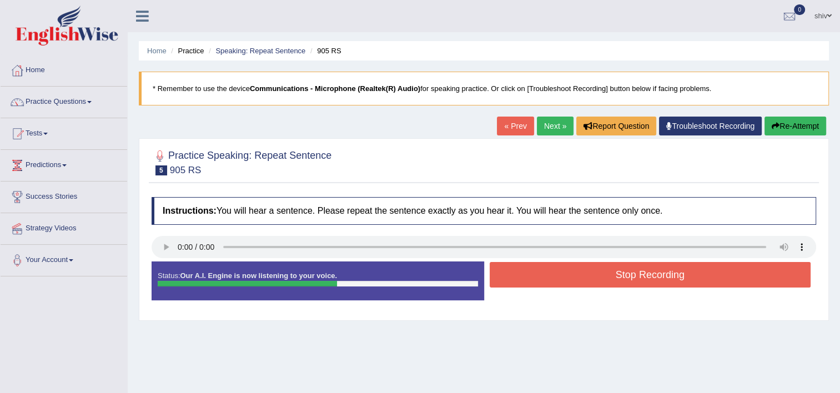
click at [738, 262] on button "Stop Recording" at bounding box center [650, 275] width 321 height 26
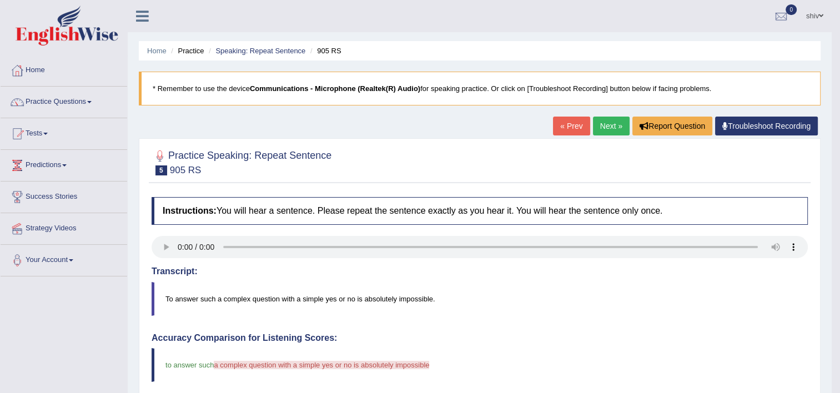
click at [611, 132] on link "Next »" at bounding box center [611, 126] width 37 height 19
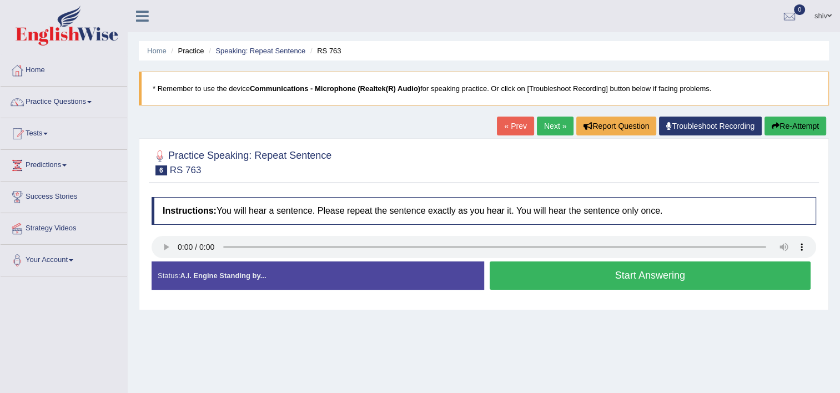
click at [525, 278] on button "Start Answering" at bounding box center [650, 275] width 321 height 28
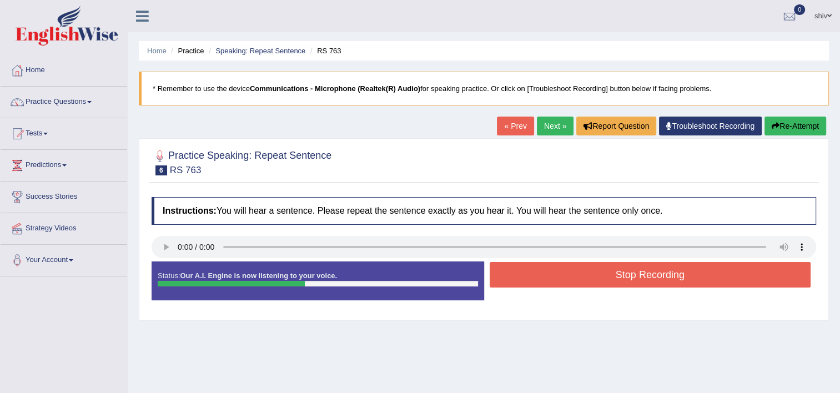
click at [527, 278] on button "Stop Recording" at bounding box center [650, 275] width 321 height 26
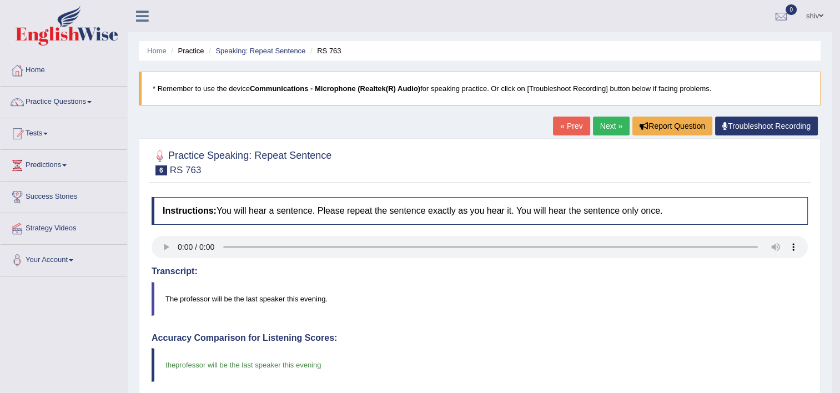
click at [609, 131] on link "Next »" at bounding box center [611, 126] width 37 height 19
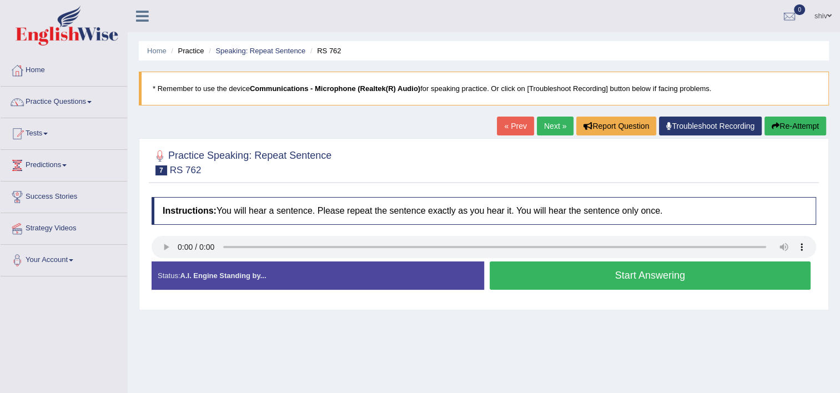
click at [532, 269] on button "Start Answering" at bounding box center [650, 275] width 321 height 28
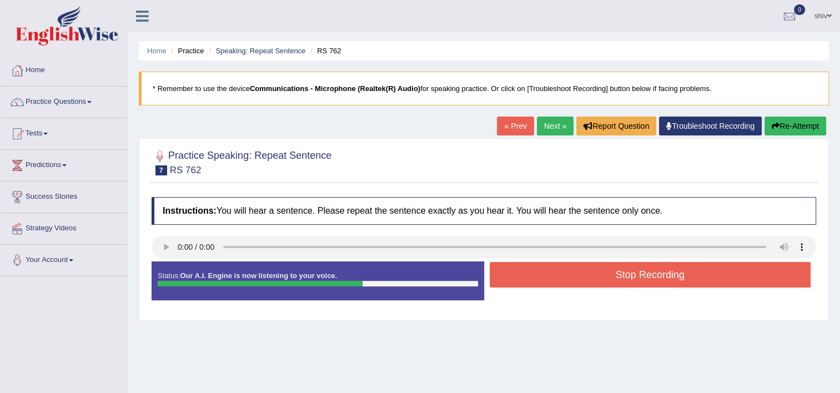
click at [533, 268] on button "Stop Recording" at bounding box center [650, 275] width 321 height 26
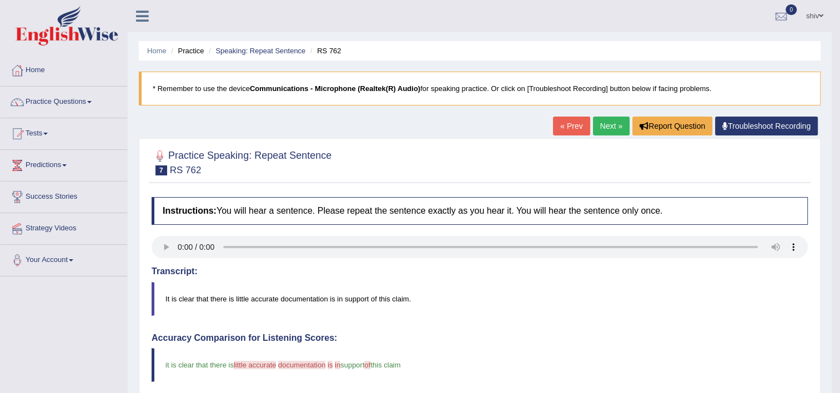
click at [613, 128] on link "Next »" at bounding box center [611, 126] width 37 height 19
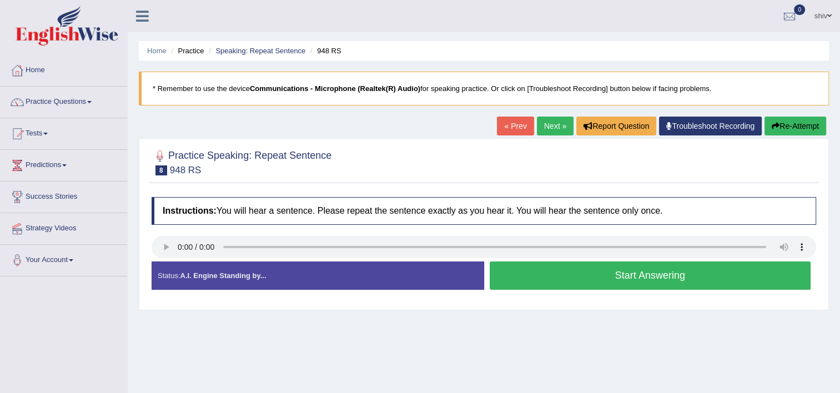
click at [528, 125] on link "« Prev" at bounding box center [515, 126] width 37 height 19
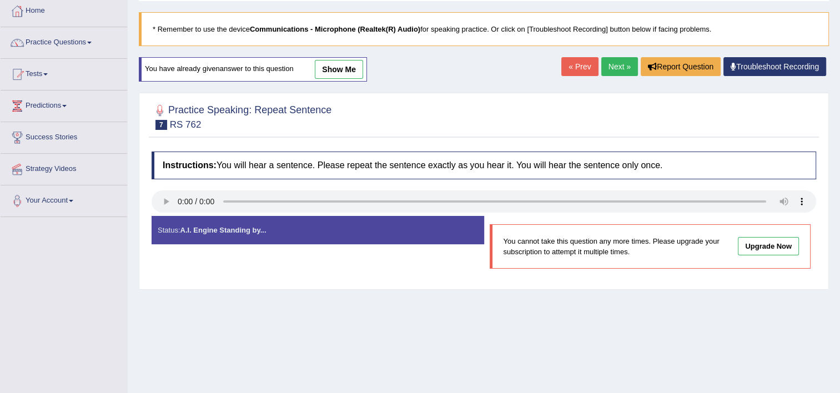
scroll to position [56, 0]
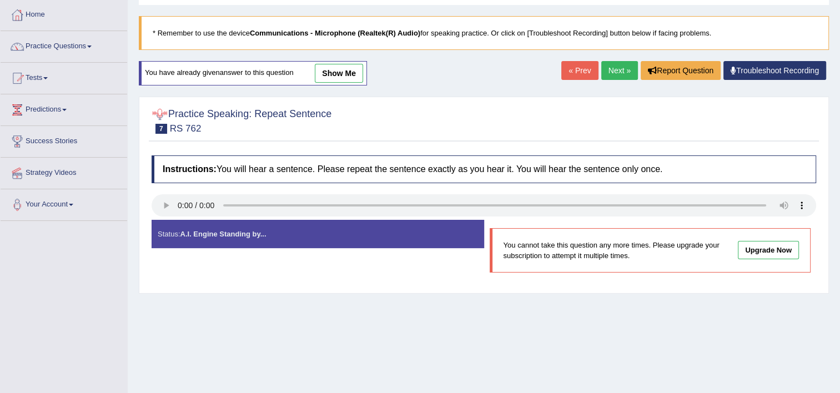
click at [333, 72] on link "show me" at bounding box center [339, 73] width 48 height 19
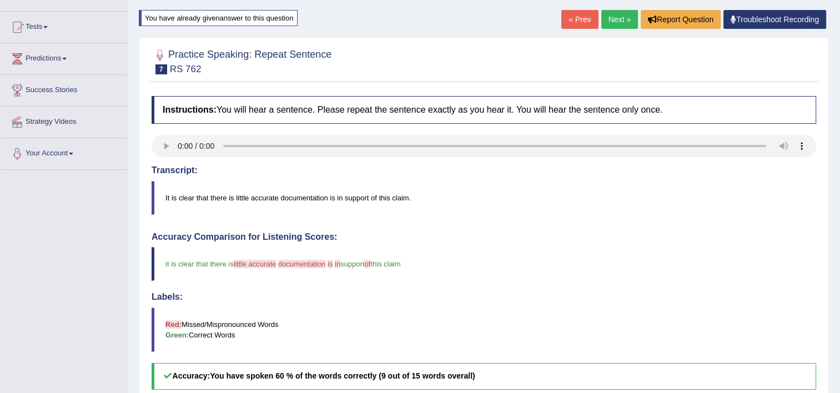
scroll to position [111, 0]
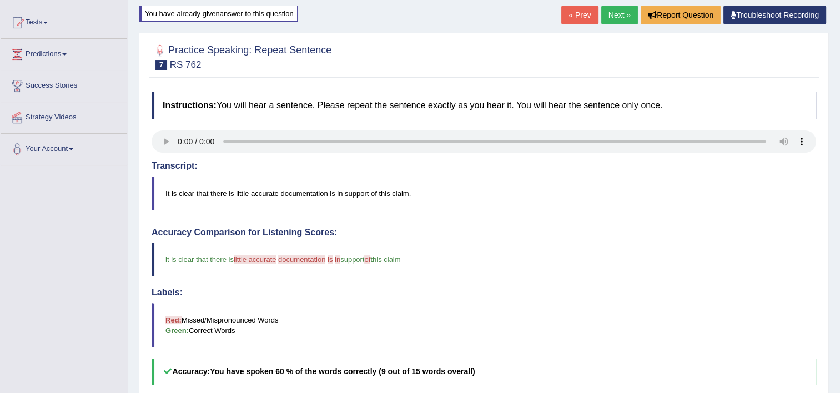
click at [633, 16] on link "Next »" at bounding box center [619, 15] width 37 height 19
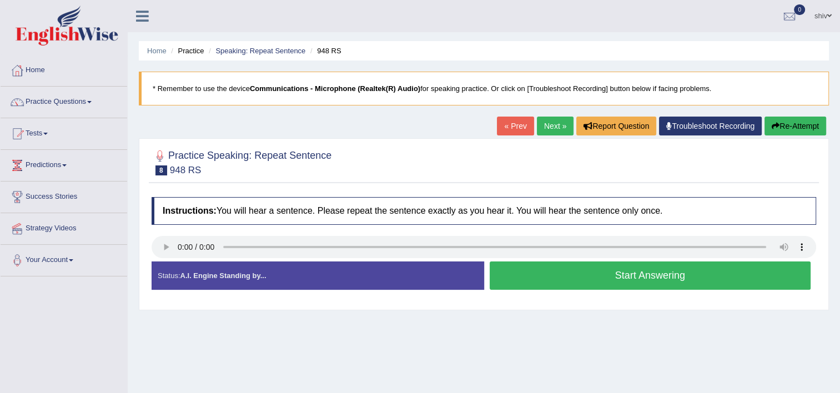
click at [506, 270] on button "Start Answering" at bounding box center [650, 275] width 321 height 28
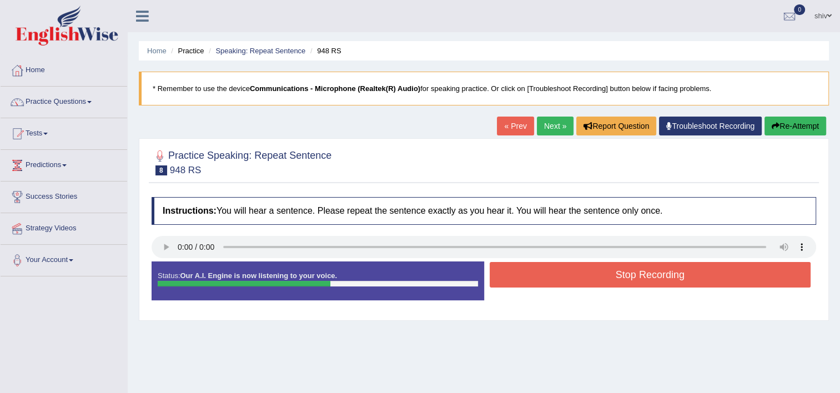
click at [575, 278] on button "Stop Recording" at bounding box center [650, 275] width 321 height 26
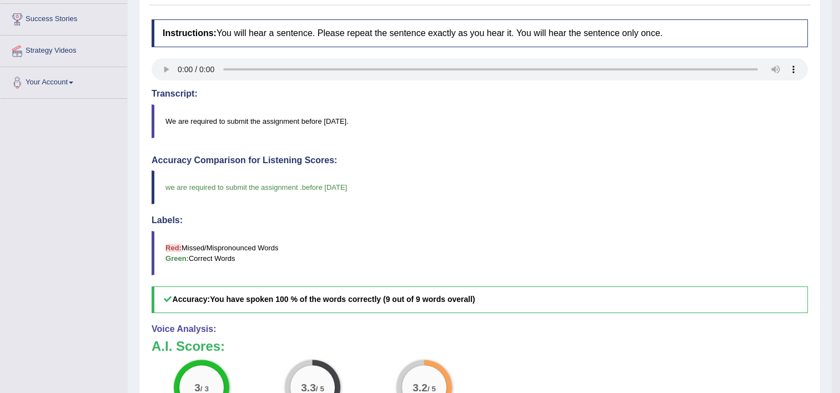
scroll to position [111, 0]
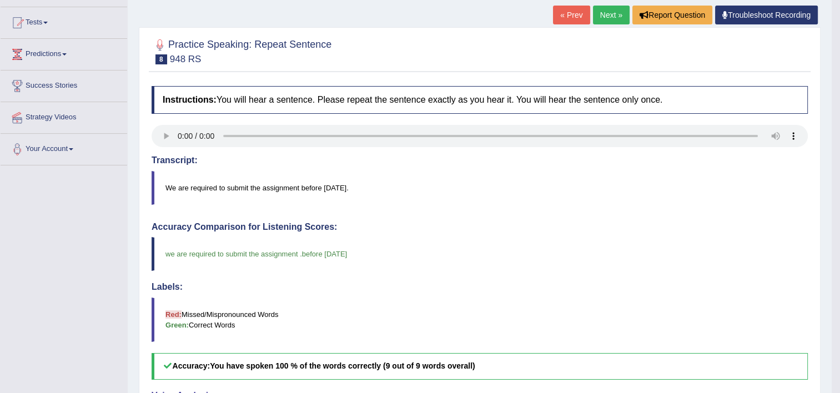
click at [607, 13] on link "Next »" at bounding box center [611, 15] width 37 height 19
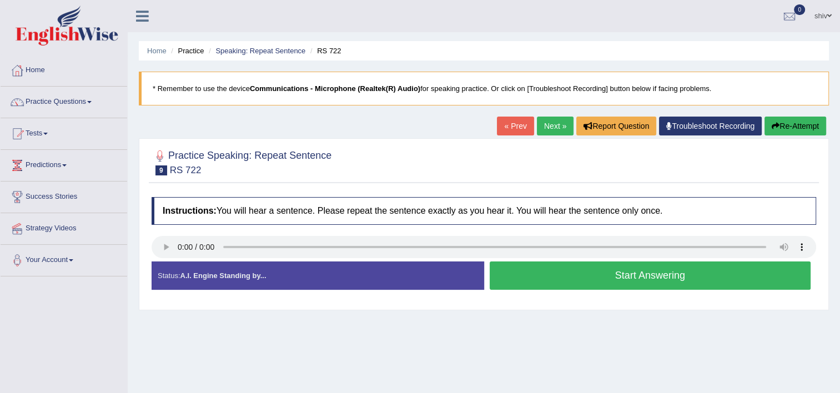
click at [515, 274] on button "Start Answering" at bounding box center [650, 275] width 321 height 28
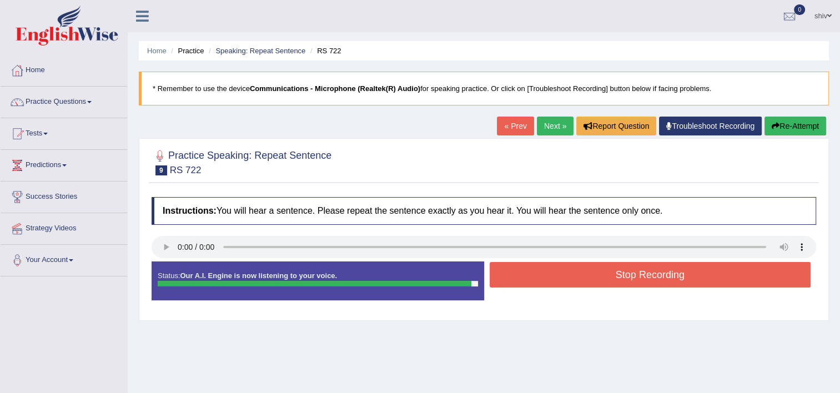
click at [558, 272] on button "Stop Recording" at bounding box center [650, 275] width 321 height 26
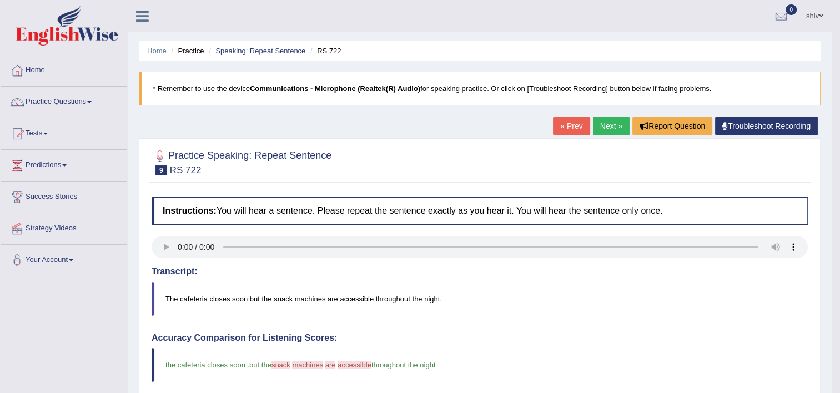
click at [602, 128] on link "Next »" at bounding box center [611, 126] width 37 height 19
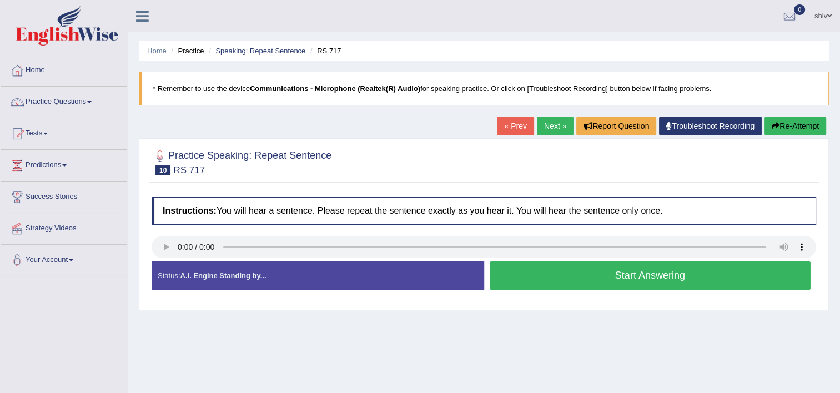
click at [548, 271] on button "Start Answering" at bounding box center [650, 275] width 321 height 28
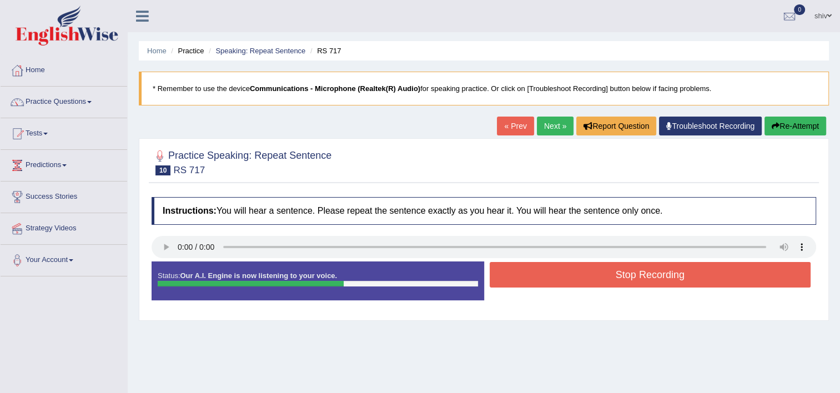
click at [548, 269] on button "Stop Recording" at bounding box center [650, 275] width 321 height 26
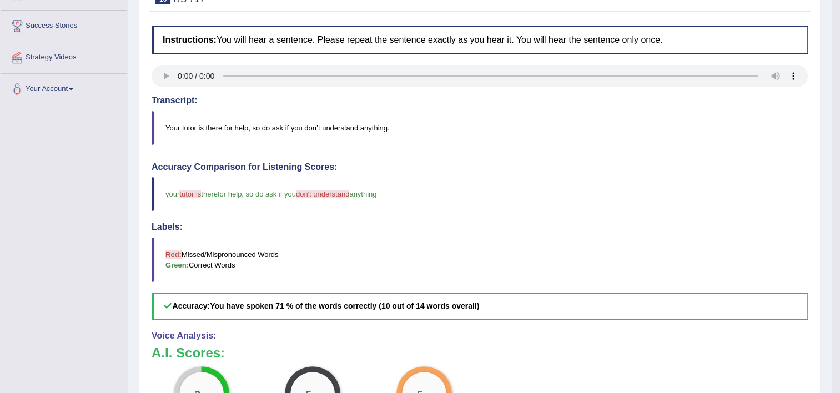
scroll to position [111, 0]
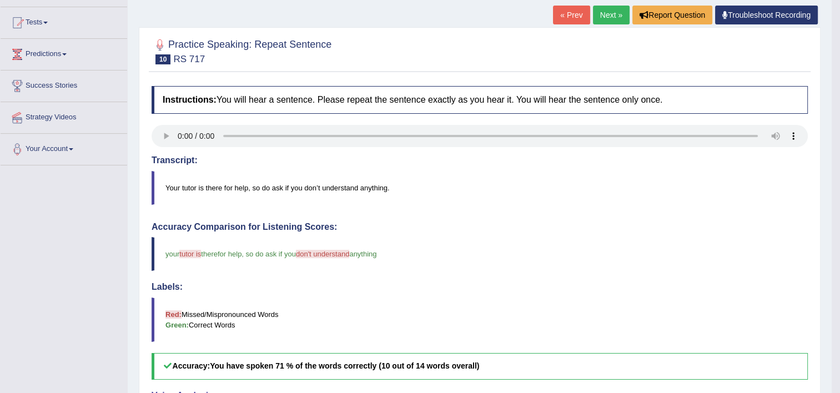
click at [607, 20] on link "Next »" at bounding box center [611, 15] width 37 height 19
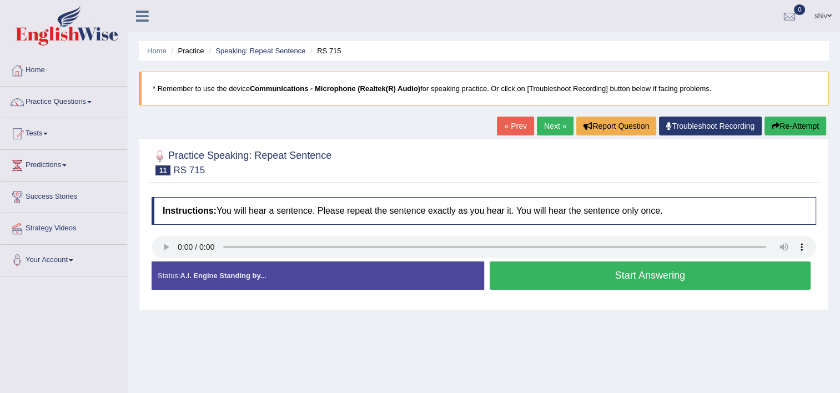
click at [536, 275] on button "Start Answering" at bounding box center [650, 275] width 321 height 28
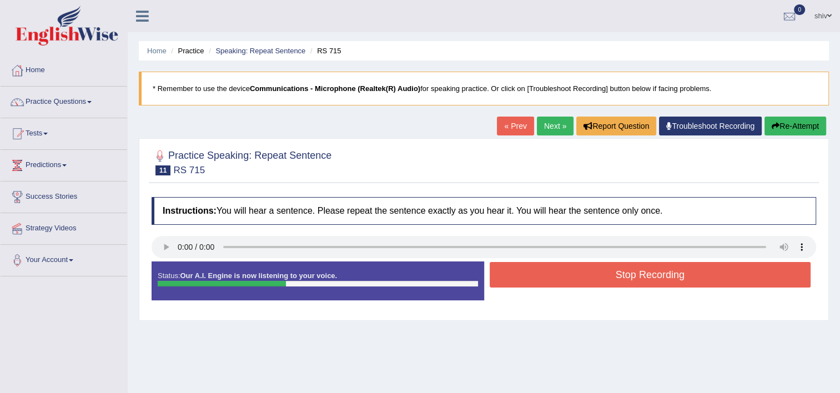
click at [536, 275] on button "Stop Recording" at bounding box center [650, 275] width 321 height 26
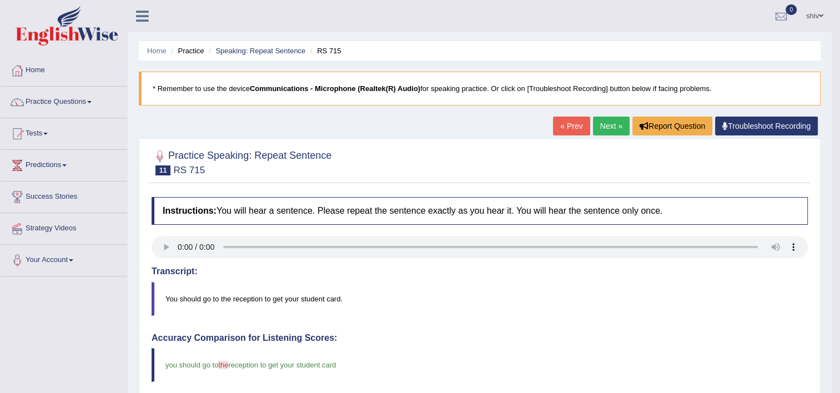
click at [600, 122] on link "Next »" at bounding box center [611, 126] width 37 height 19
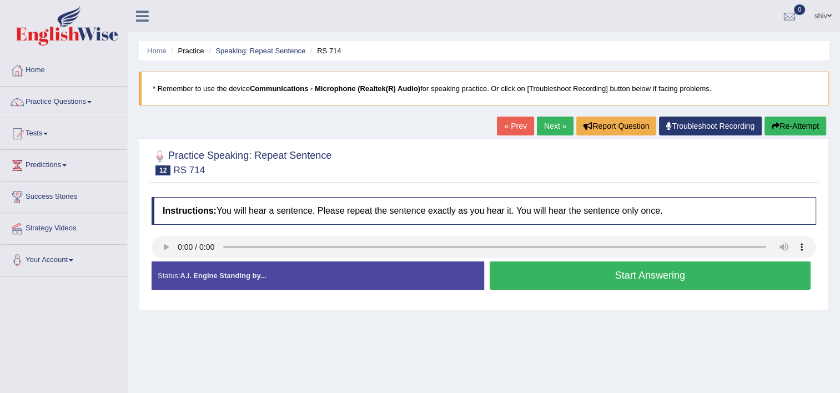
click at [588, 284] on button "Start Answering" at bounding box center [650, 275] width 321 height 28
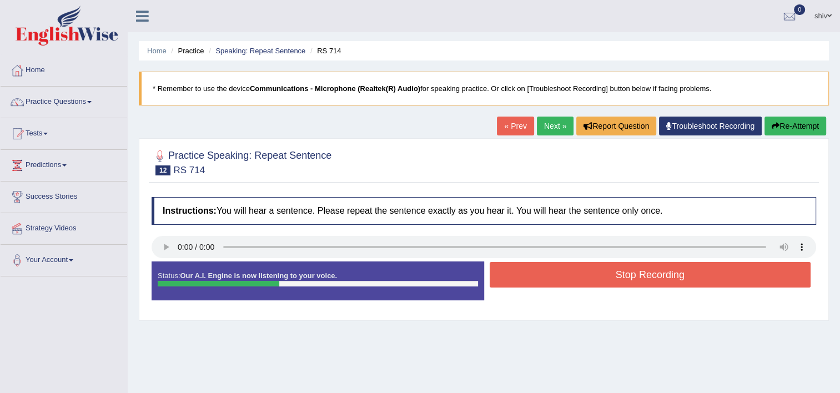
click at [588, 283] on button "Stop Recording" at bounding box center [650, 275] width 321 height 26
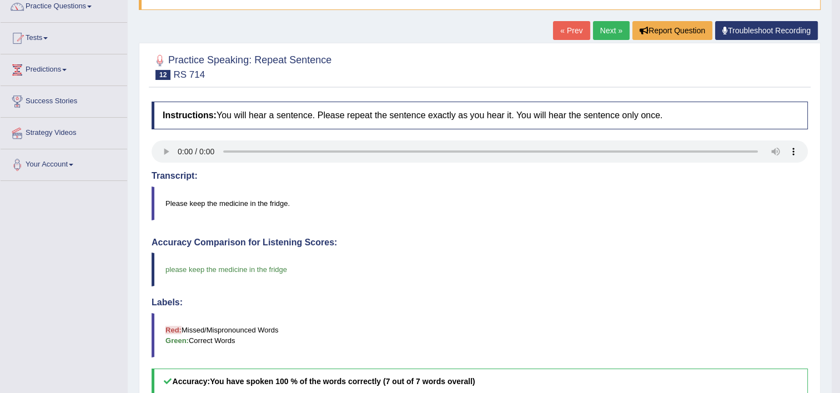
scroll to position [93, 0]
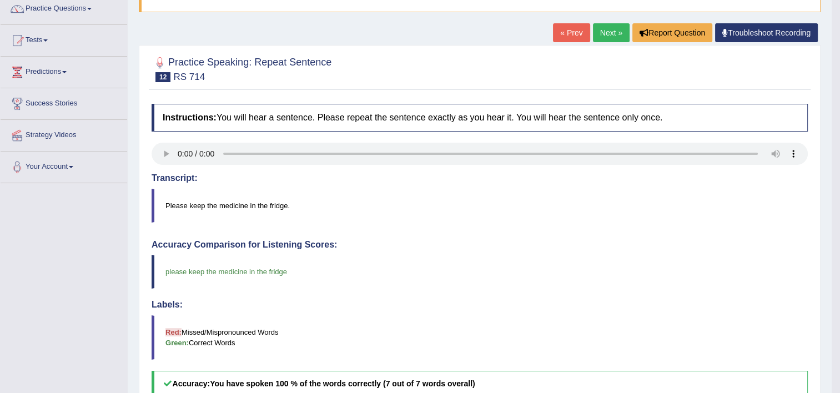
click at [622, 36] on link "Next »" at bounding box center [611, 32] width 37 height 19
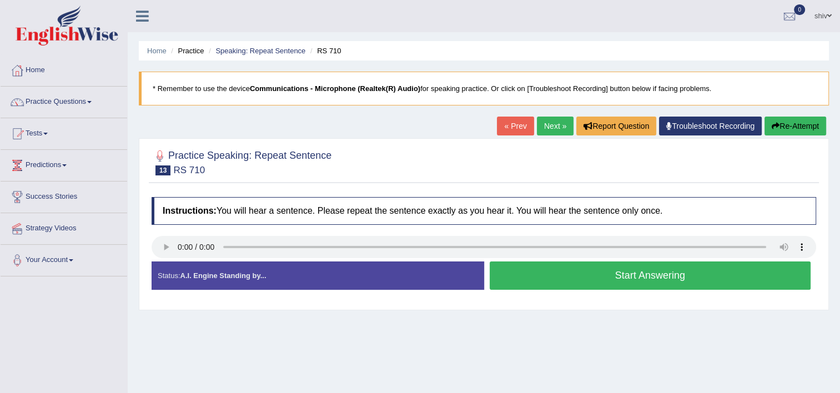
click at [543, 270] on button "Start Answering" at bounding box center [650, 275] width 321 height 28
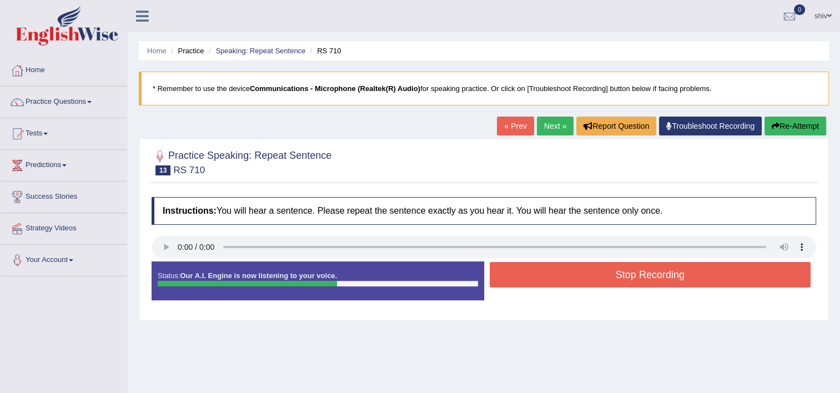
click at [543, 270] on button "Stop Recording" at bounding box center [650, 275] width 321 height 26
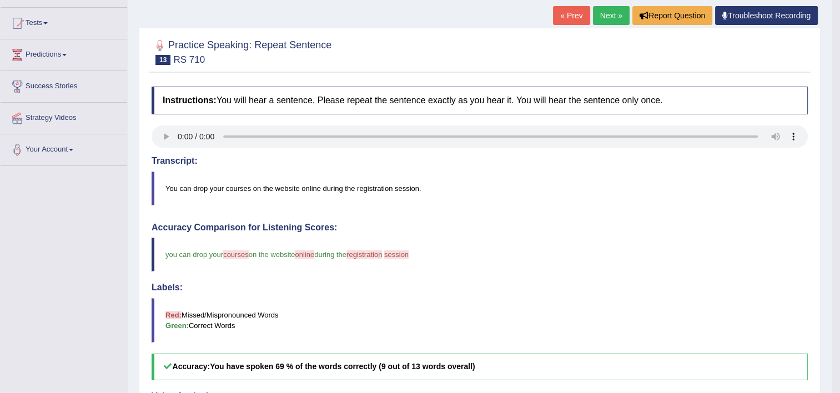
scroll to position [56, 0]
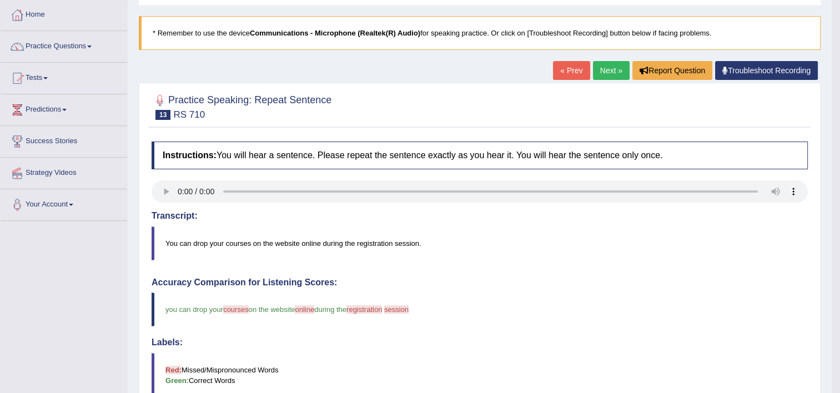
click at [622, 65] on link "Next »" at bounding box center [611, 70] width 37 height 19
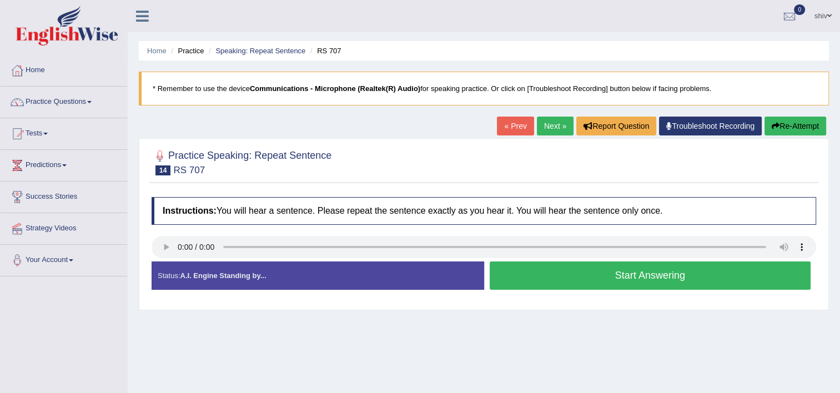
click at [585, 274] on button "Start Answering" at bounding box center [650, 275] width 321 height 28
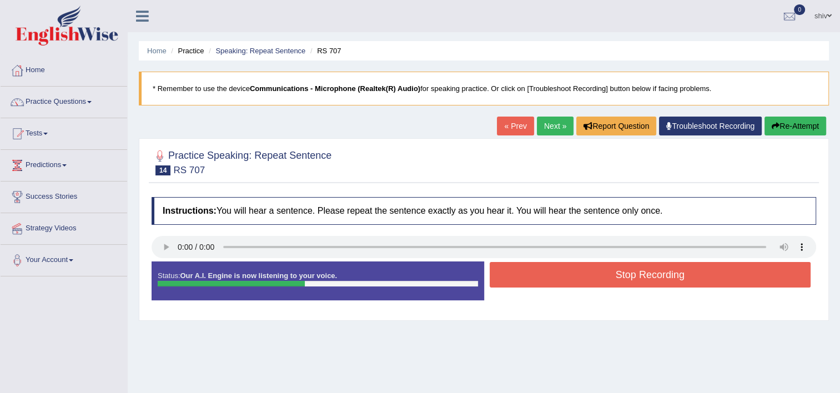
click at [585, 274] on button "Stop Recording" at bounding box center [650, 275] width 321 height 26
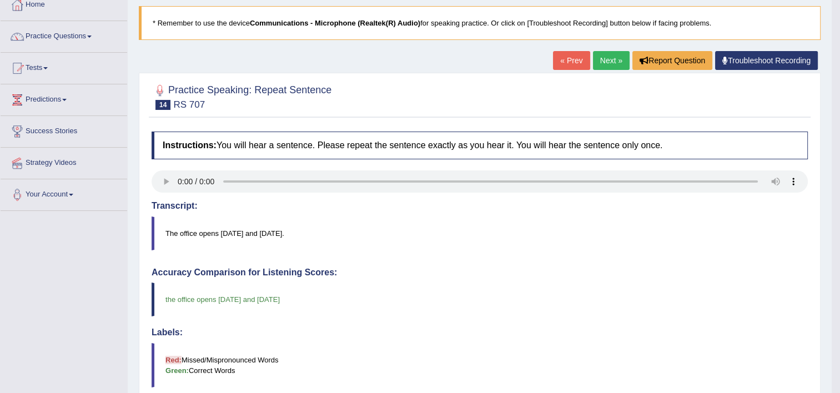
scroll to position [56, 0]
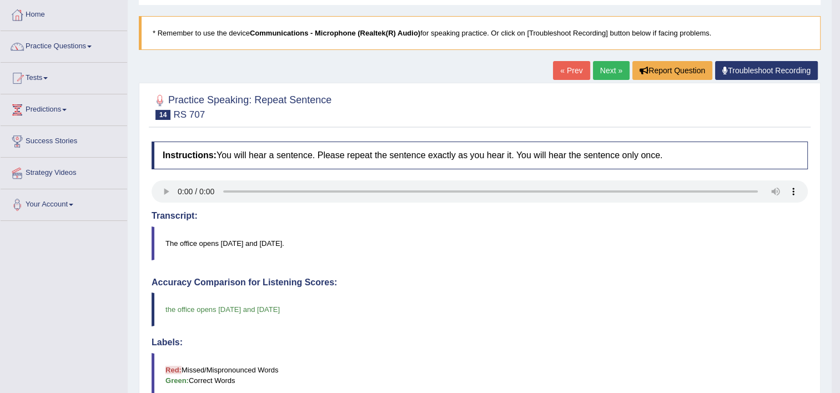
click at [608, 78] on link "Next »" at bounding box center [611, 70] width 37 height 19
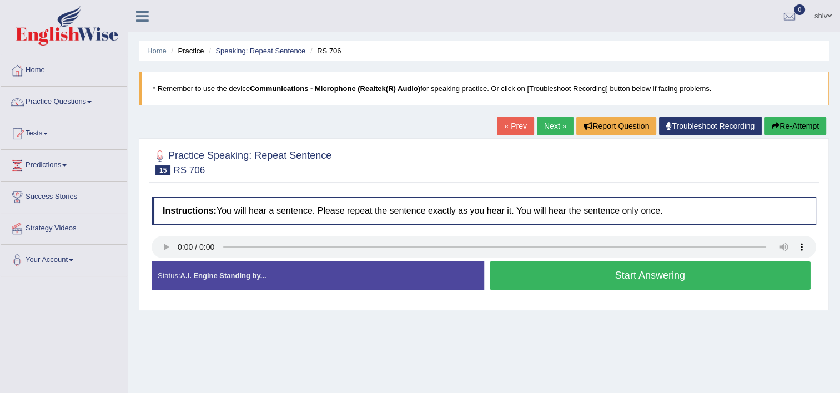
click at [566, 276] on button "Start Answering" at bounding box center [650, 275] width 321 height 28
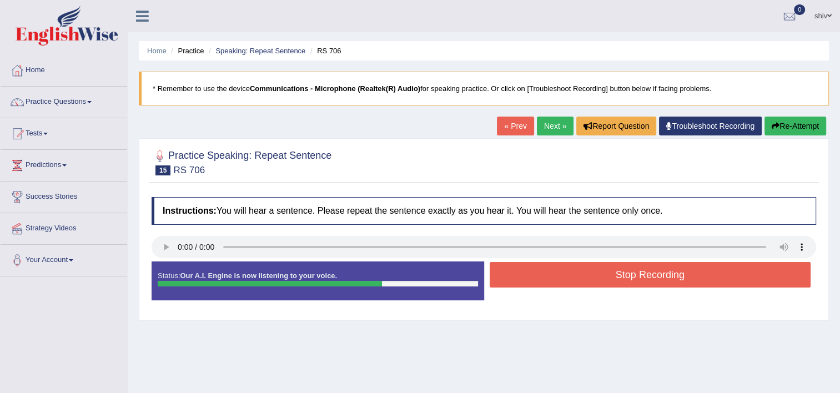
click at [567, 273] on button "Stop Recording" at bounding box center [650, 275] width 321 height 26
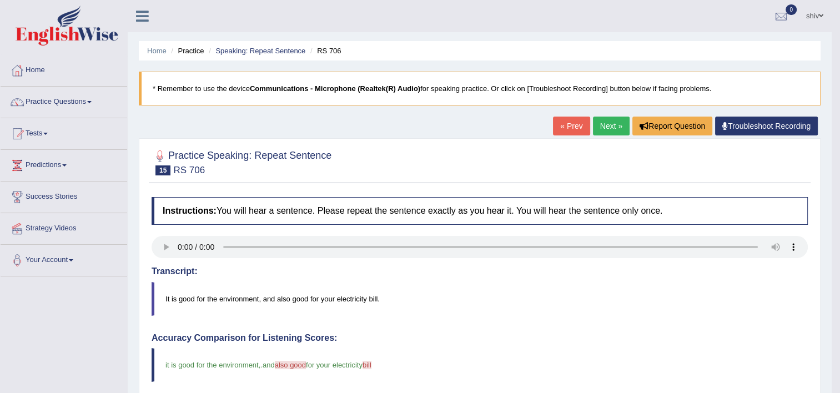
click at [624, 128] on link "Next »" at bounding box center [611, 126] width 37 height 19
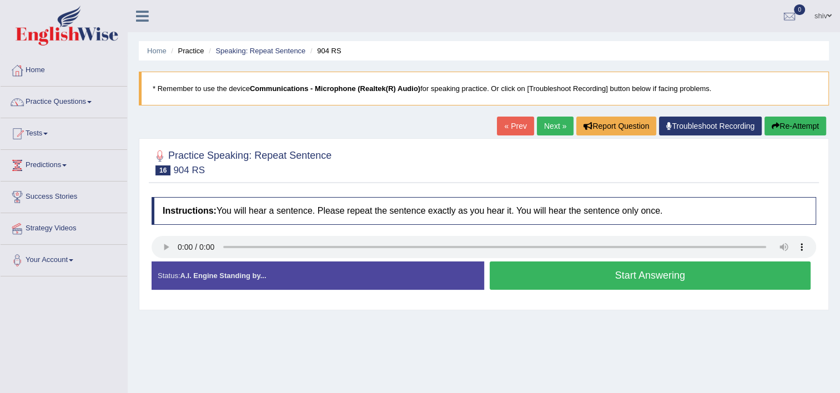
click at [567, 282] on button "Start Answering" at bounding box center [650, 275] width 321 height 28
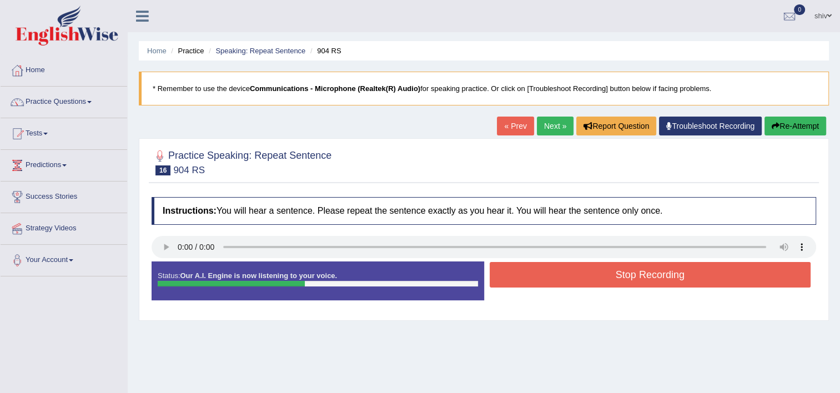
click at [567, 279] on button "Stop Recording" at bounding box center [650, 275] width 321 height 26
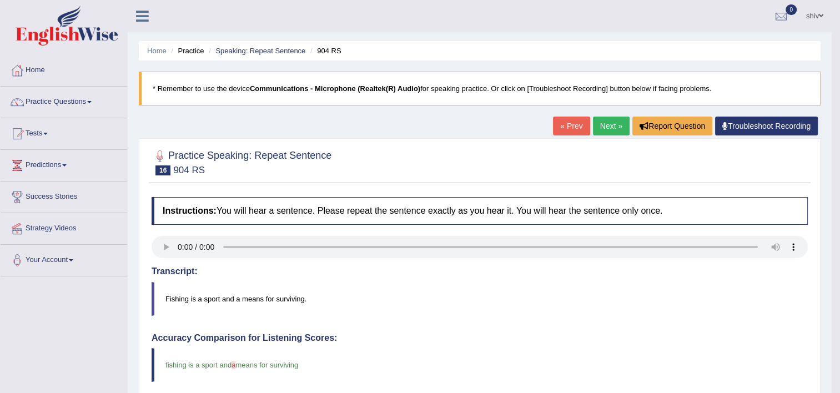
click at [611, 127] on link "Next »" at bounding box center [611, 126] width 37 height 19
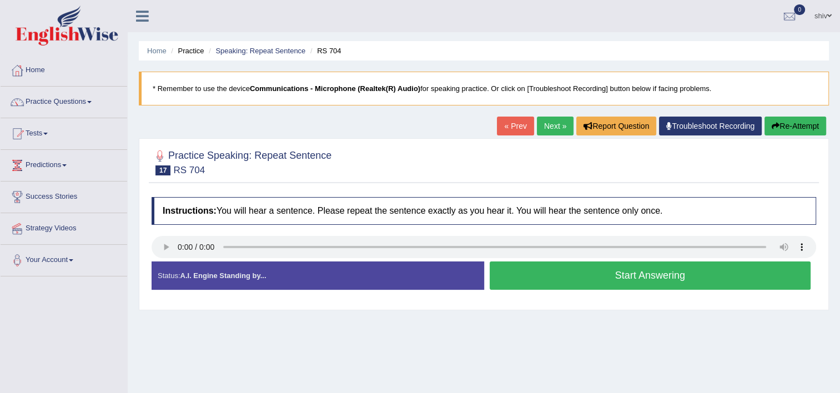
click at [641, 266] on button "Start Answering" at bounding box center [650, 275] width 321 height 28
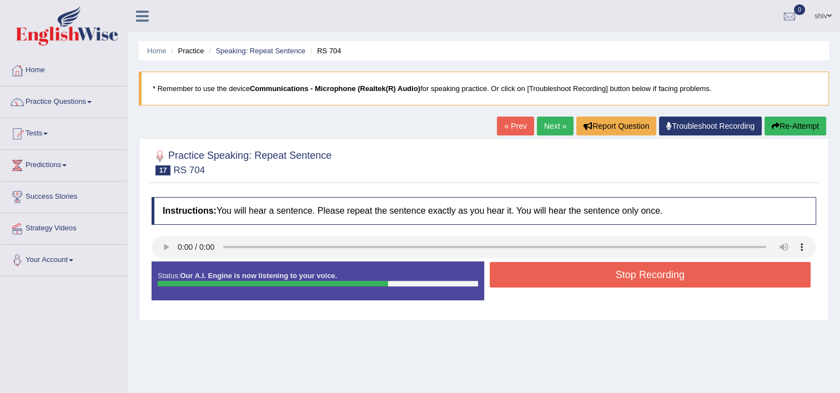
click at [691, 276] on button "Stop Recording" at bounding box center [650, 275] width 321 height 26
